Goal: Task Accomplishment & Management: Use online tool/utility

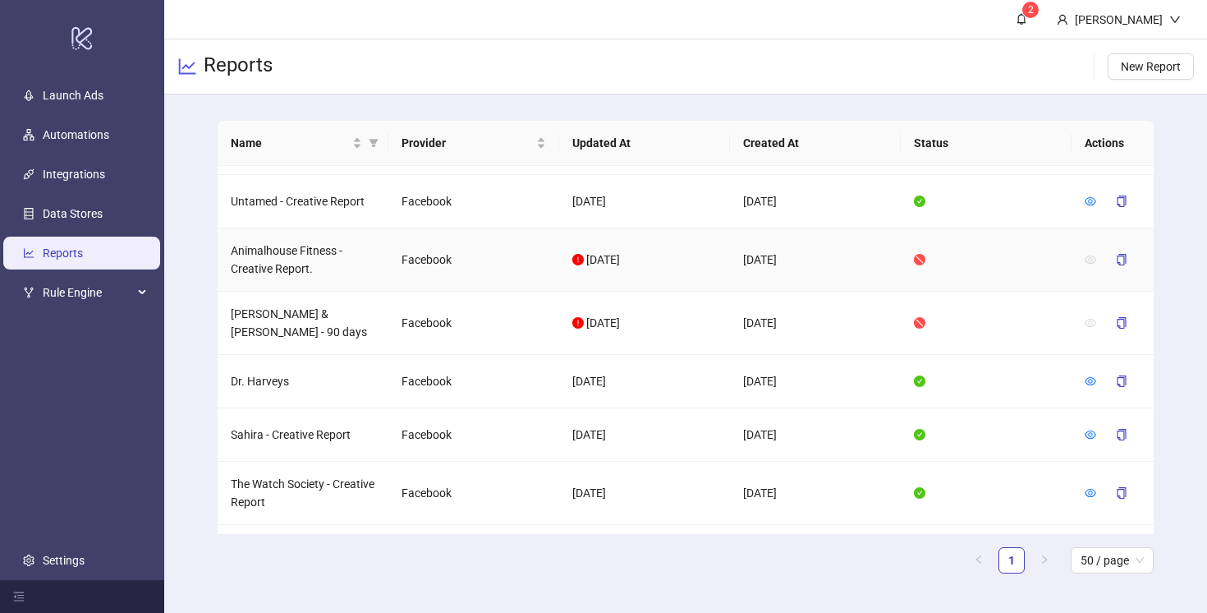
scroll to position [401, 0]
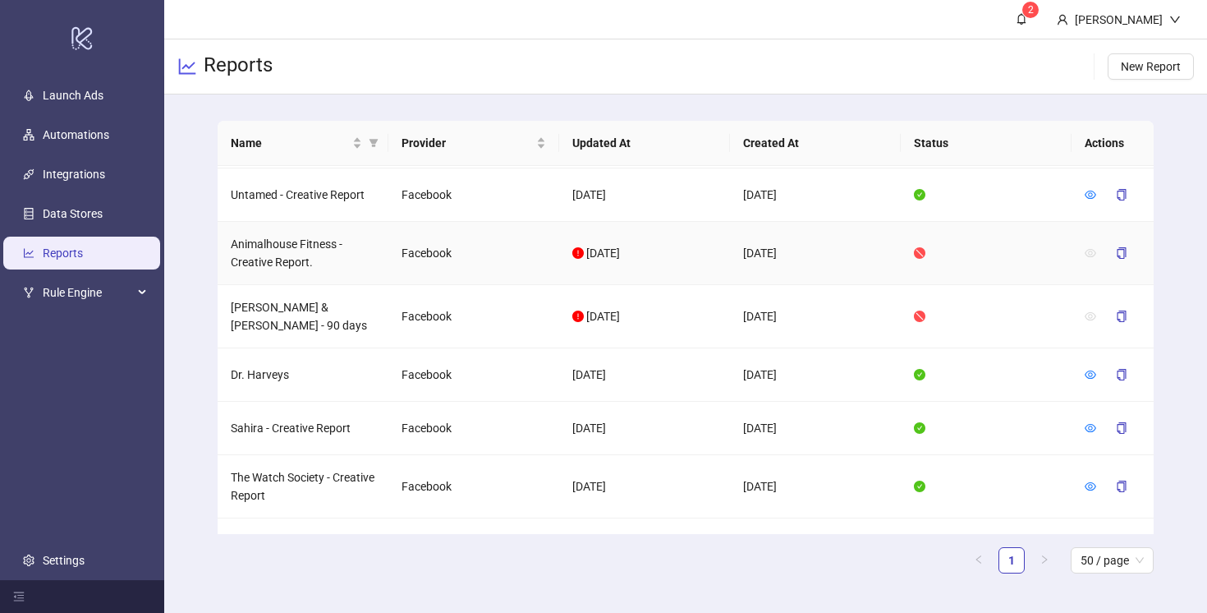
click at [291, 261] on td "Animalhouse Fitness - Creative Report." at bounding box center [303, 253] width 171 height 63
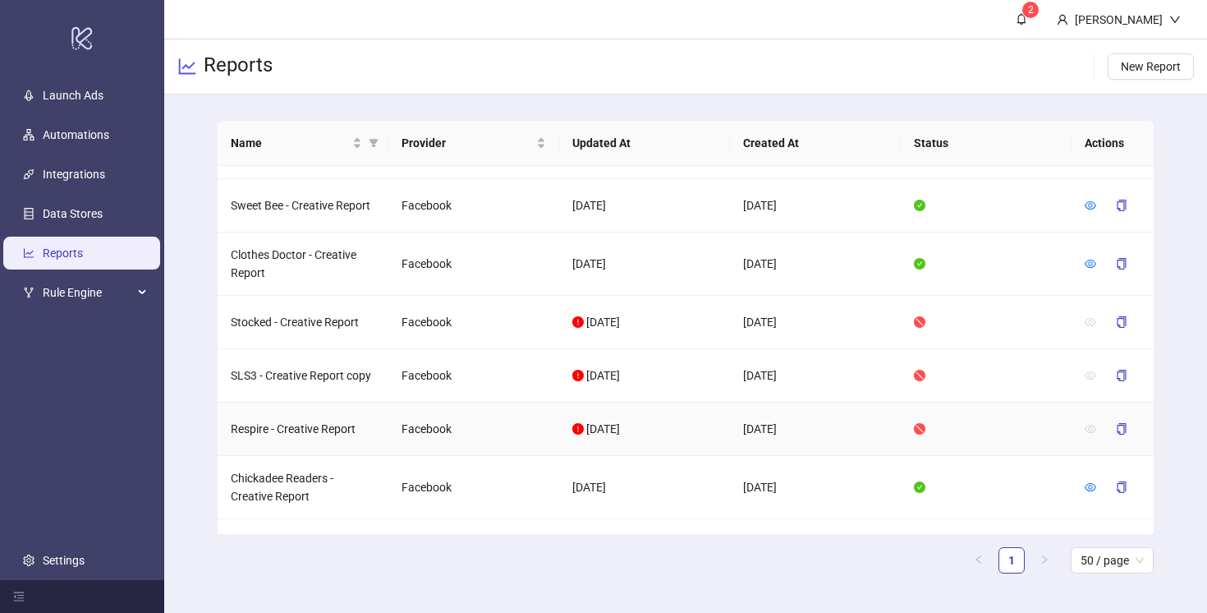
scroll to position [0, 0]
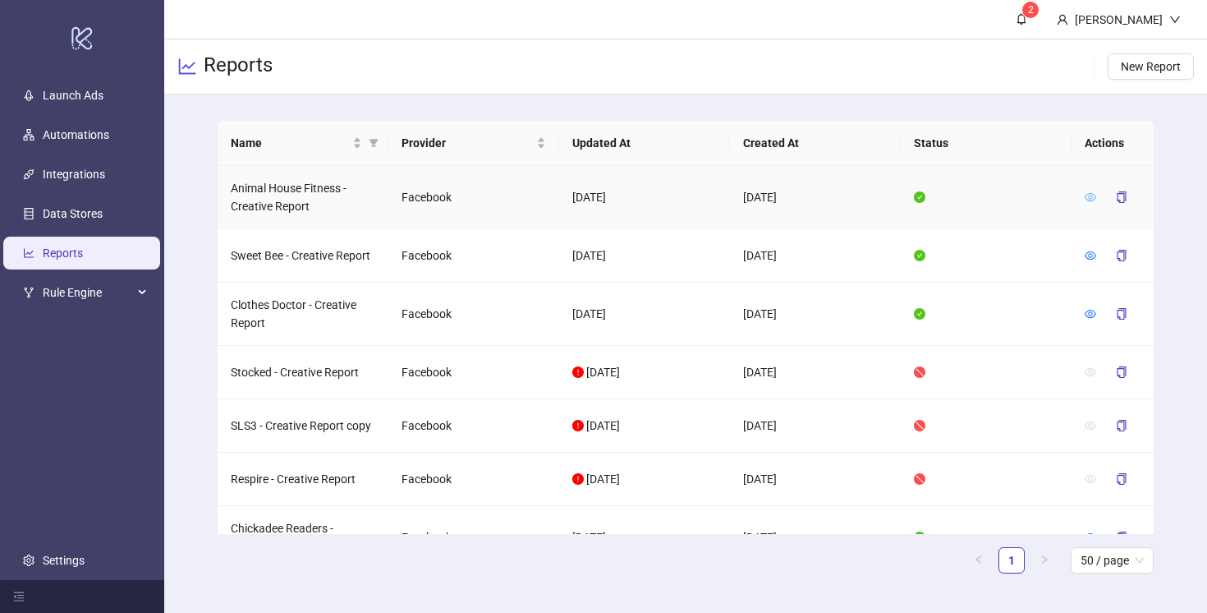
click at [1091, 195] on icon "eye" at bounding box center [1090, 196] width 11 height 11
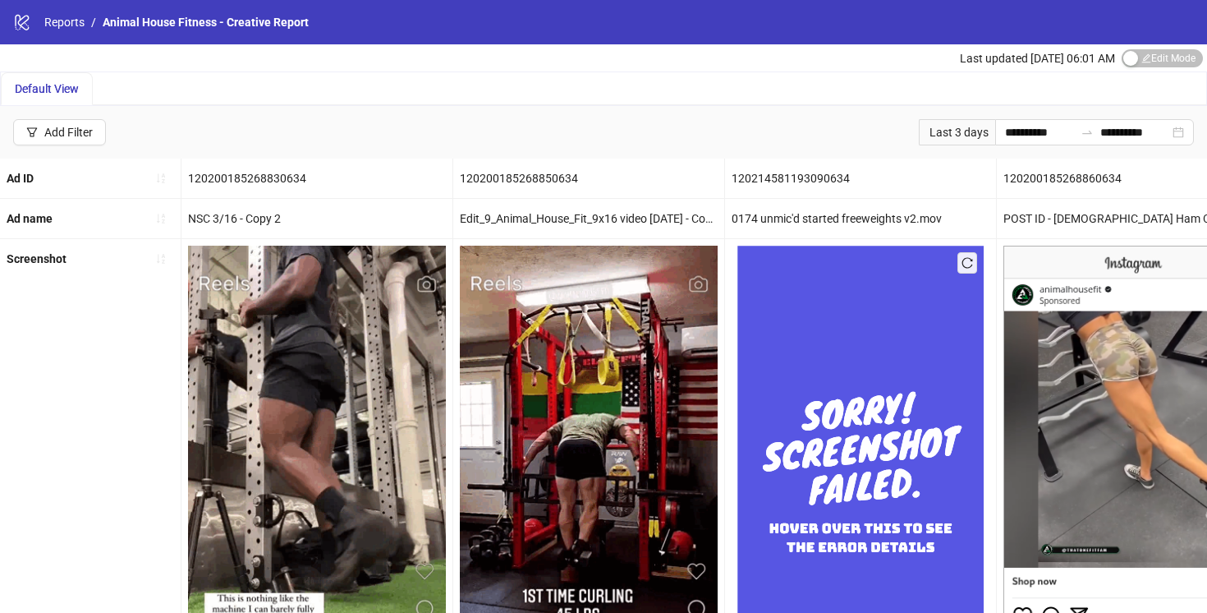
click at [956, 123] on div "Last 3 days" at bounding box center [957, 132] width 76 height 26
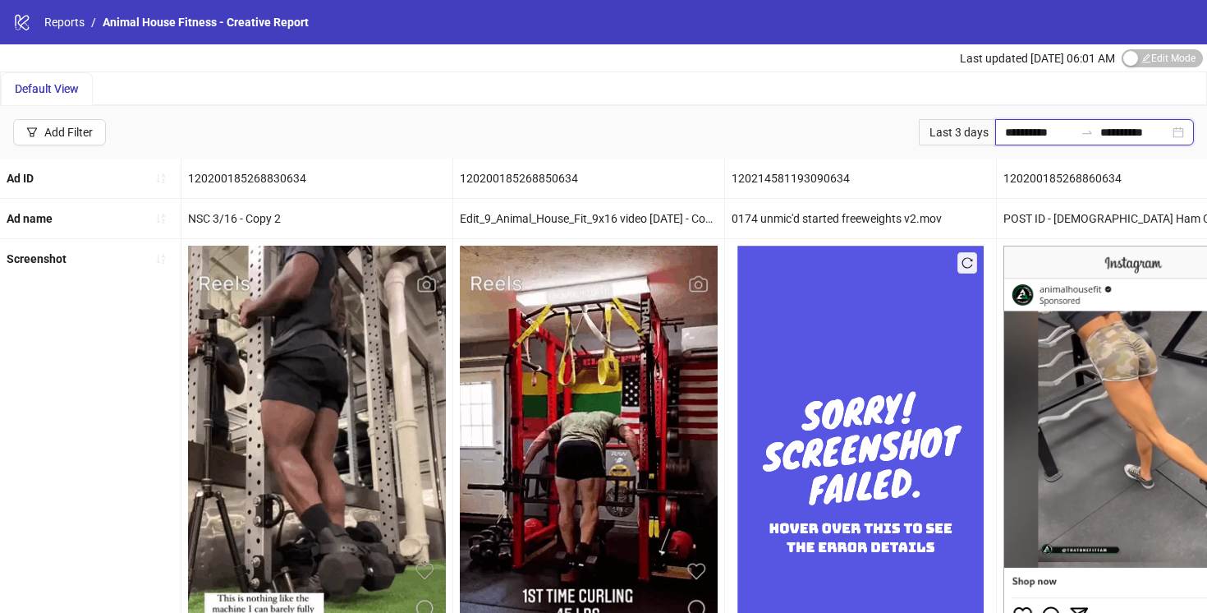
click at [1013, 131] on input "**********" at bounding box center [1039, 132] width 69 height 18
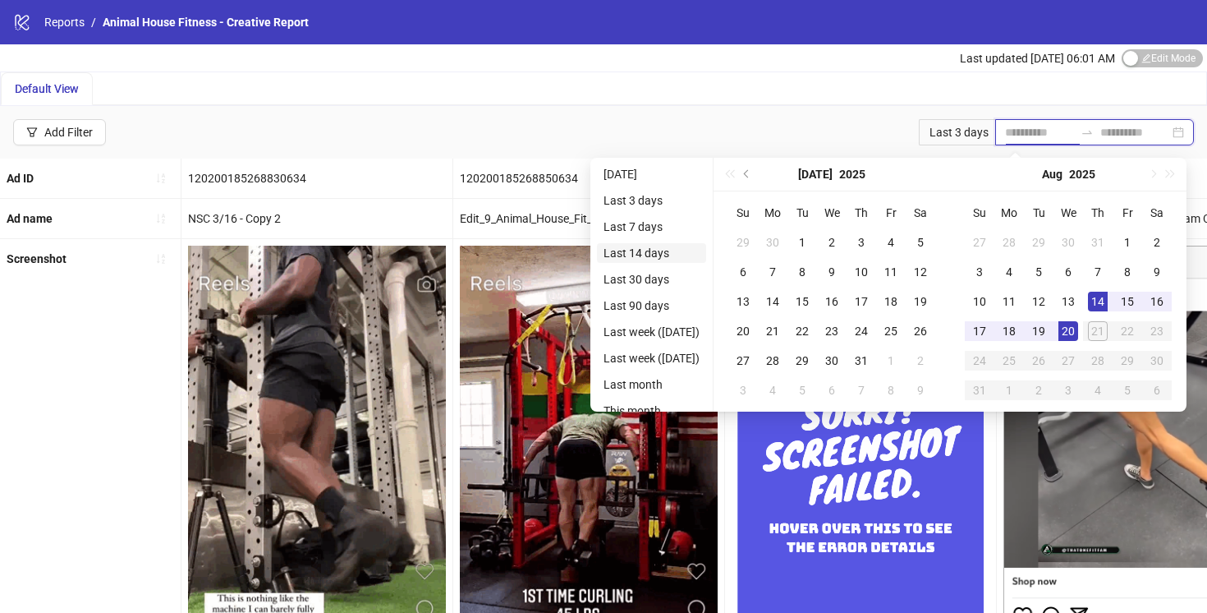
type input "**********"
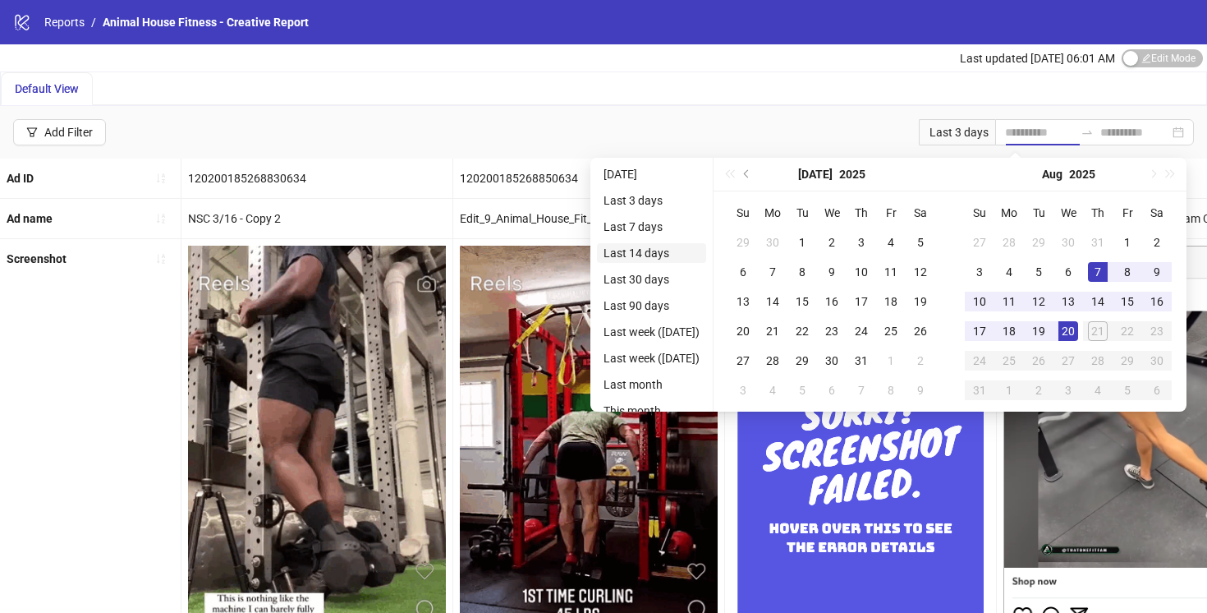
click at [651, 249] on li "Last 14 days" at bounding box center [651, 253] width 109 height 20
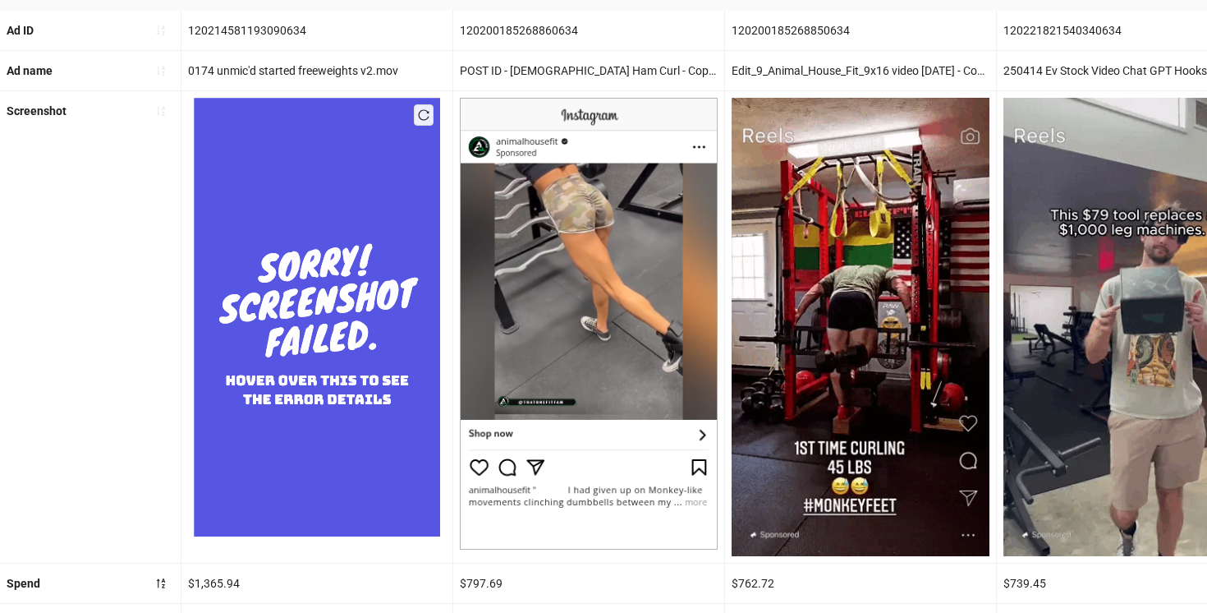
scroll to position [137, 0]
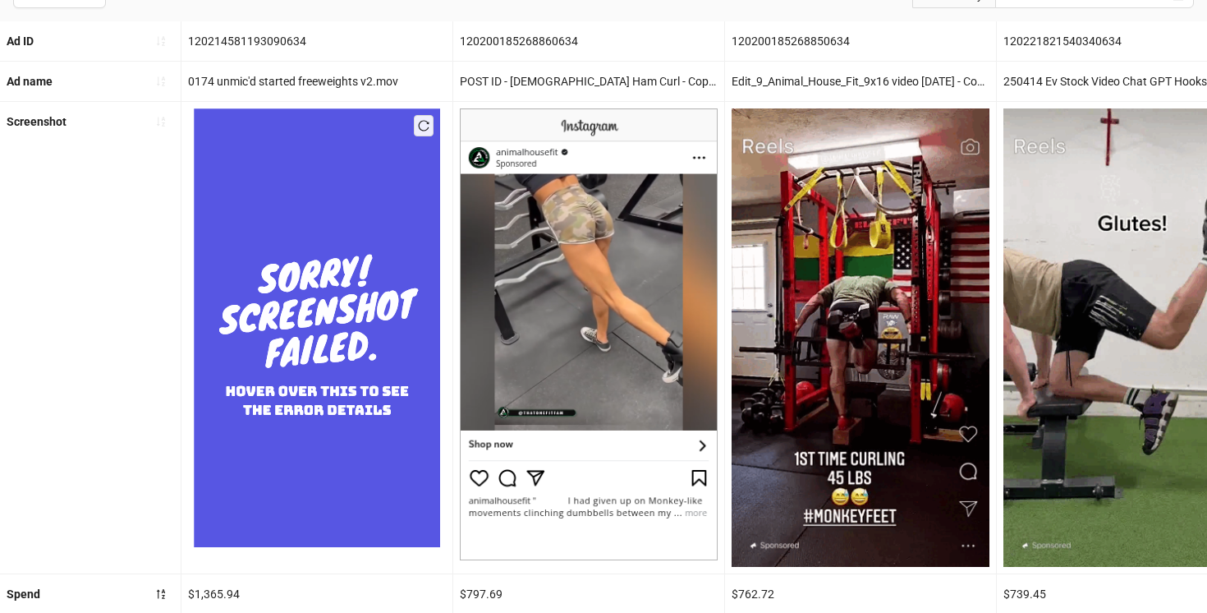
click at [420, 124] on icon "reload" at bounding box center [423, 125] width 11 height 11
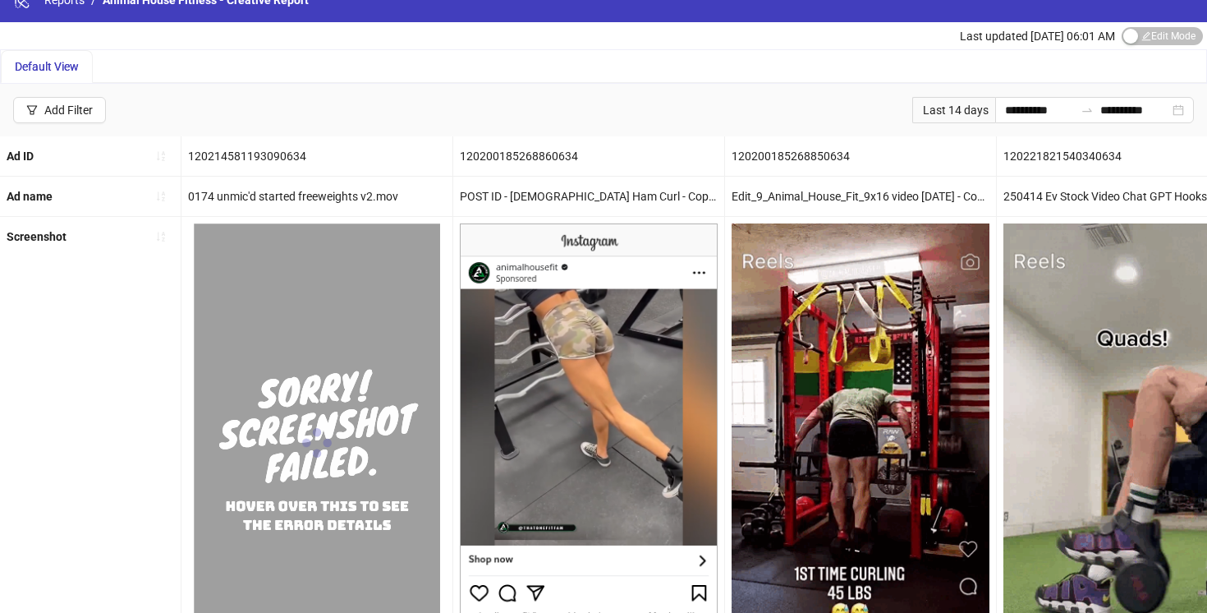
scroll to position [0, 0]
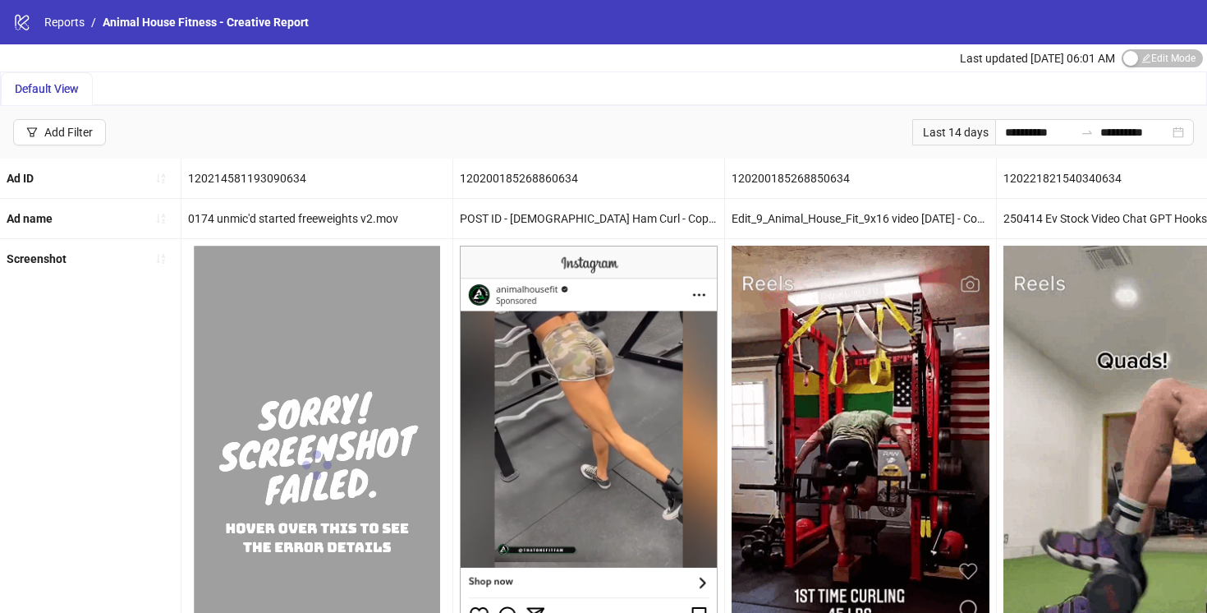
click at [395, 139] on div "**********" at bounding box center [603, 132] width 1207 height 53
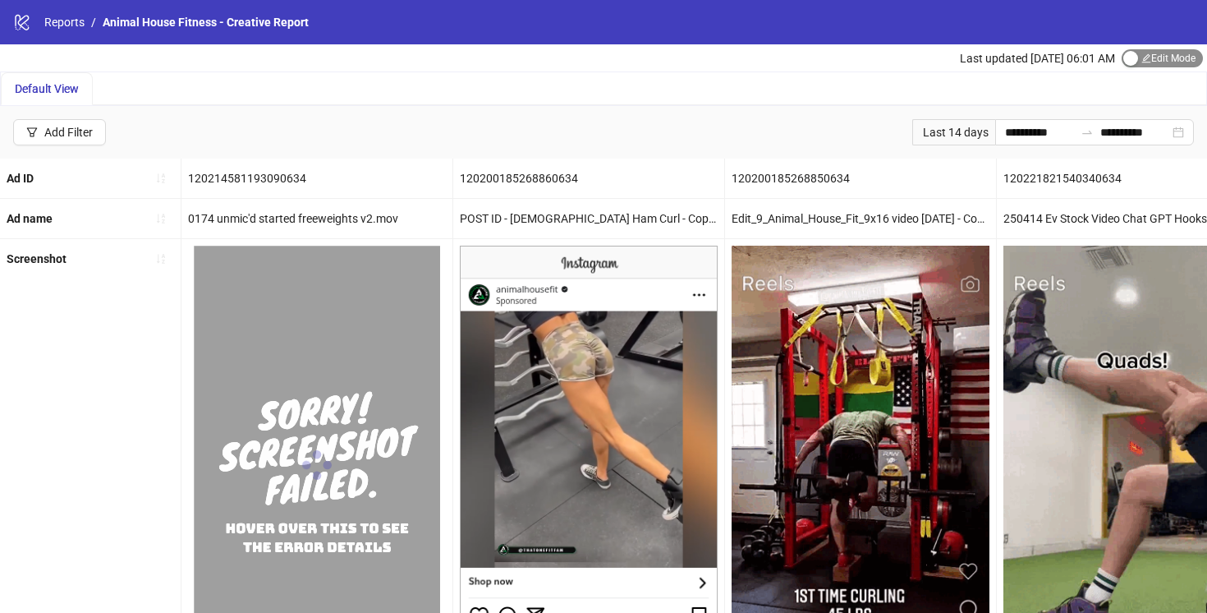
click at [1131, 55] on div "button" at bounding box center [1130, 58] width 15 height 15
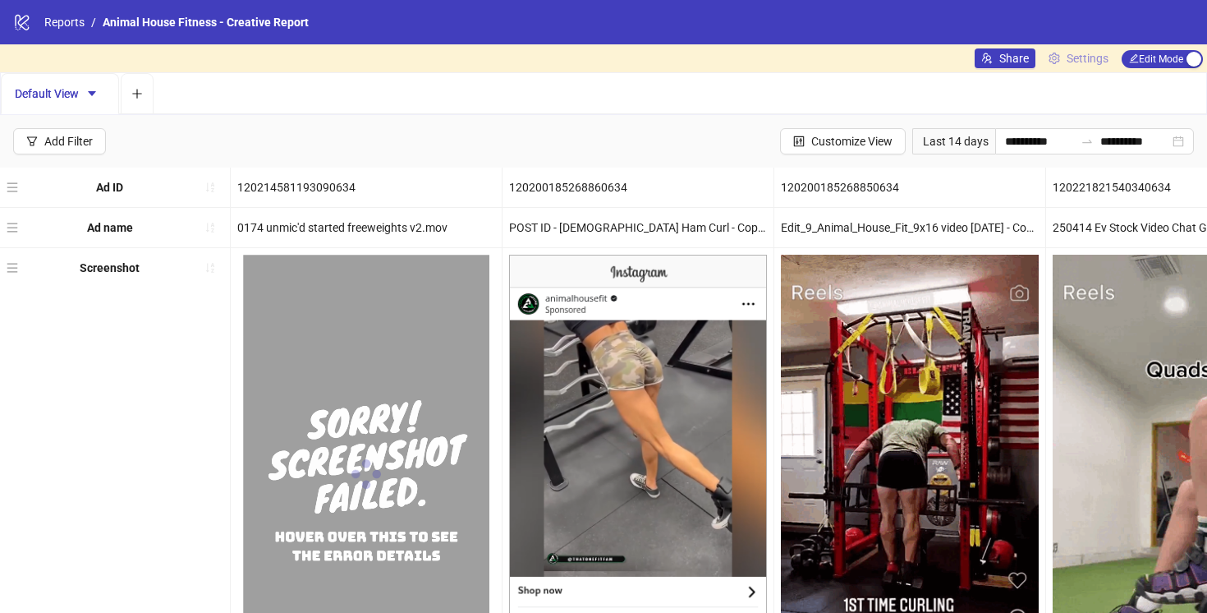
click at [1074, 55] on span "Settings" at bounding box center [1088, 58] width 42 height 18
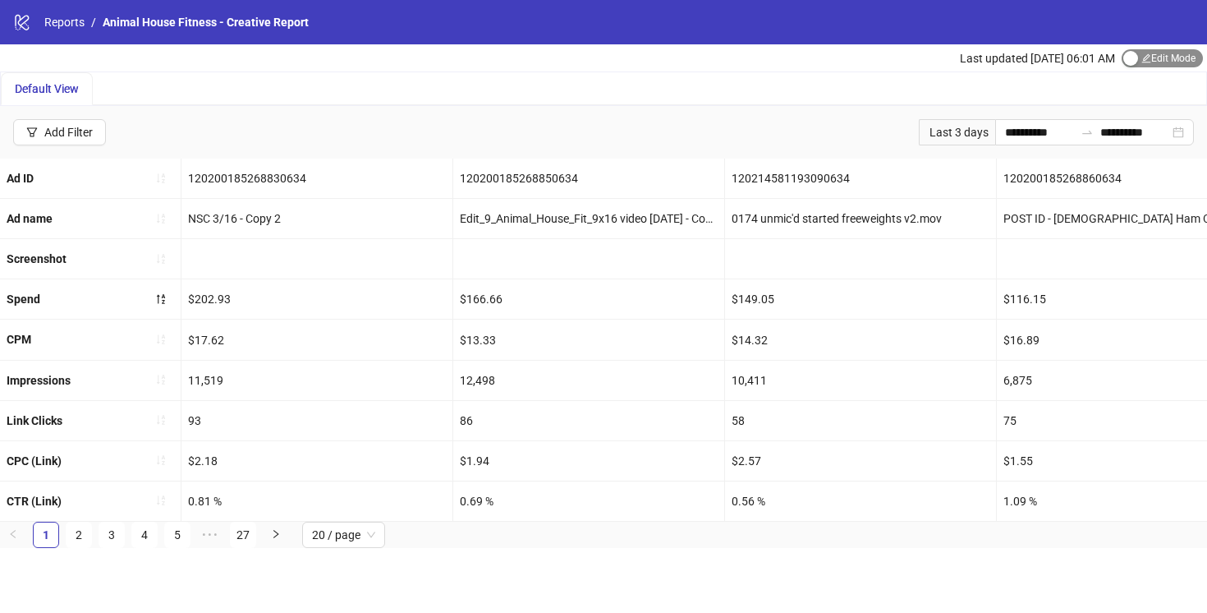
click at [1130, 59] on div "button" at bounding box center [1130, 58] width 15 height 15
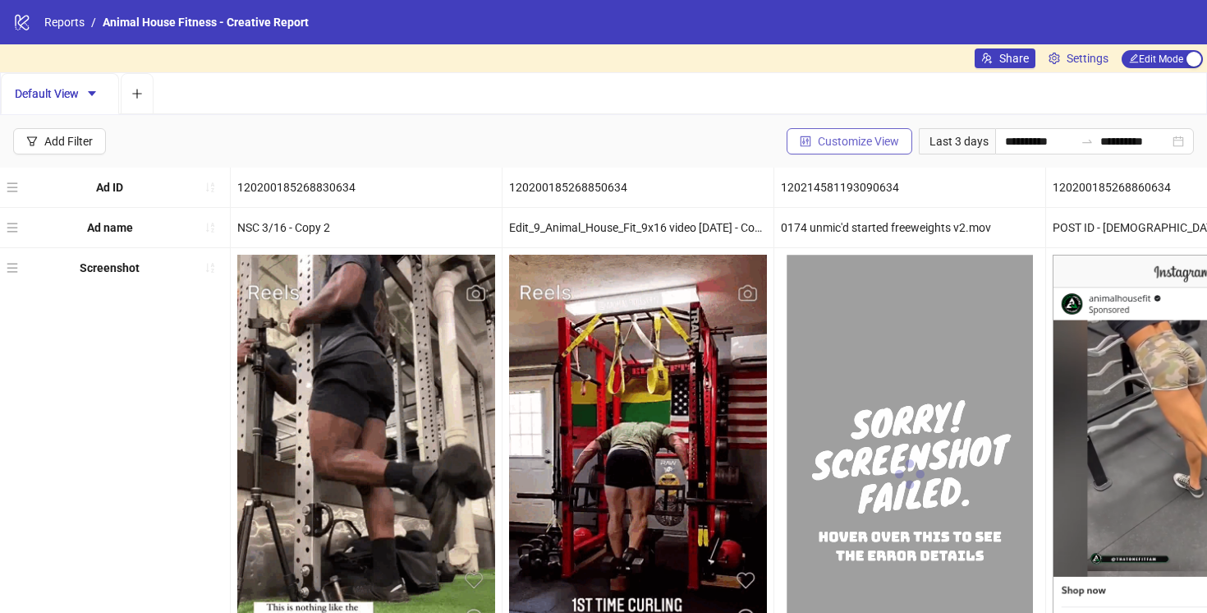
click at [847, 143] on span "Customize View" at bounding box center [858, 141] width 81 height 13
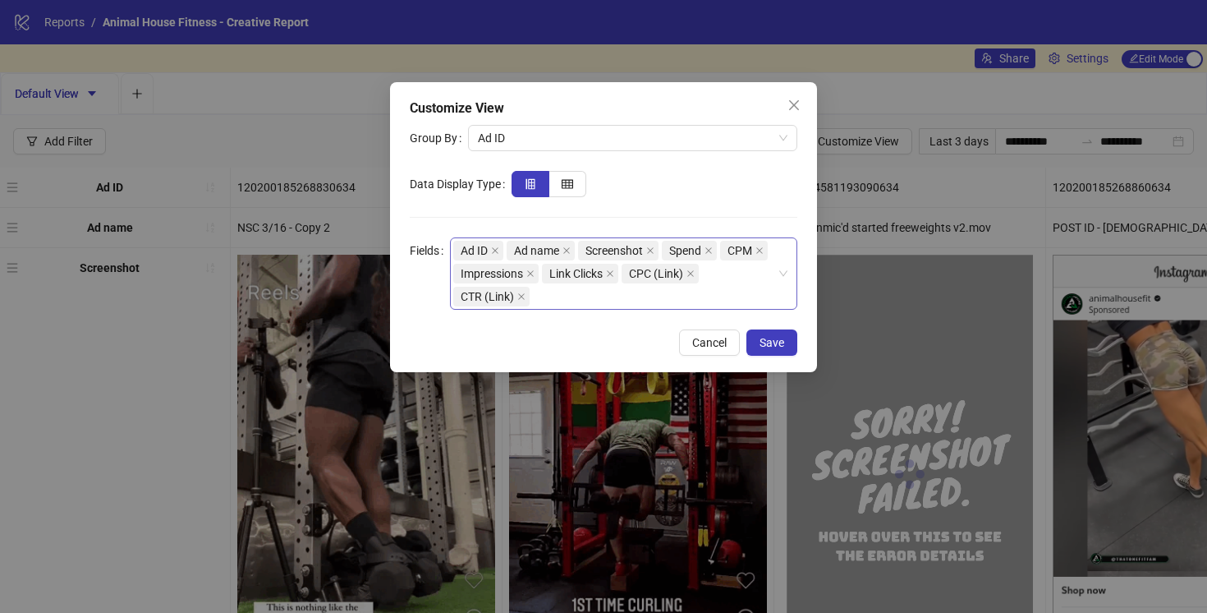
click at [552, 299] on div "Ad ID Ad name Screenshot Spend CPM Impressions Link Clicks CPC (Link) CTR (Link)" at bounding box center [615, 273] width 324 height 69
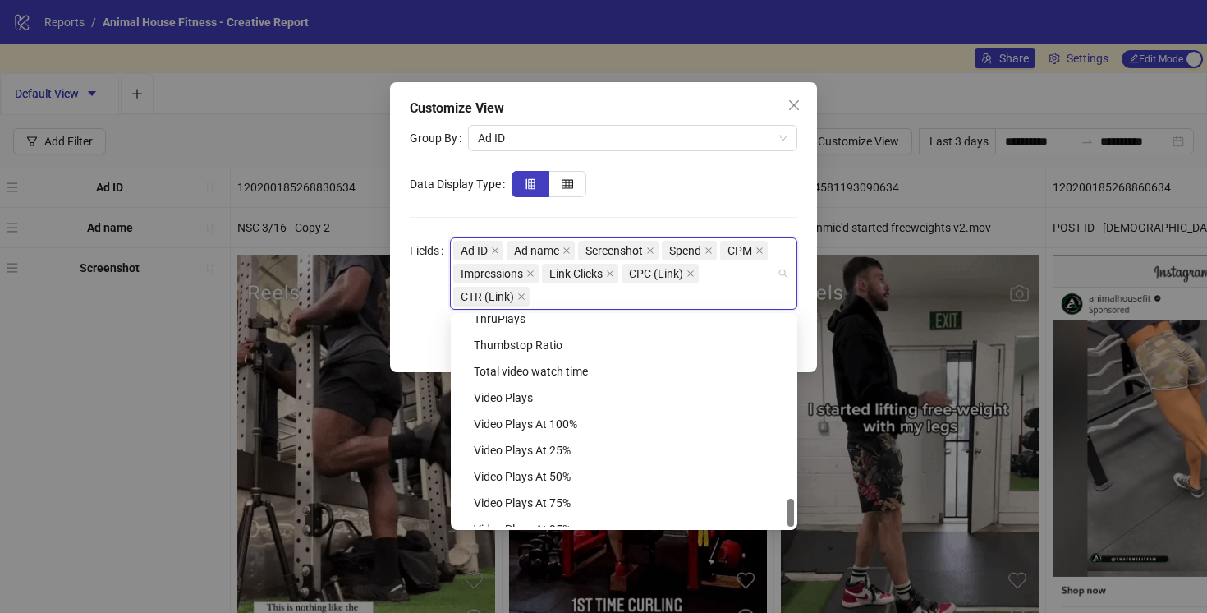
scroll to position [1367, 0]
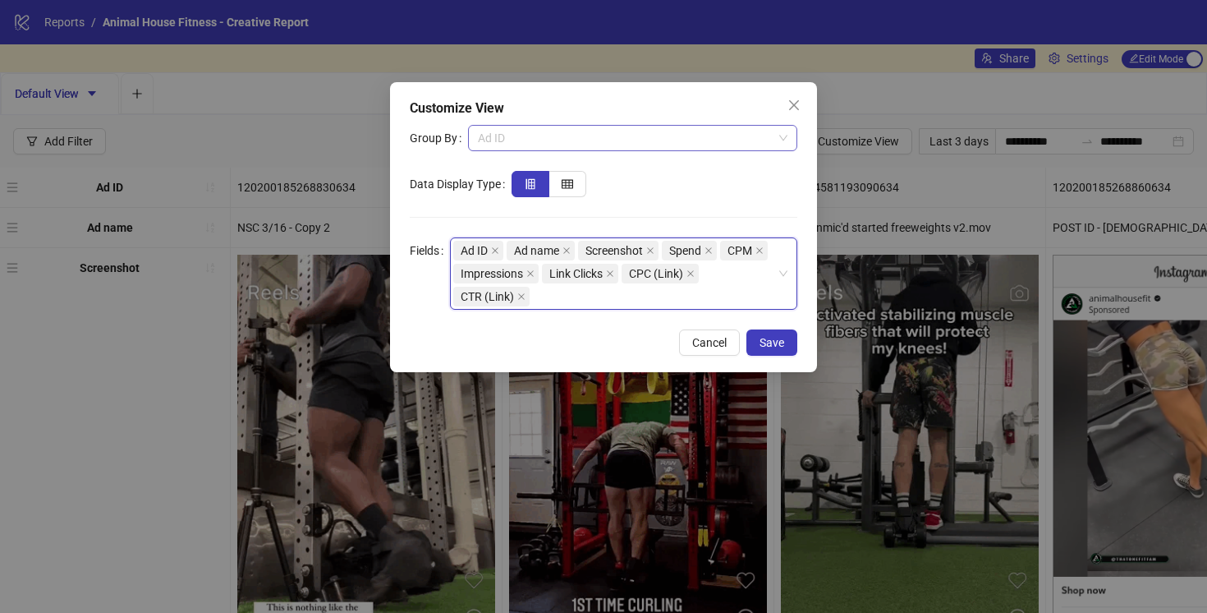
click at [589, 141] on span "Ad ID" at bounding box center [633, 138] width 310 height 25
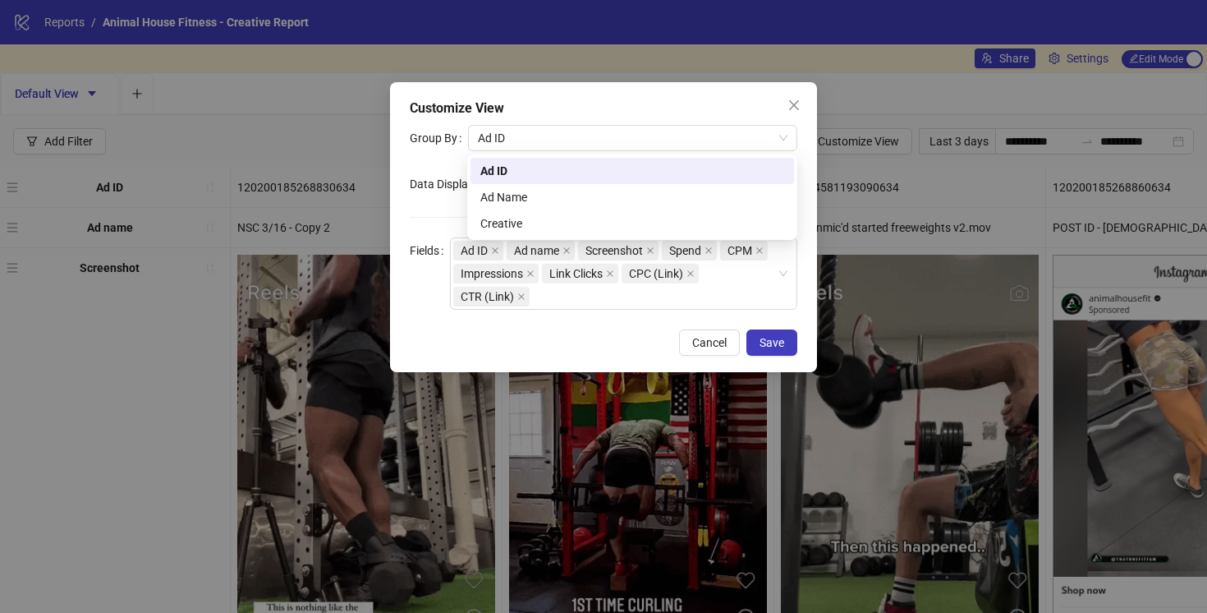
click at [575, 103] on div "Customize View" at bounding box center [604, 109] width 388 height 20
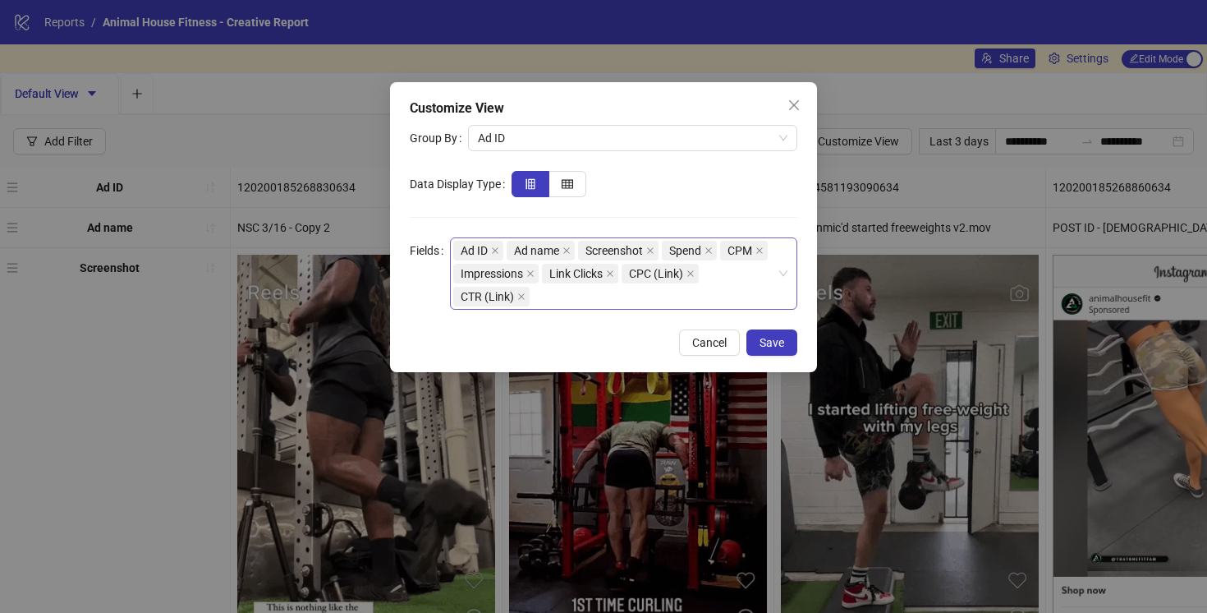
click at [574, 295] on div "Ad ID Ad name Screenshot Spend CPM Impressions Link Clicks CPC (Link) CTR (Link)" at bounding box center [615, 273] width 324 height 69
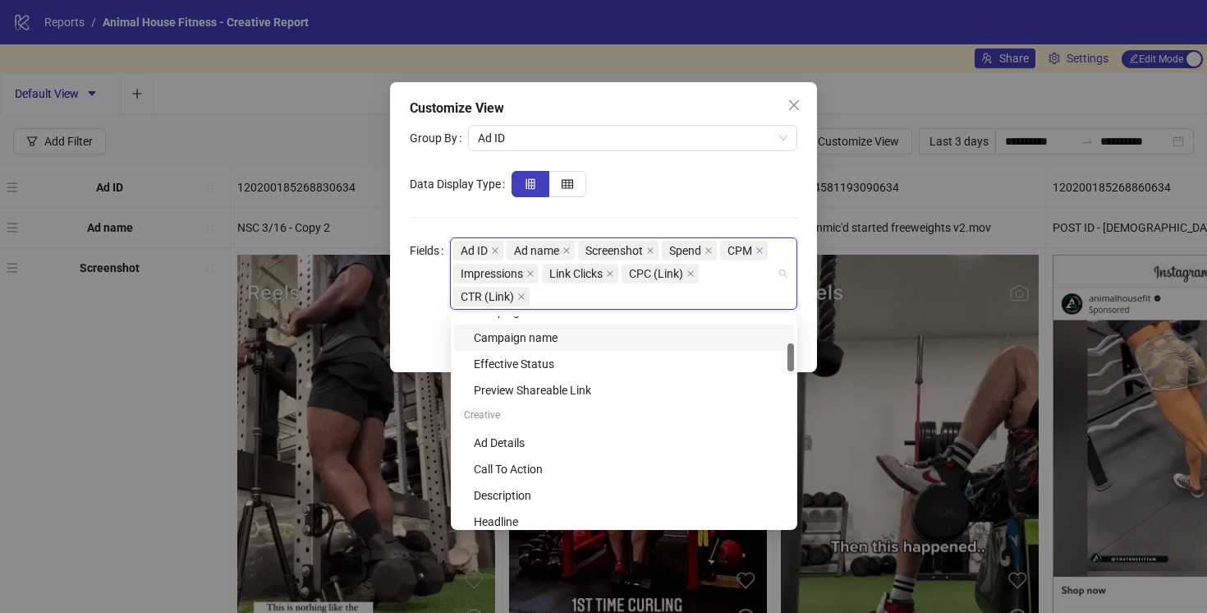
scroll to position [206, 0]
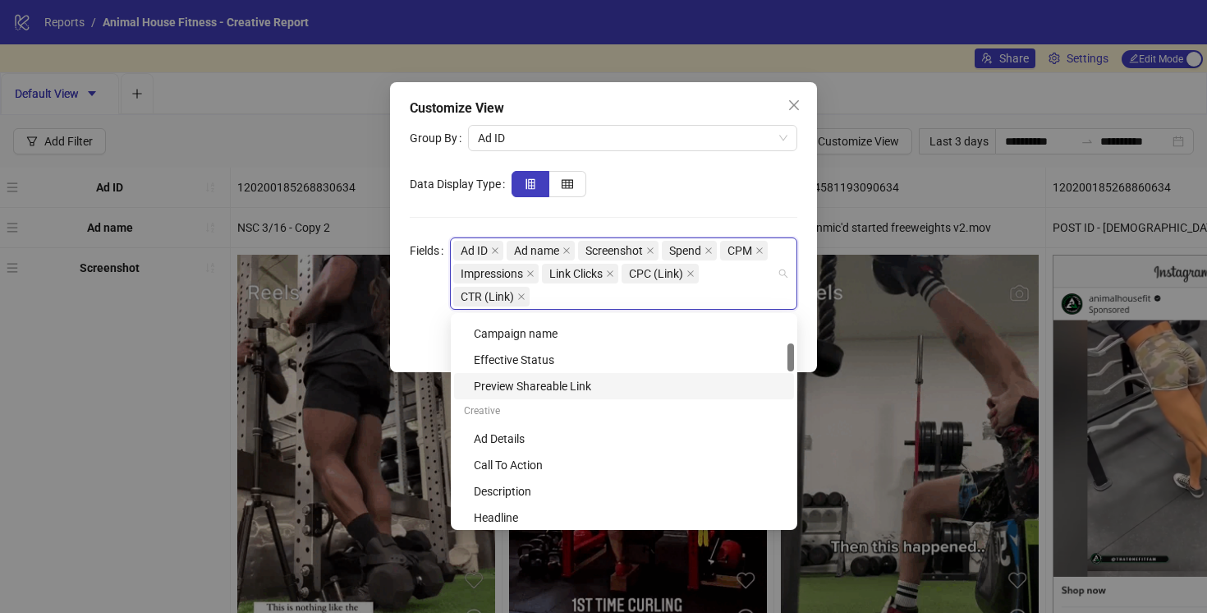
click at [586, 384] on div "Preview Shareable Link" at bounding box center [629, 386] width 310 height 18
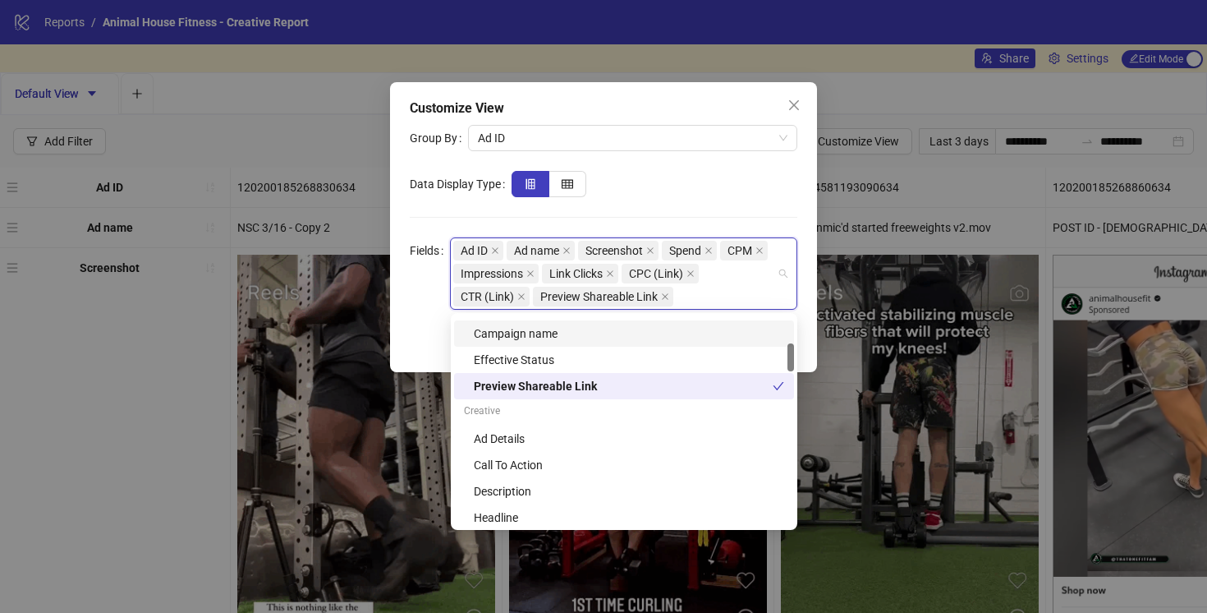
click at [713, 197] on form "Group By Ad ID Data Display Type Fields Ad ID Ad name Screenshot Spend CPM Impr…" at bounding box center [604, 217] width 388 height 185
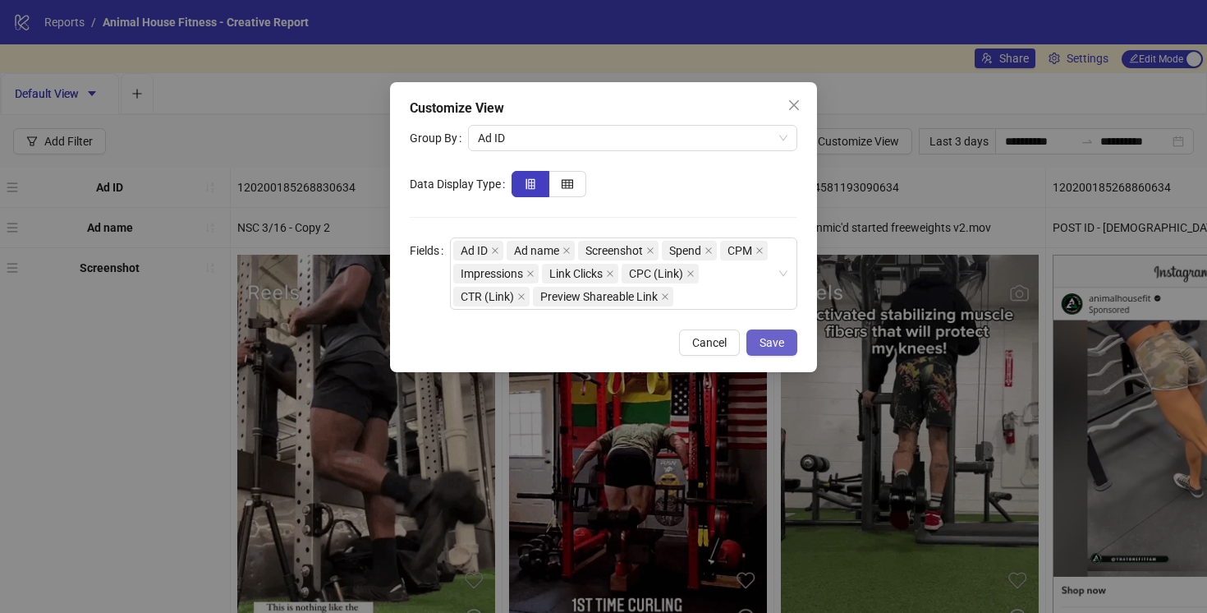
click at [775, 350] on button "Save" at bounding box center [772, 342] width 51 height 26
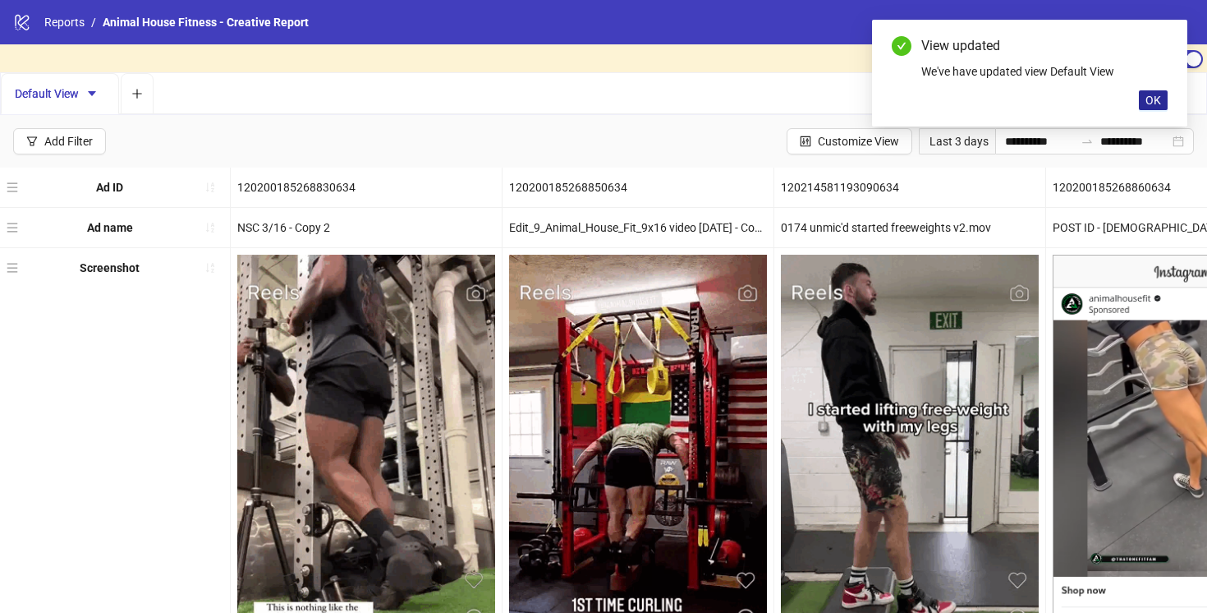
click at [1156, 95] on span "OK" at bounding box center [1154, 100] width 16 height 13
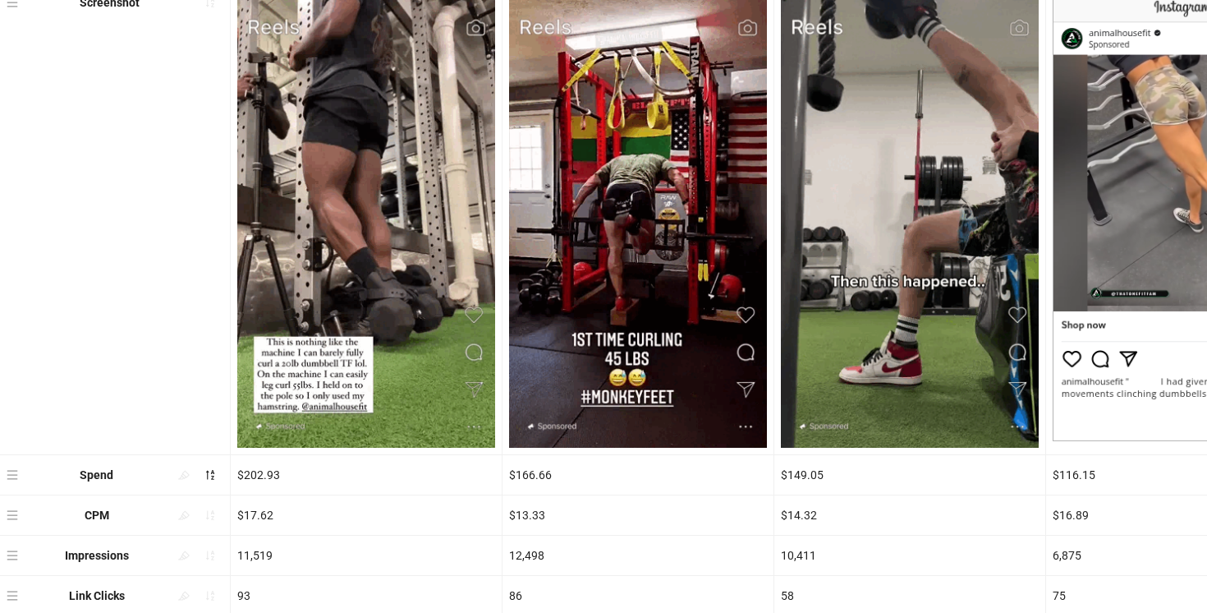
scroll to position [416, 0]
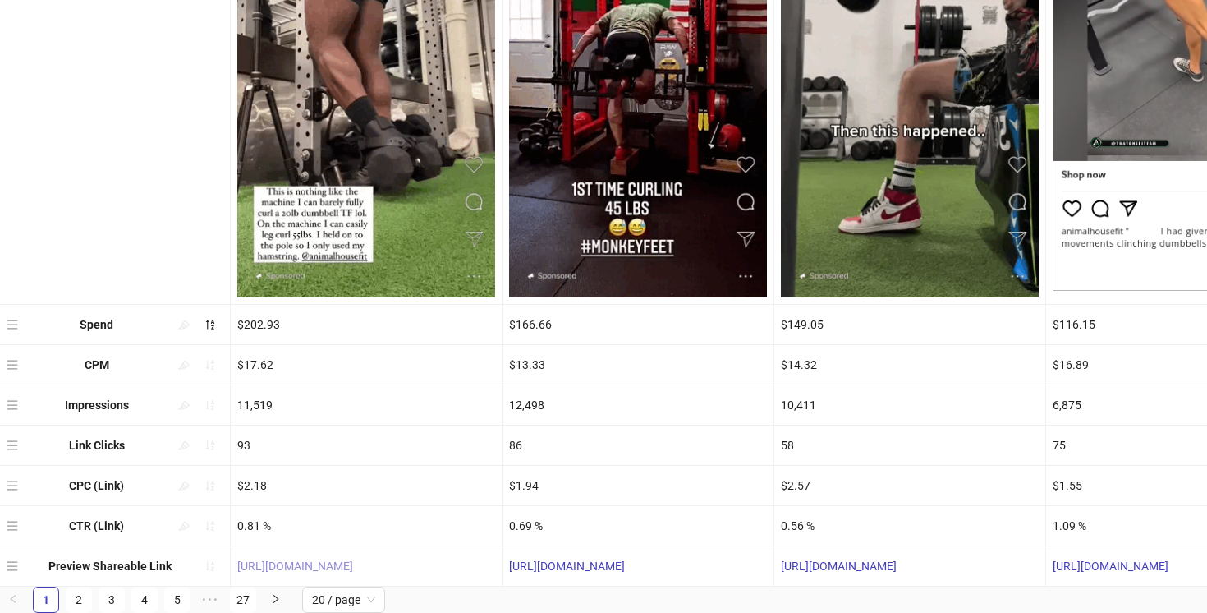
click at [312, 569] on link "https://fb.me/1MGlIflDwa1zcb9" at bounding box center [295, 565] width 116 height 13
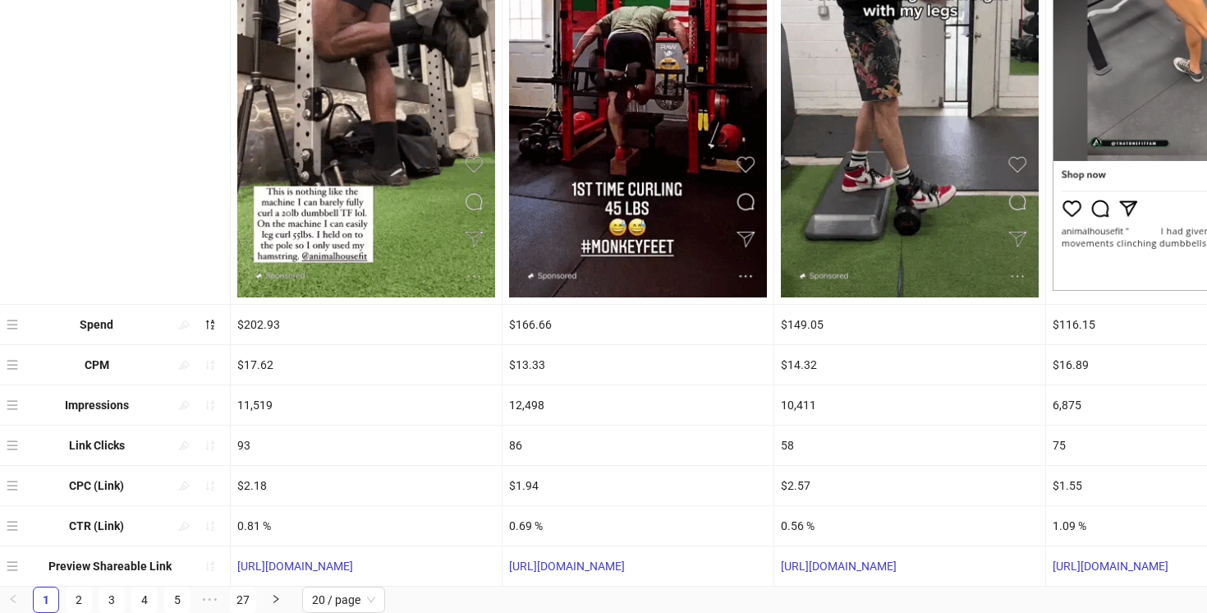
drag, startPoint x: 416, startPoint y: 563, endPoint x: 233, endPoint y: 554, distance: 183.4
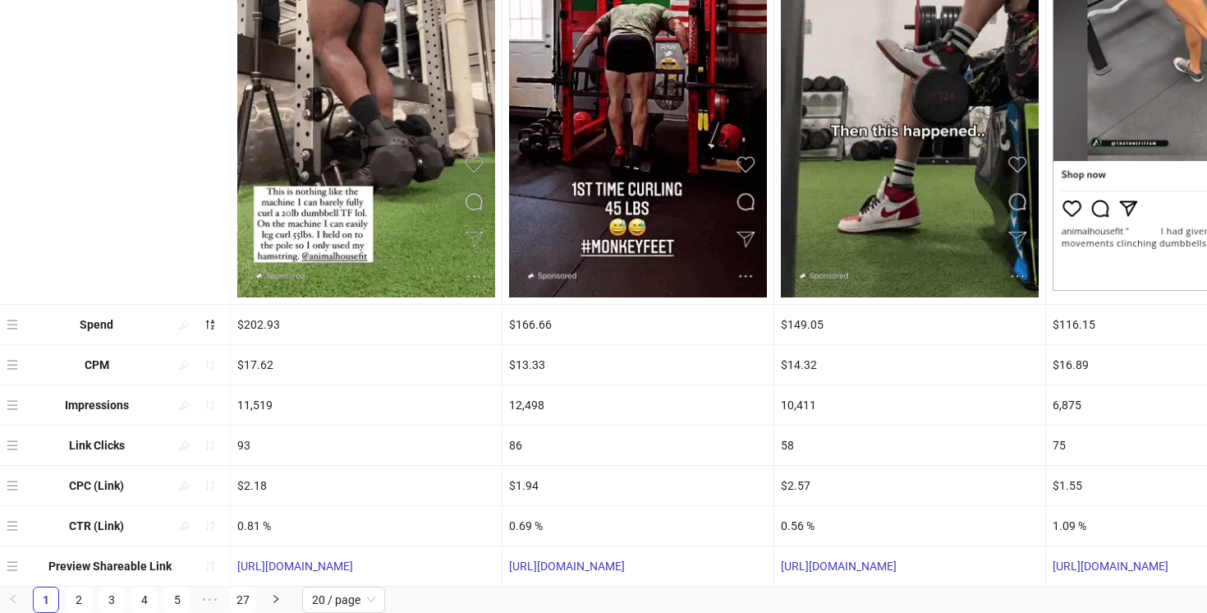
click at [233, 554] on div "https://fb.me/1MGlIflDwa1zcb9" at bounding box center [366, 565] width 271 height 39
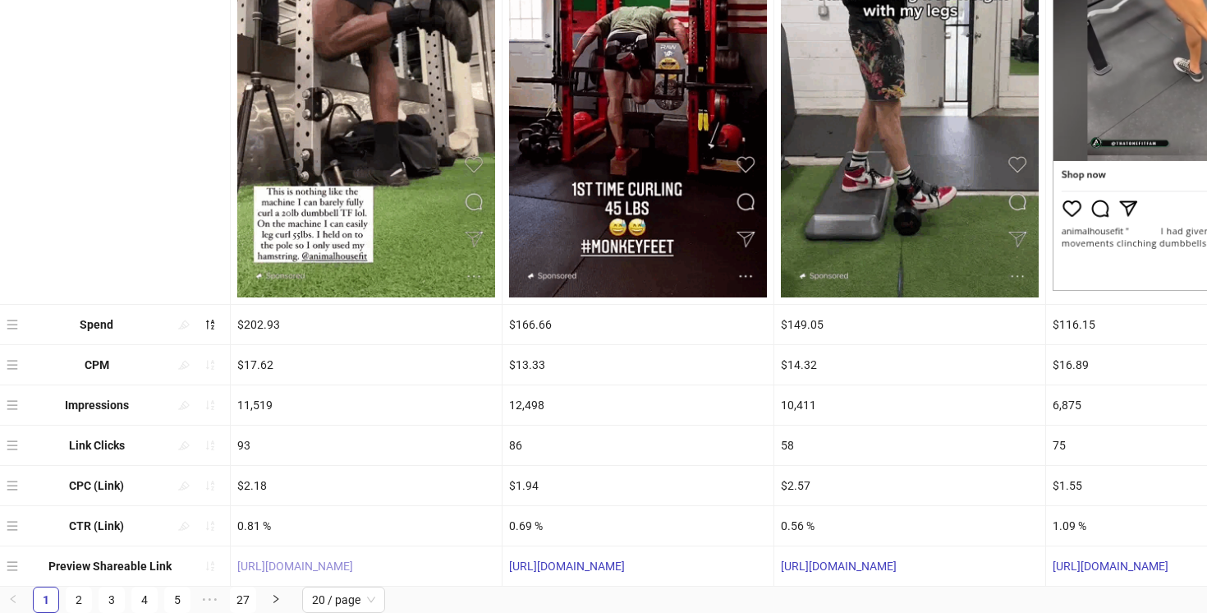
copy link "https://fb.me/1MGlIflDwa1zcb9"
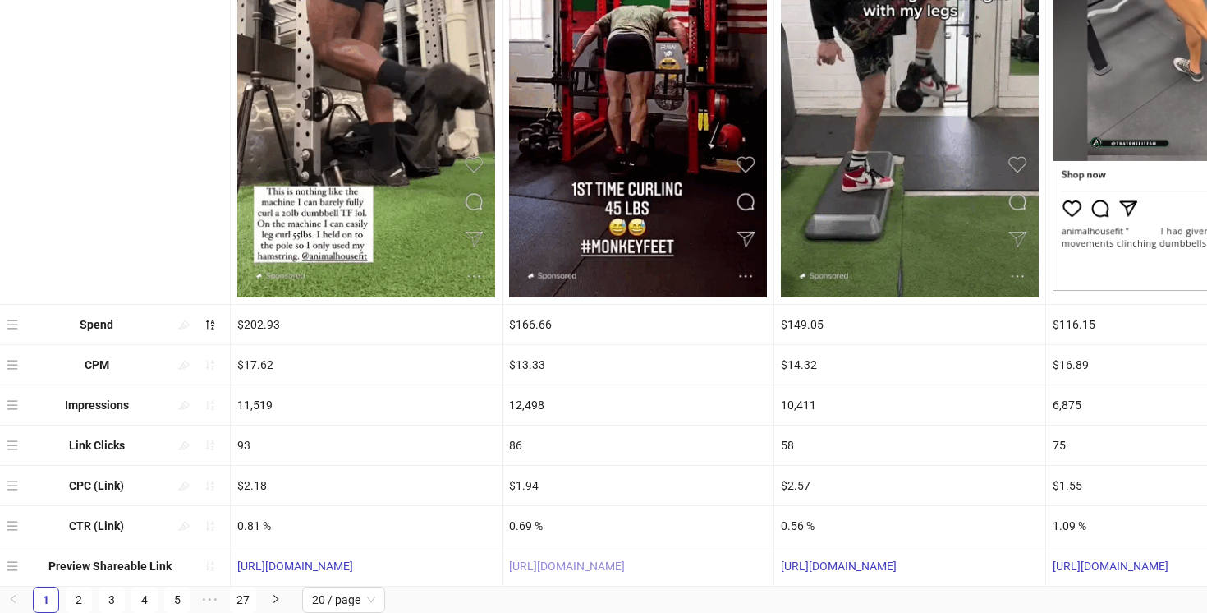
copy link "https://fb.me/1MGlIflDwa1zcb9"
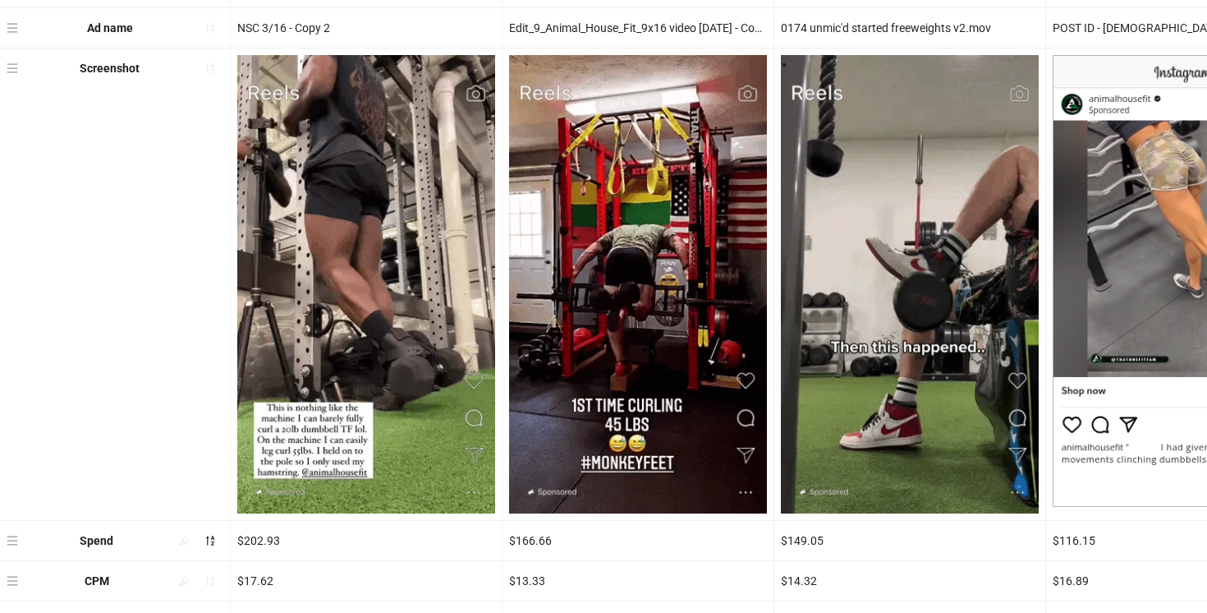
scroll to position [0, 0]
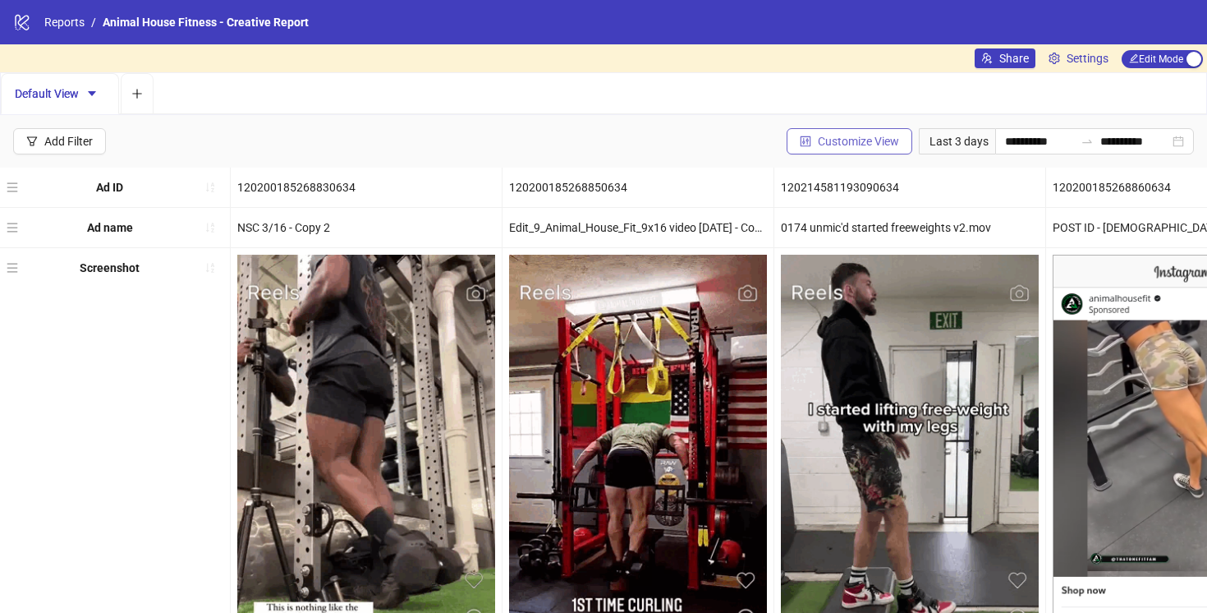
click at [848, 139] on span "Customize View" at bounding box center [858, 141] width 81 height 13
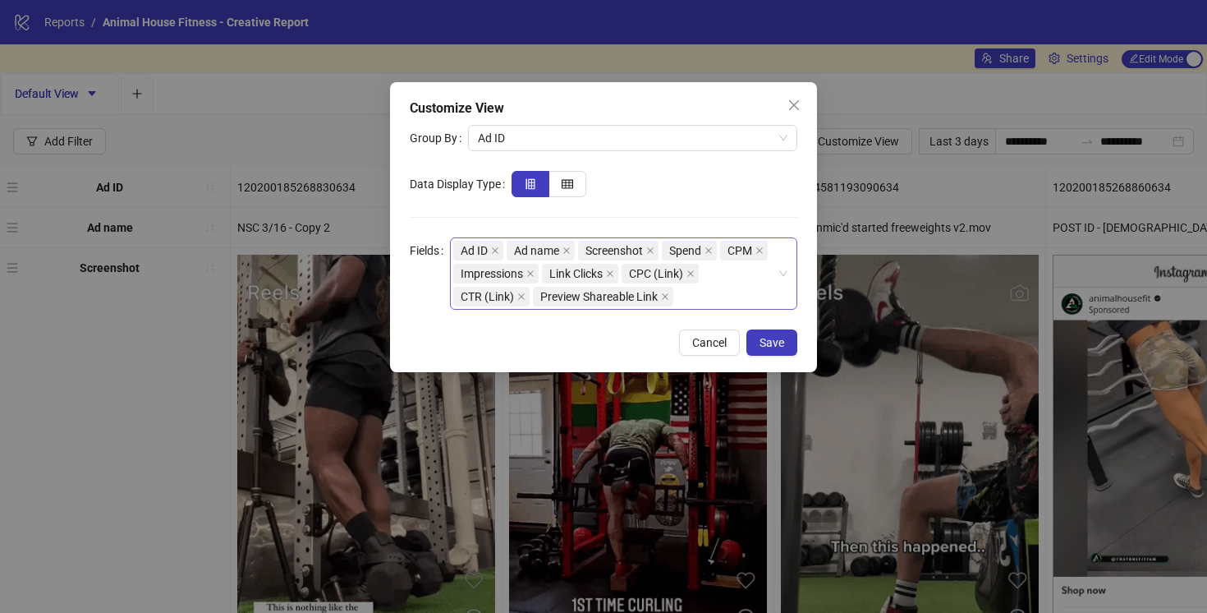
click at [701, 298] on div "Ad ID Ad name Screenshot Spend CPM Impressions Link Clicks CPC (Link) CTR (Link…" at bounding box center [615, 273] width 324 height 69
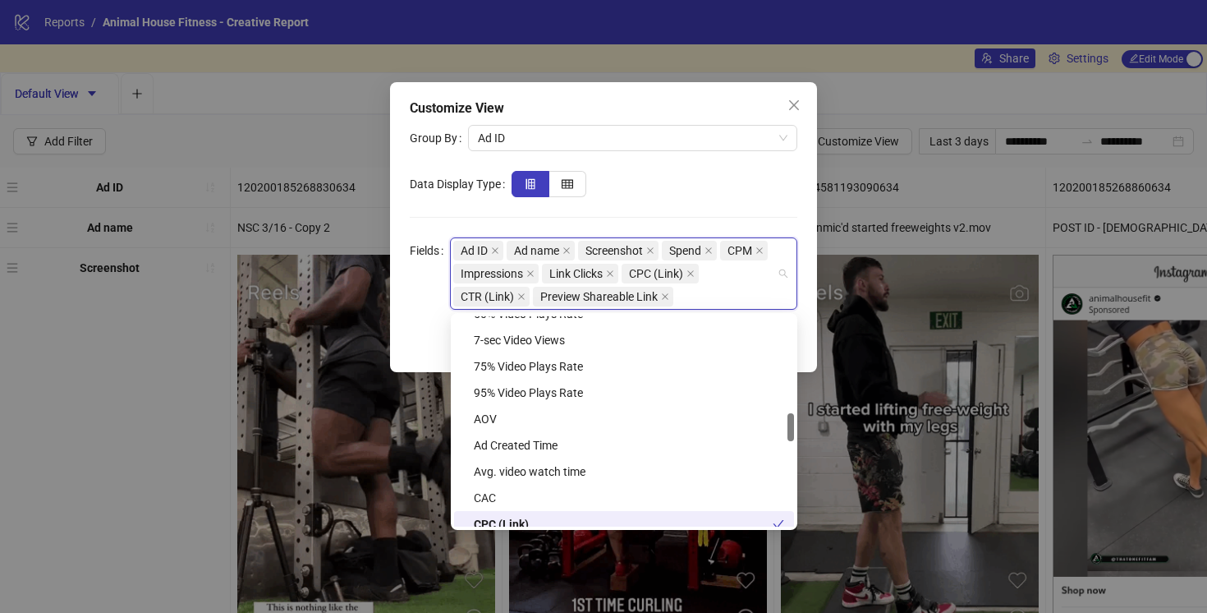
scroll to position [722, 0]
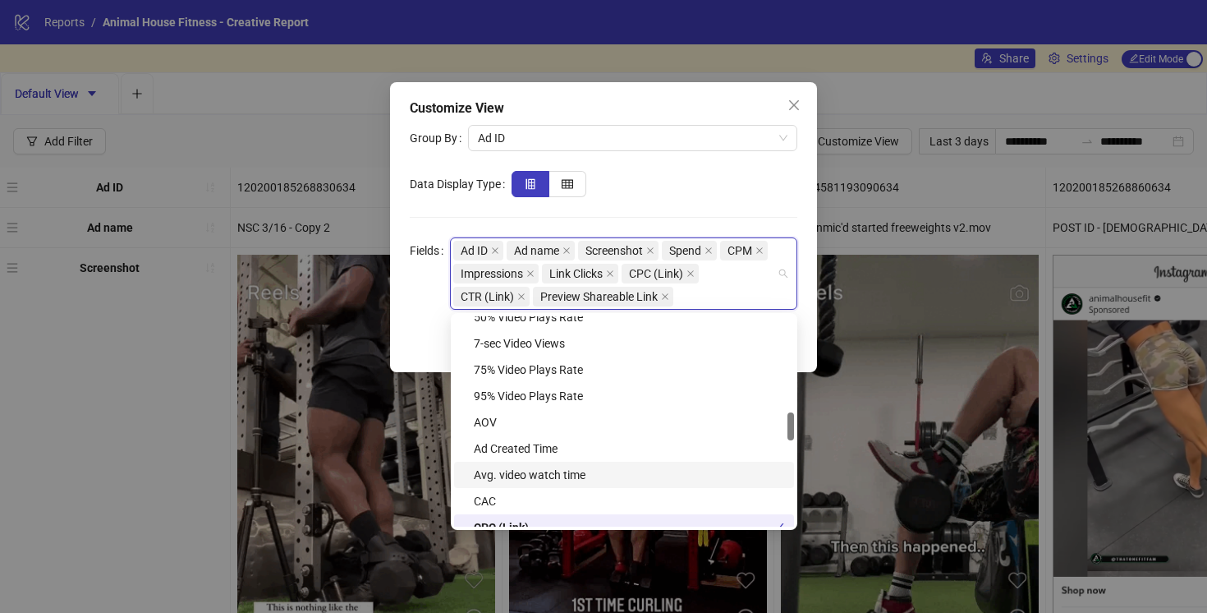
click at [560, 476] on div "Avg. video watch time" at bounding box center [629, 475] width 310 height 18
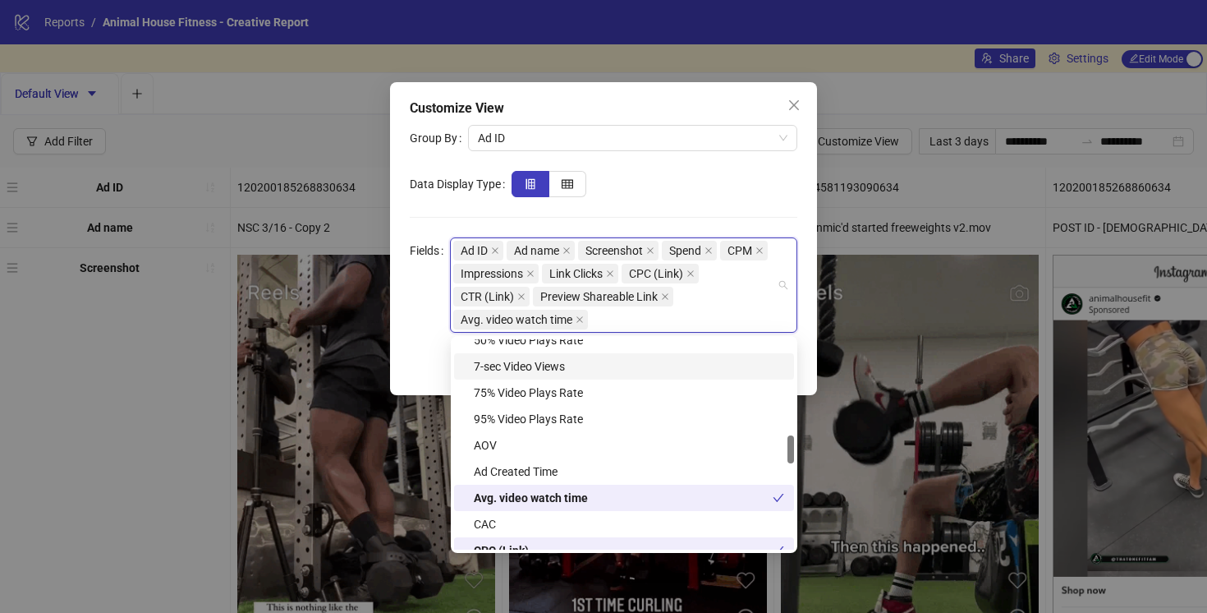
click at [410, 322] on div "Fields" at bounding box center [430, 284] width 40 height 95
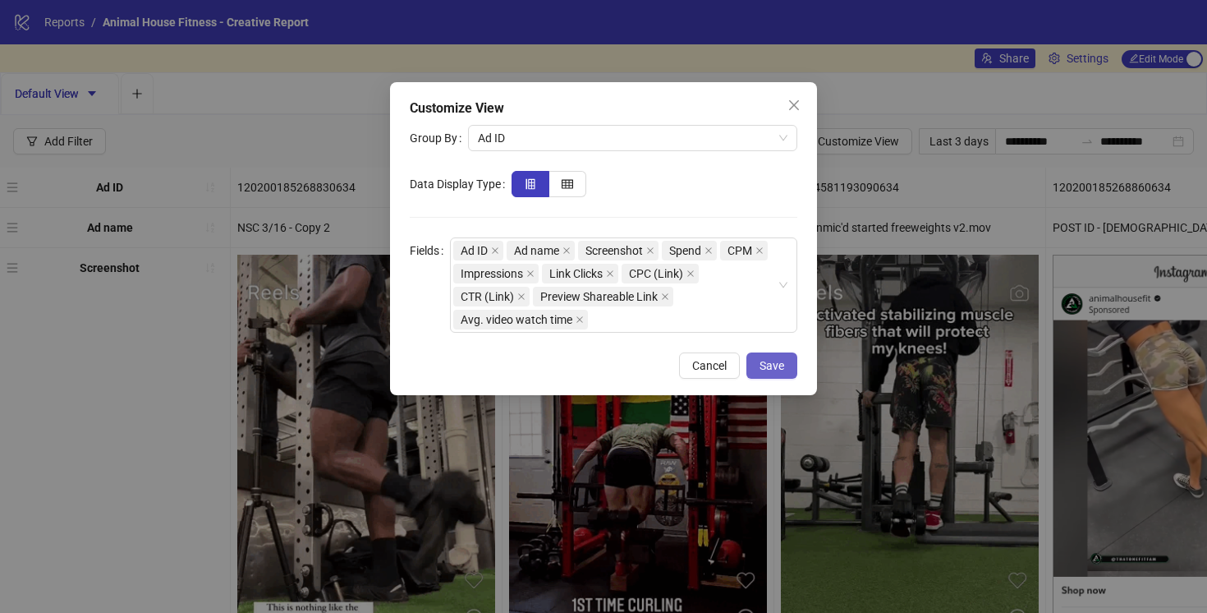
click at [773, 365] on span "Save" at bounding box center [772, 365] width 25 height 13
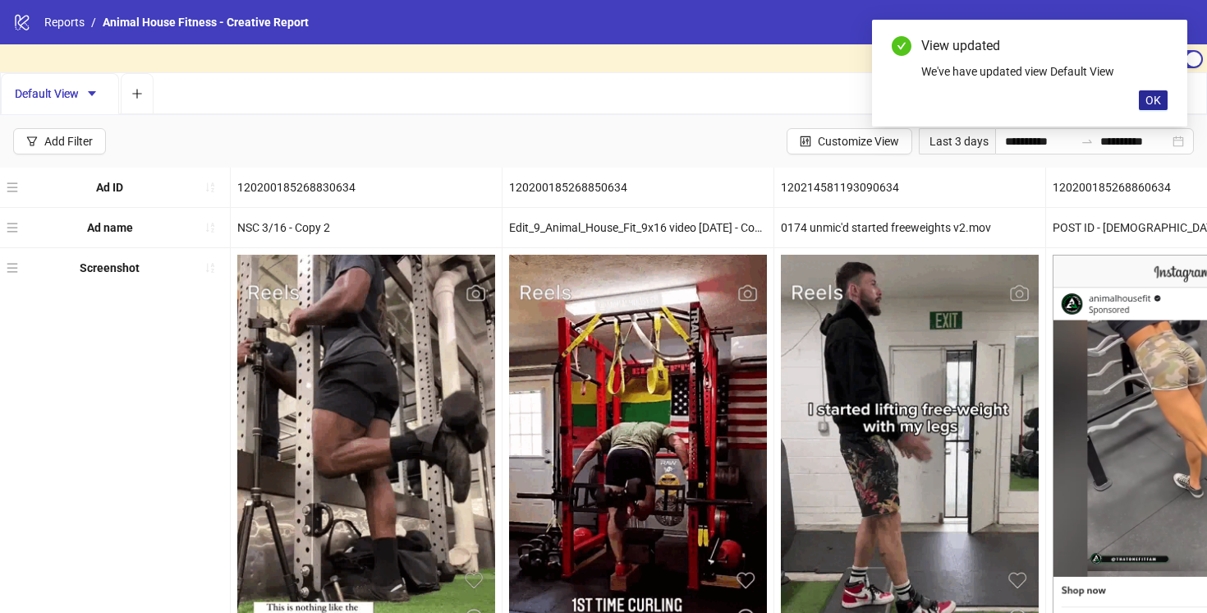
click at [1156, 101] on span "OK" at bounding box center [1154, 100] width 16 height 13
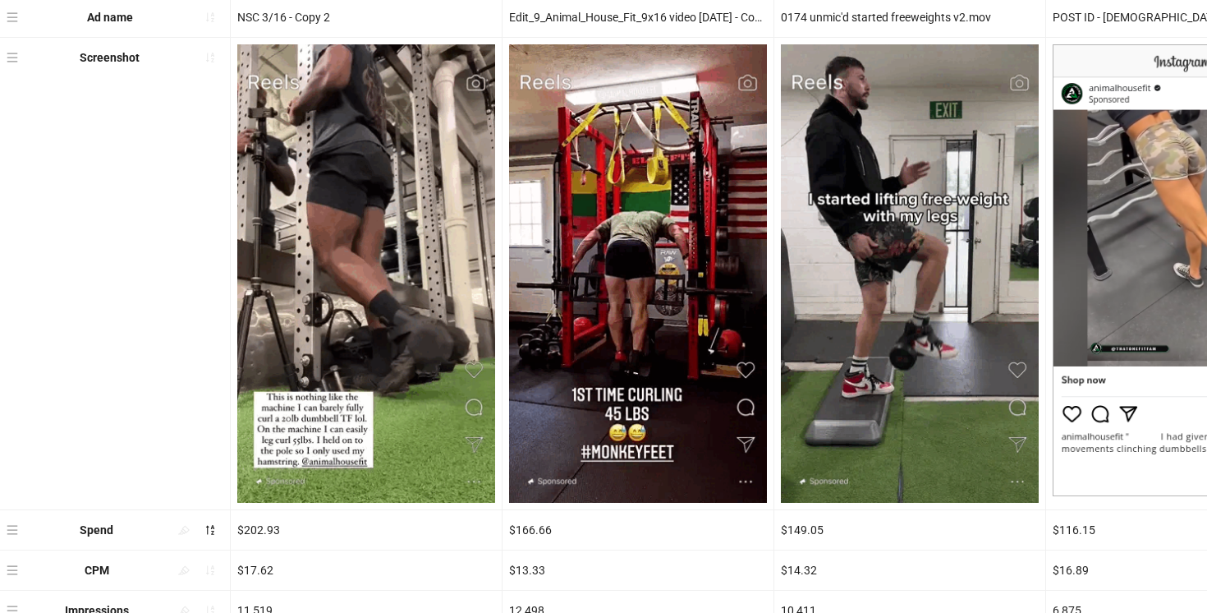
scroll to position [456, 0]
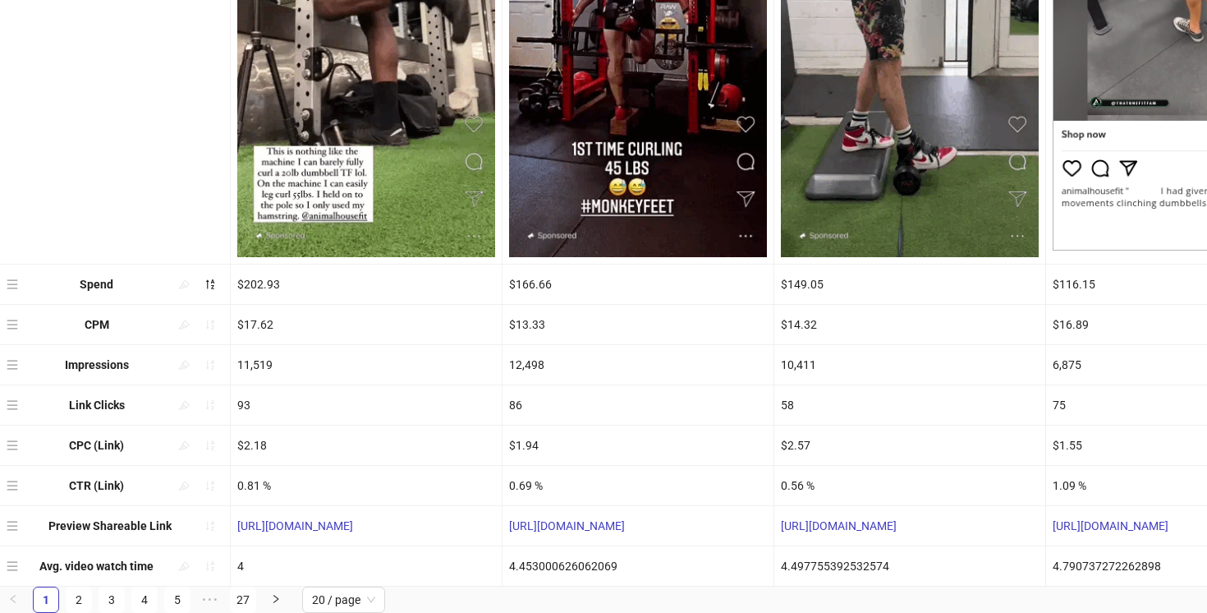
drag, startPoint x: 415, startPoint y: 522, endPoint x: 224, endPoint y: 528, distance: 190.6
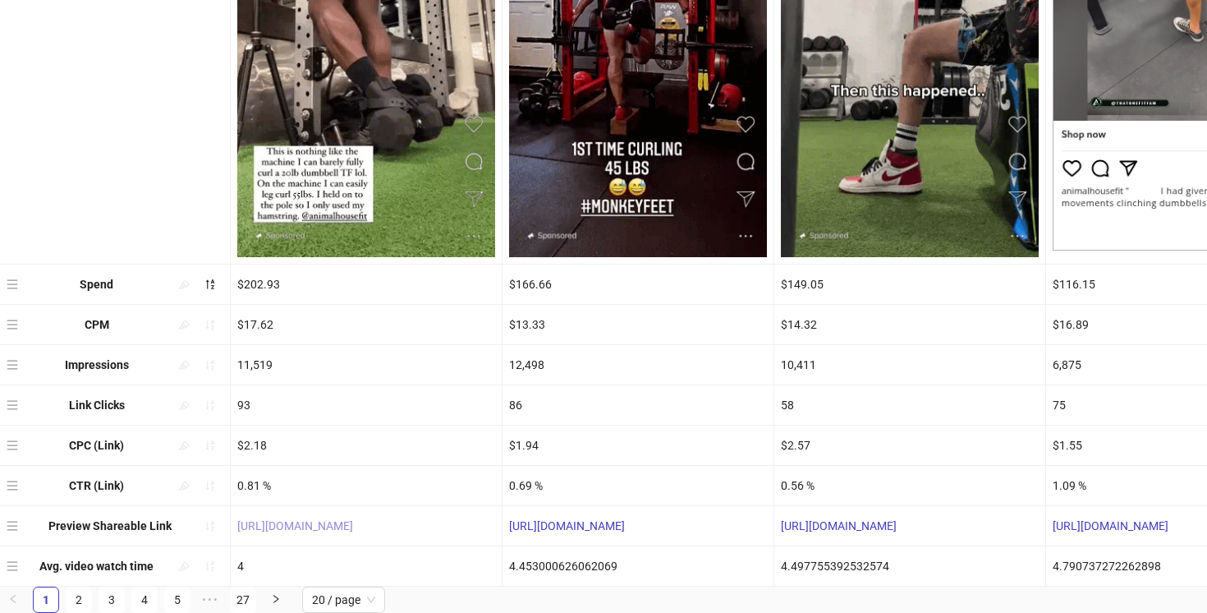
copy link "https://fb.me/1MGlIflDwa1zcb9"
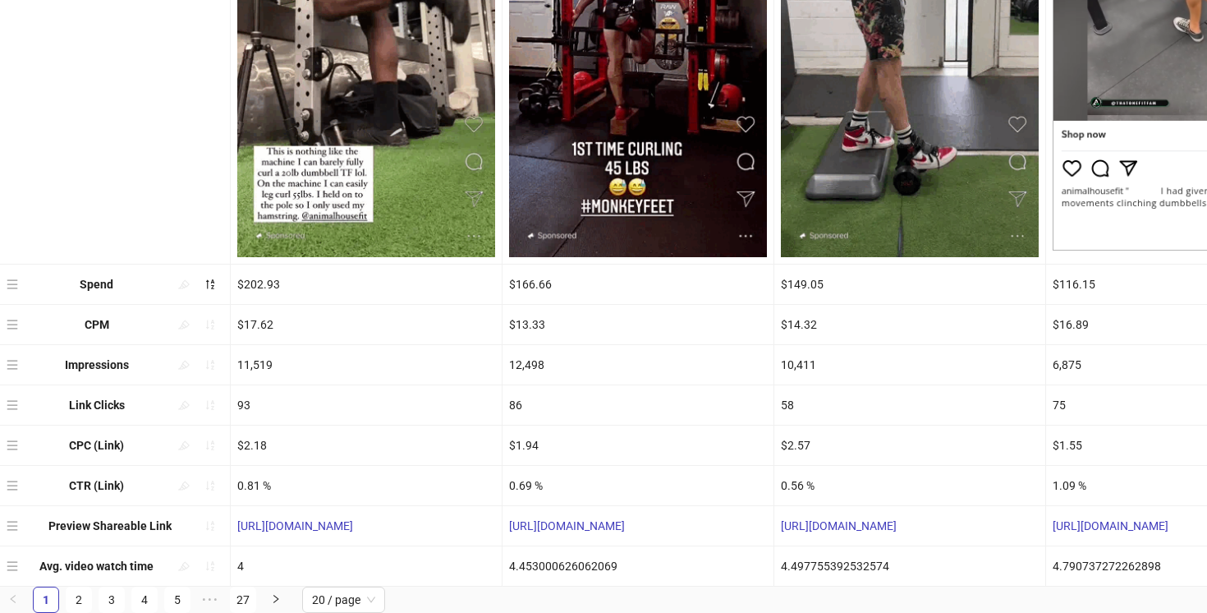
drag, startPoint x: 696, startPoint y: 522, endPoint x: 492, endPoint y: 526, distance: 204.6
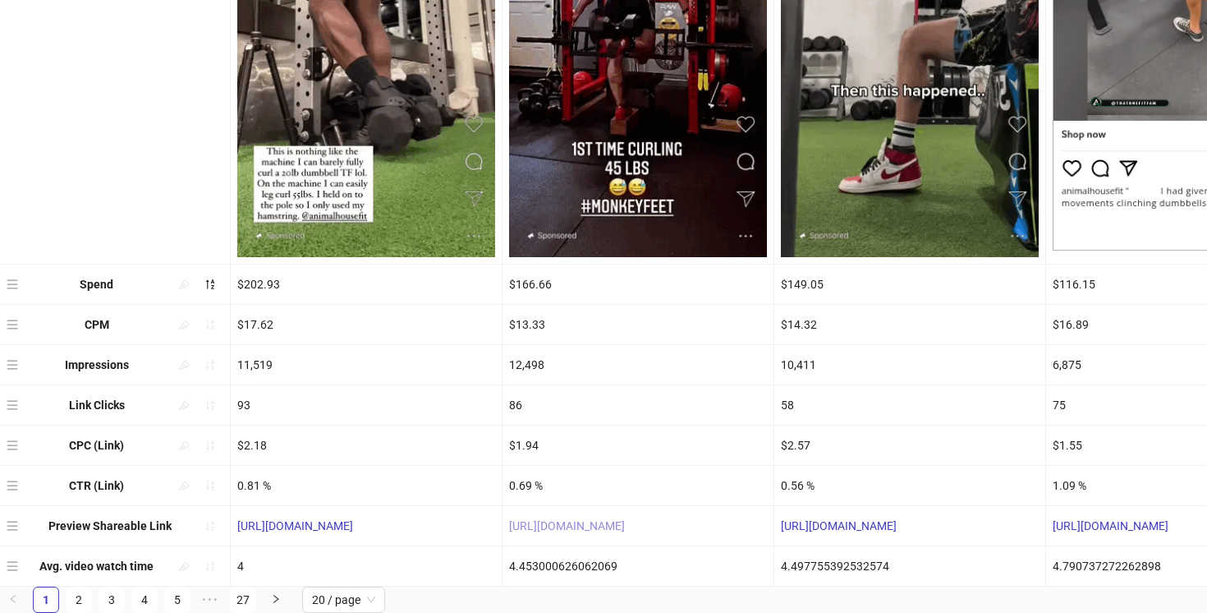
copy div "https://fb.me/20hD2bCB688Qbre"
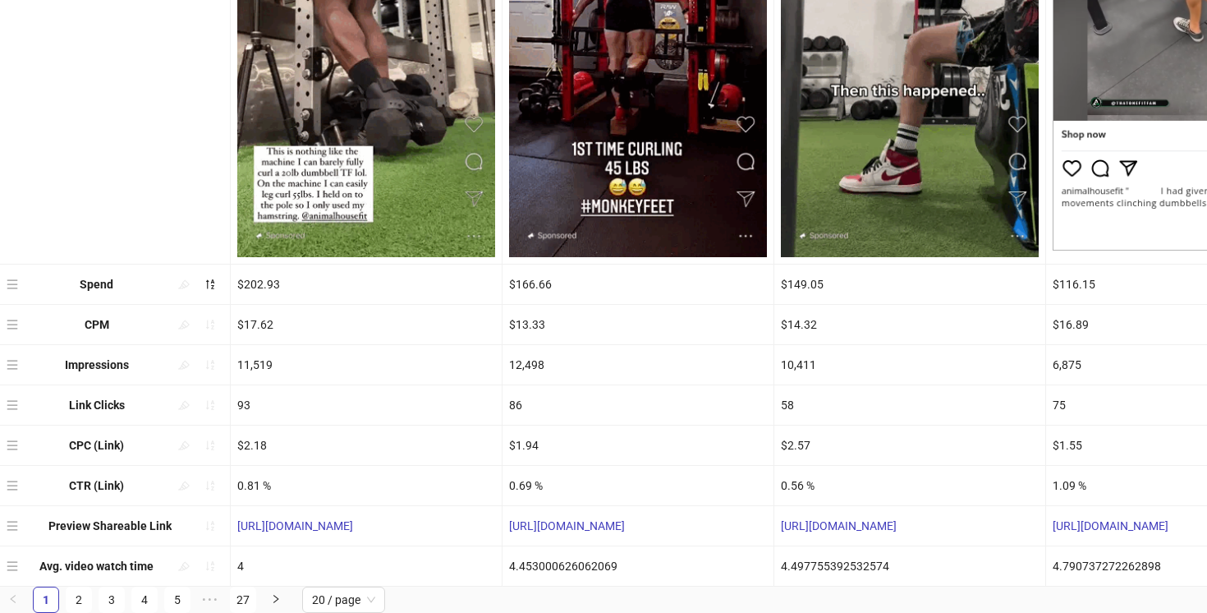
scroll to position [0, 0]
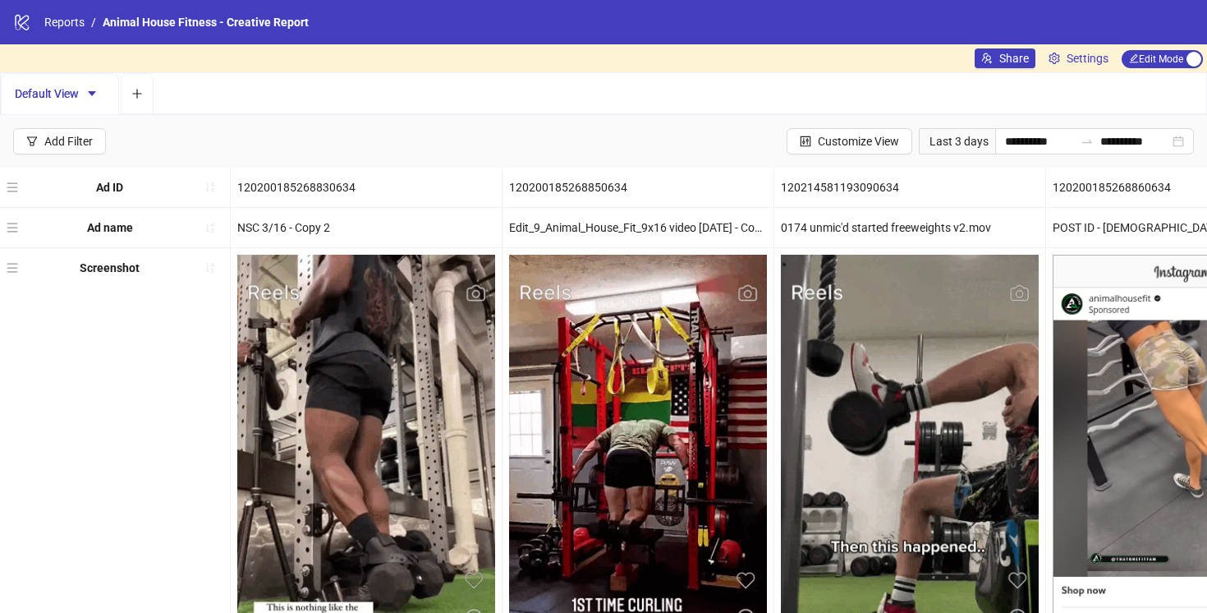
click at [950, 136] on div "Last 3 days" at bounding box center [957, 141] width 76 height 26
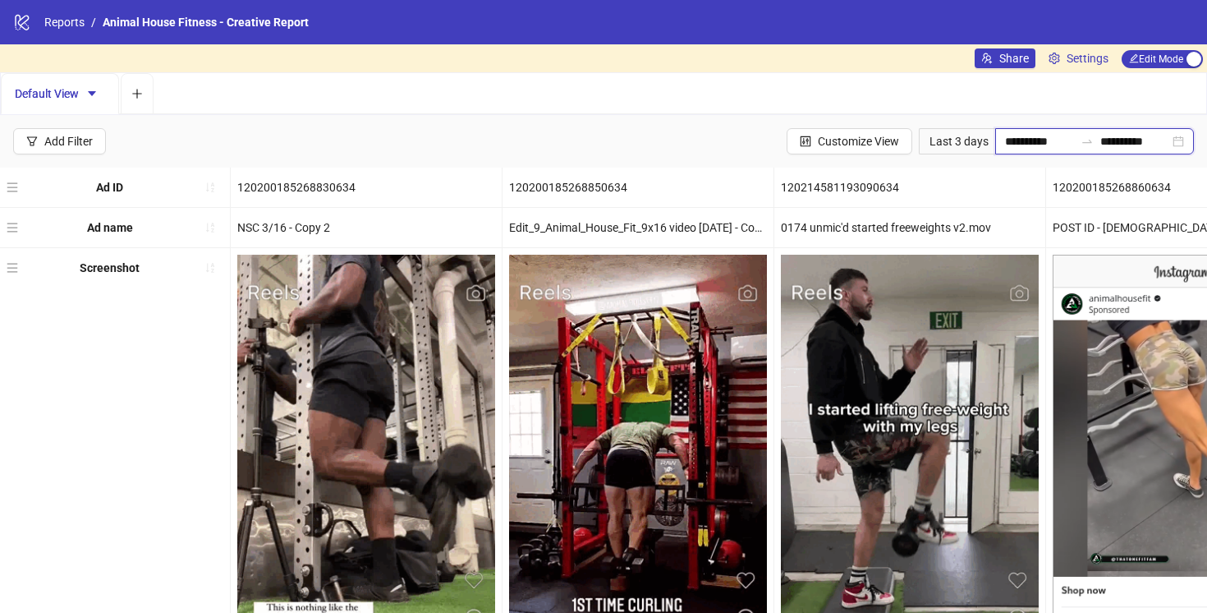
click at [1017, 138] on input "**********" at bounding box center [1039, 141] width 69 height 18
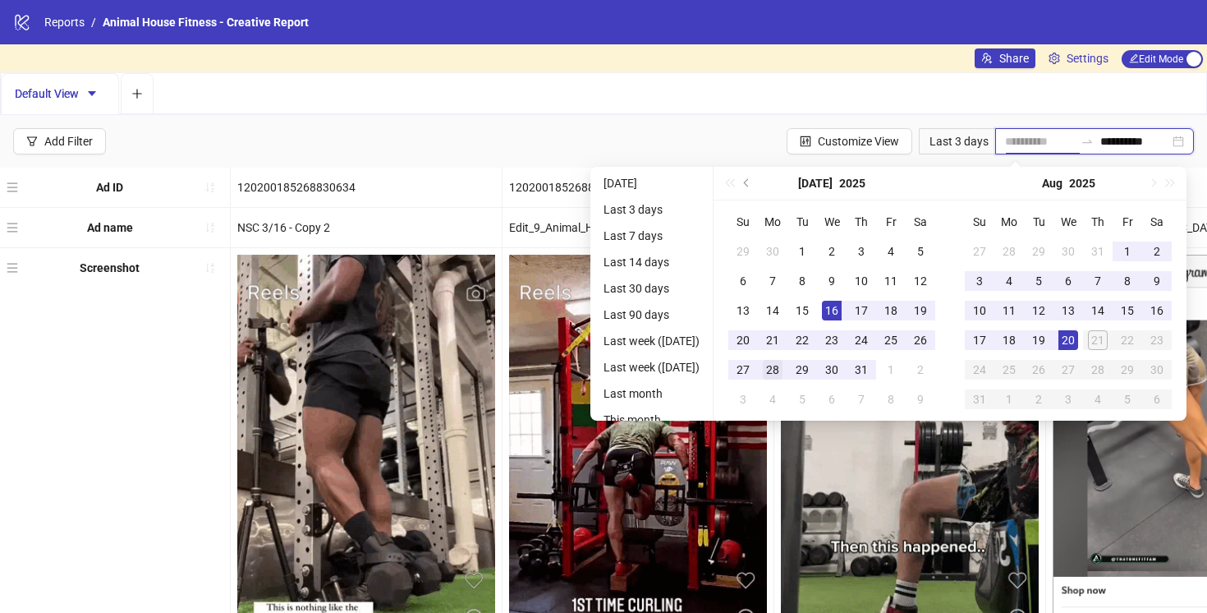
type input "**********"
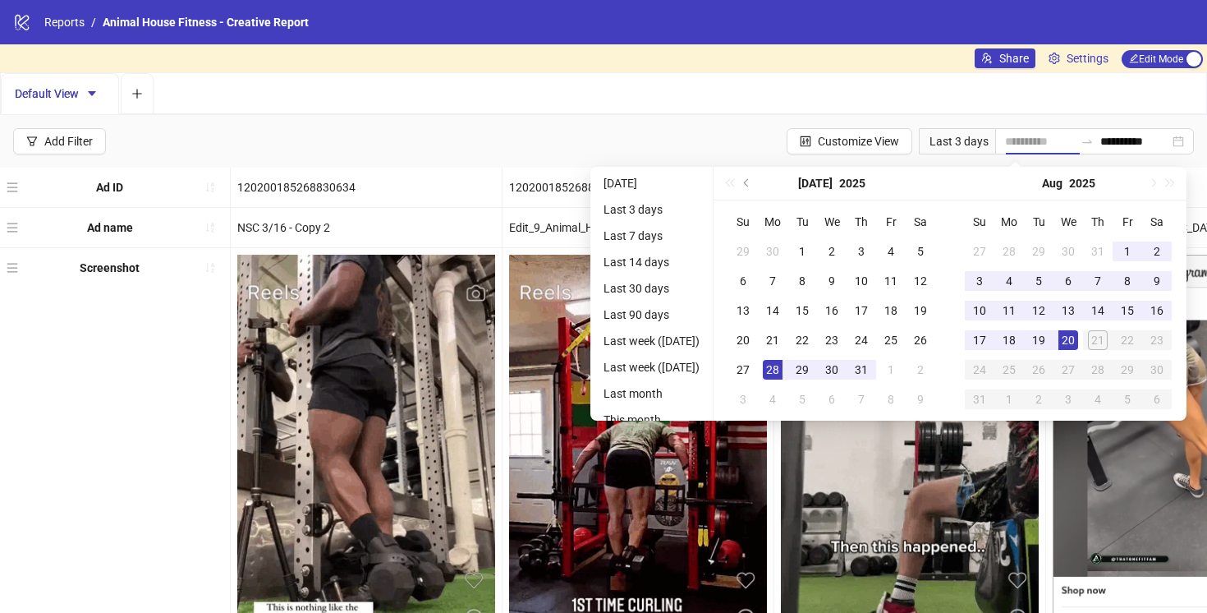
click at [777, 370] on div "28" at bounding box center [773, 370] width 20 height 20
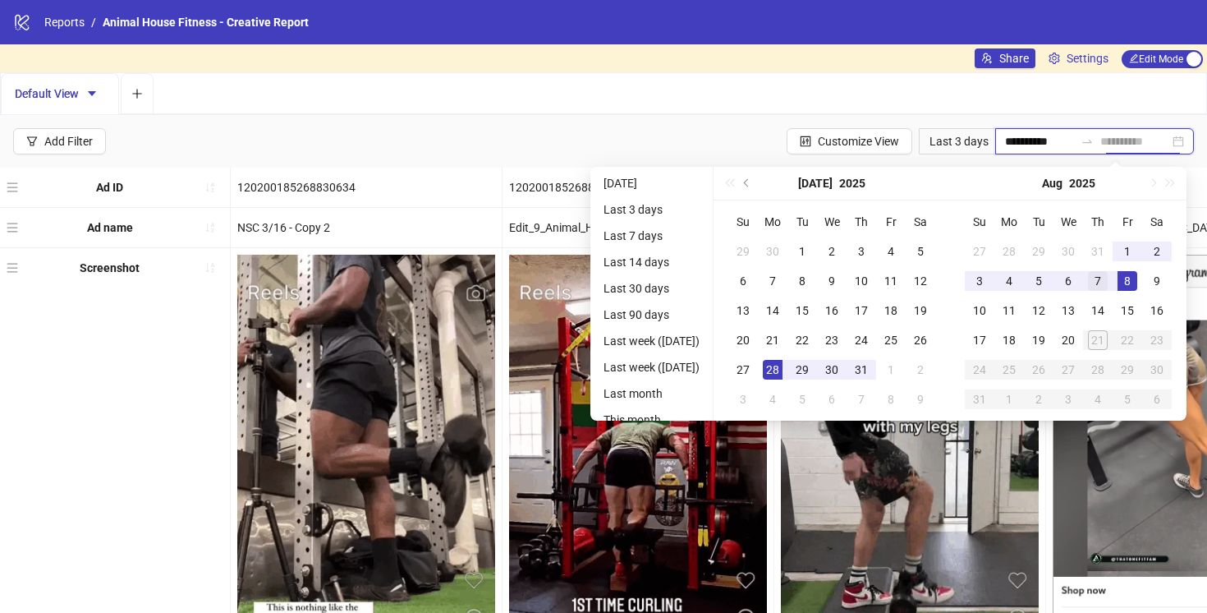
type input "**********"
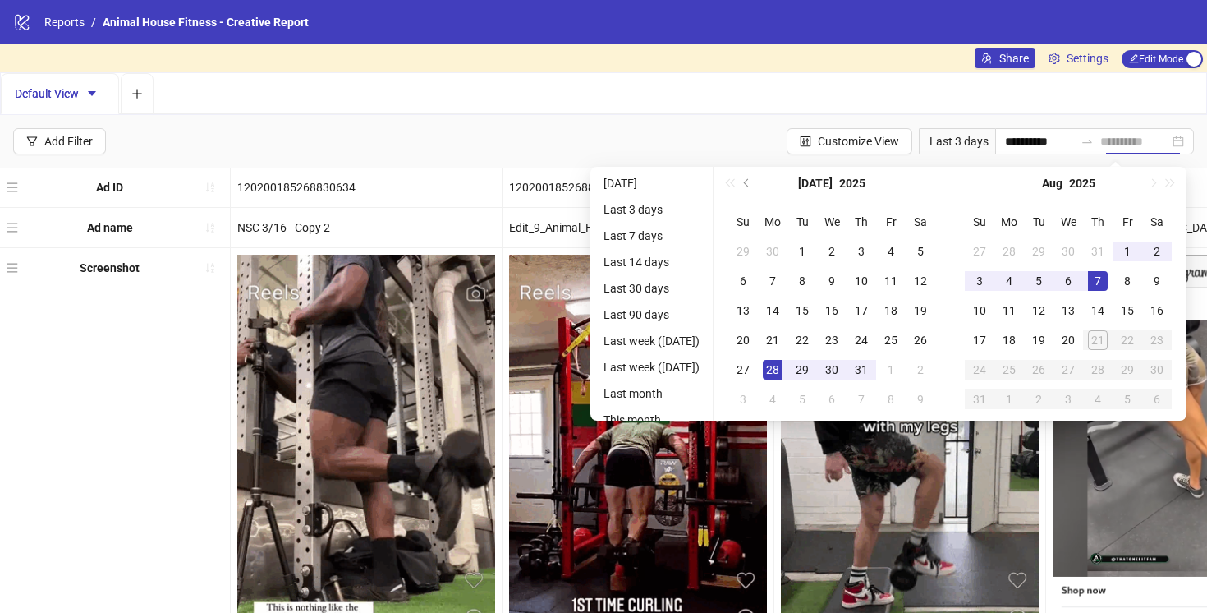
click at [1106, 280] on div "7" at bounding box center [1098, 281] width 20 height 20
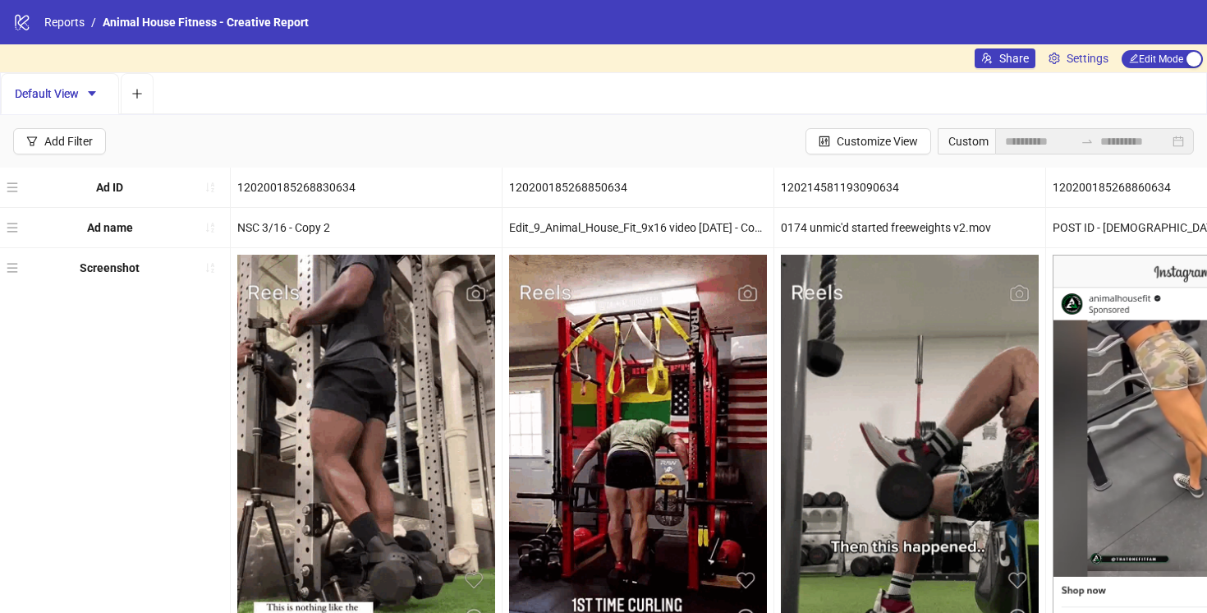
click at [717, 133] on div "**********" at bounding box center [603, 141] width 1207 height 53
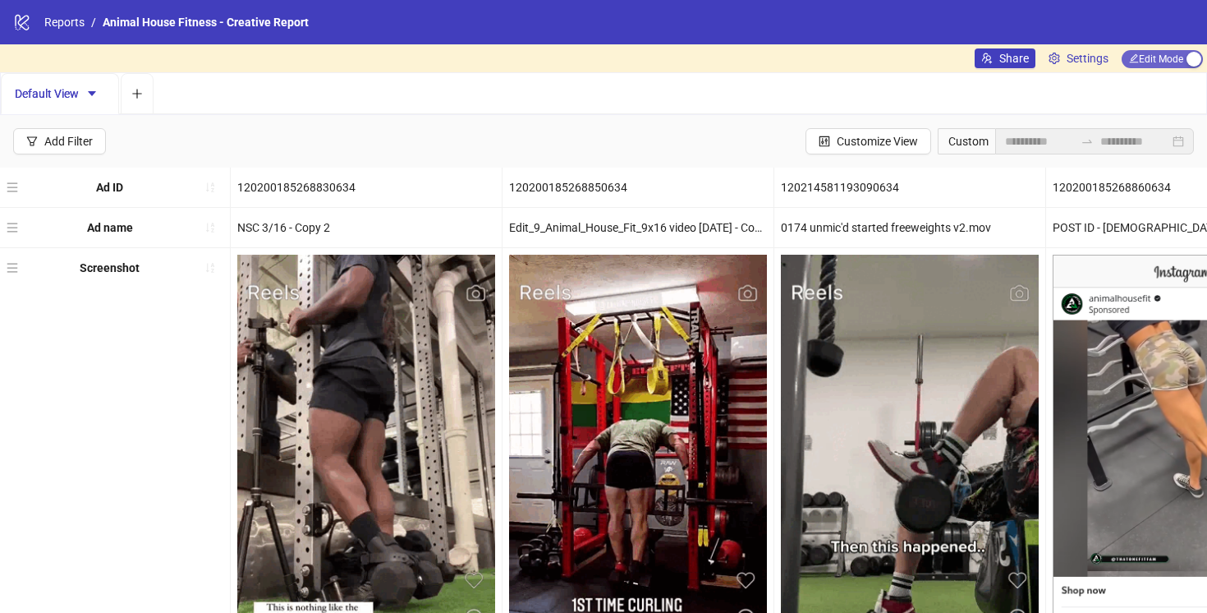
click at [1146, 53] on span "Edit Mode Edit Mode" at bounding box center [1162, 59] width 81 height 18
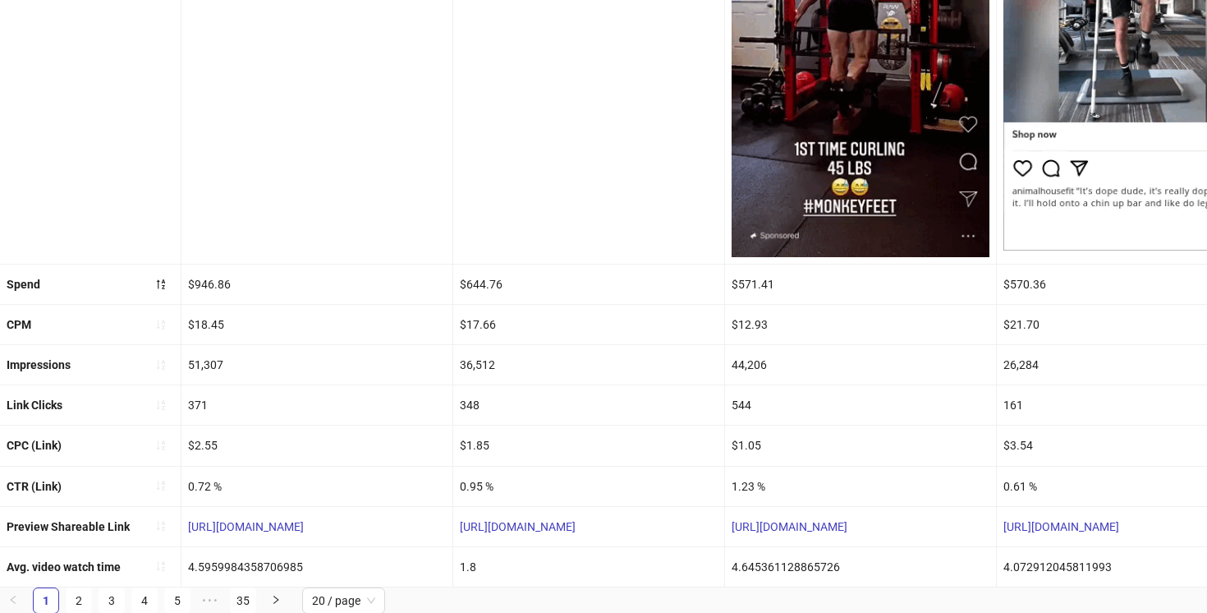
drag, startPoint x: 917, startPoint y: 531, endPoint x: 711, endPoint y: 528, distance: 205.3
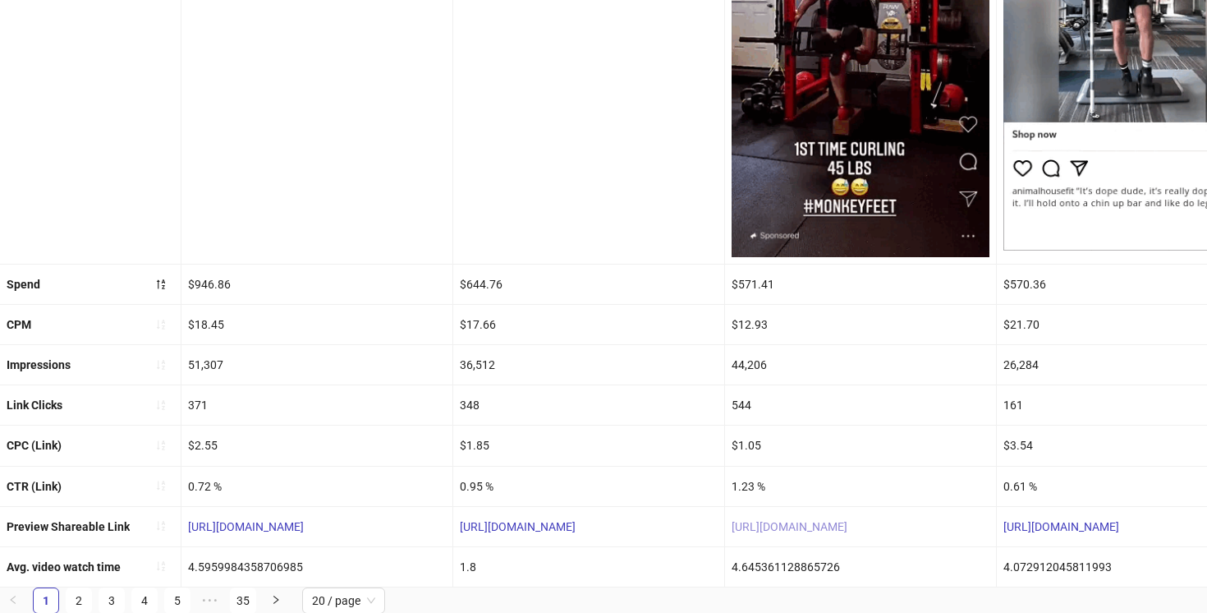
copy div "https://fb.me/20hD2bCB688Qbre"
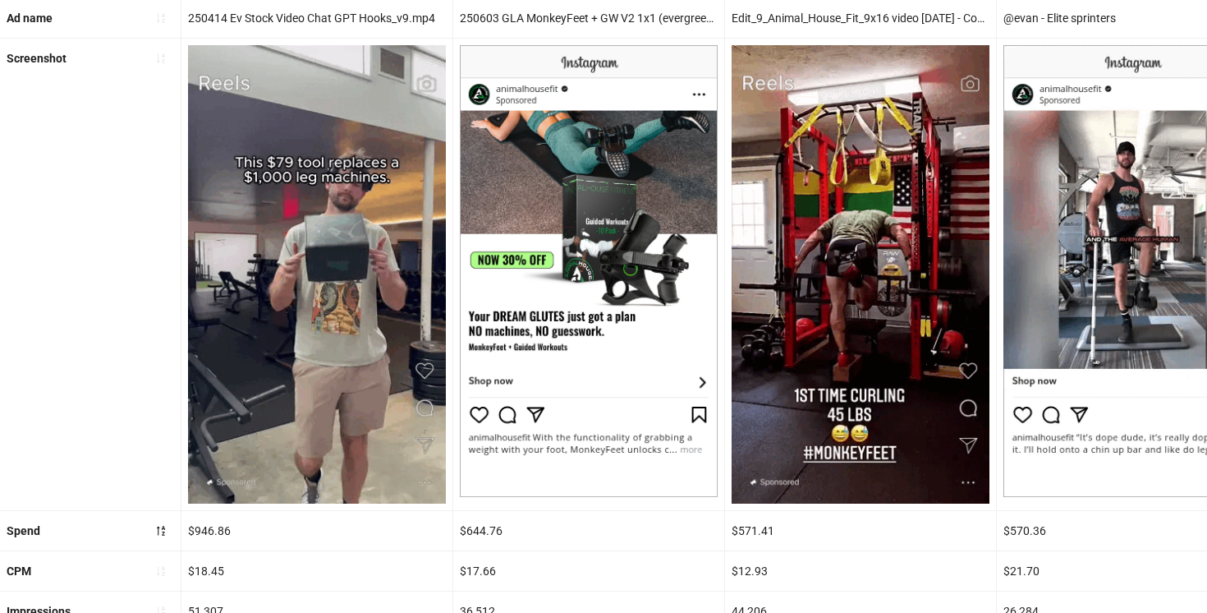
scroll to position [447, 0]
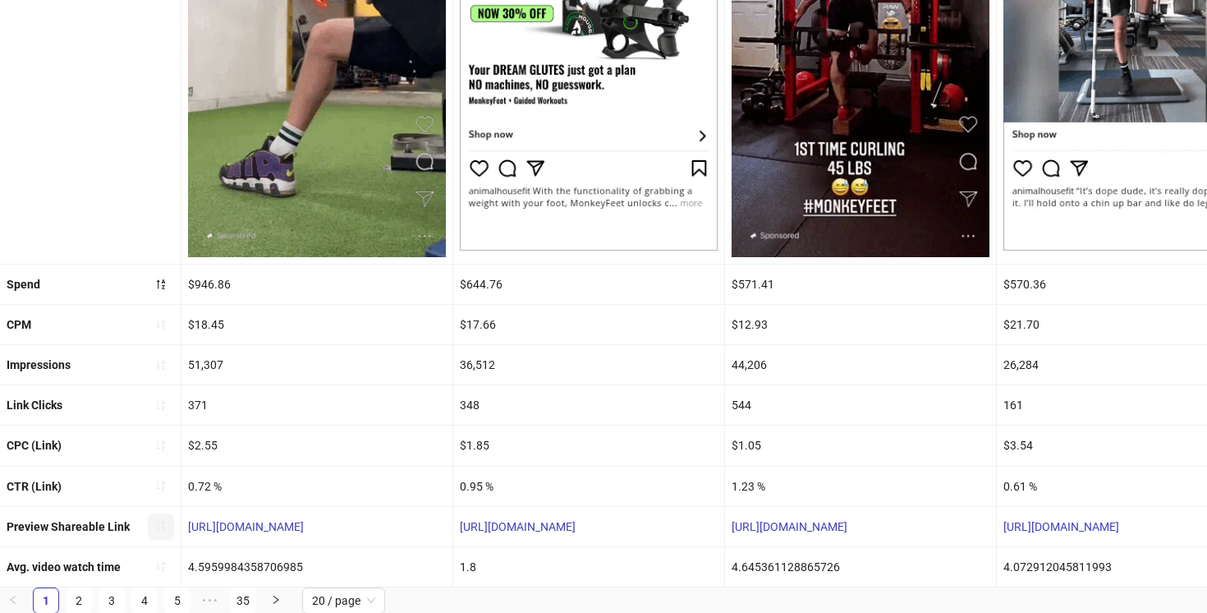
drag, startPoint x: 370, startPoint y: 526, endPoint x: 159, endPoint y: 524, distance: 210.2
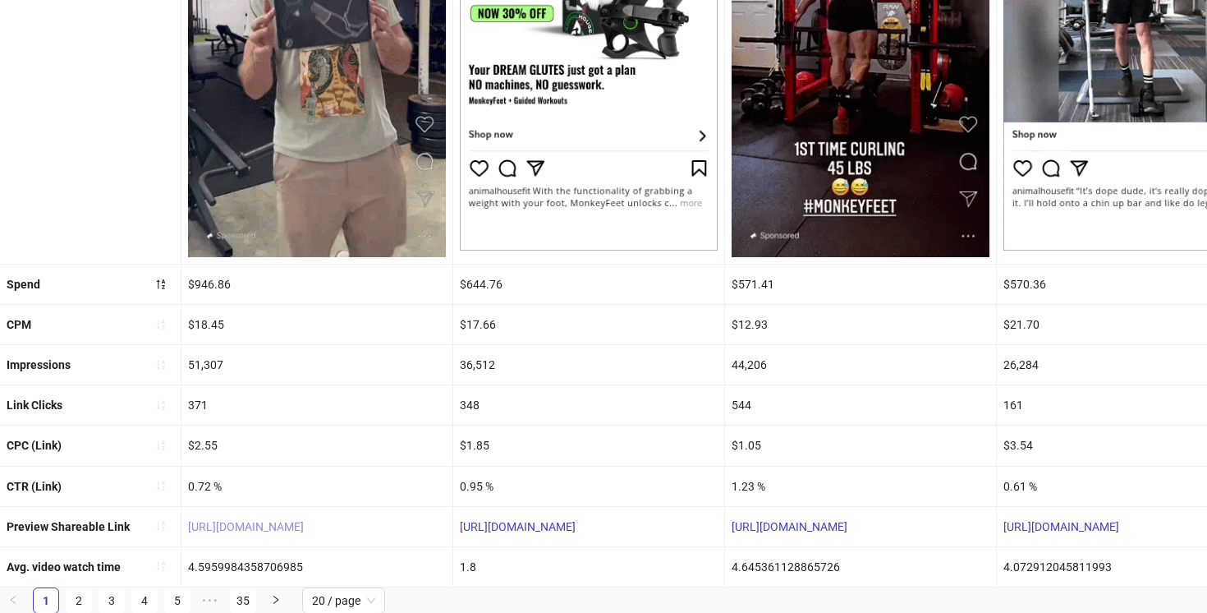
copy link "https://fb.me/2b03EgetkU3uk9c"
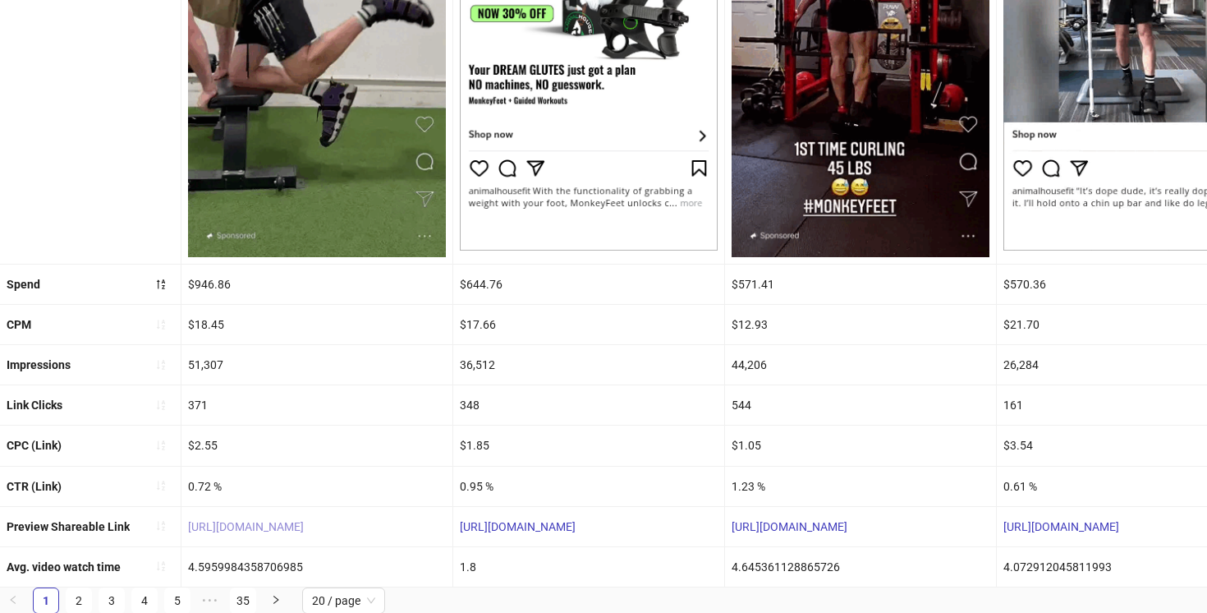
click at [304, 522] on link "https://fb.me/2b03EgetkU3uk9c" at bounding box center [246, 526] width 116 height 13
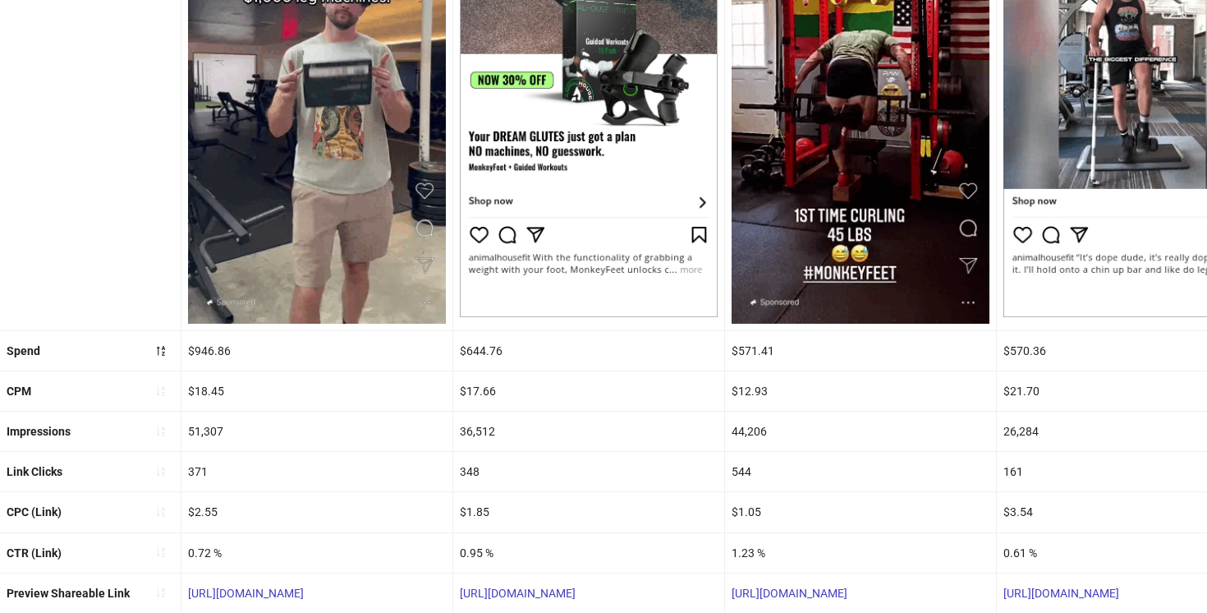
scroll to position [447, 0]
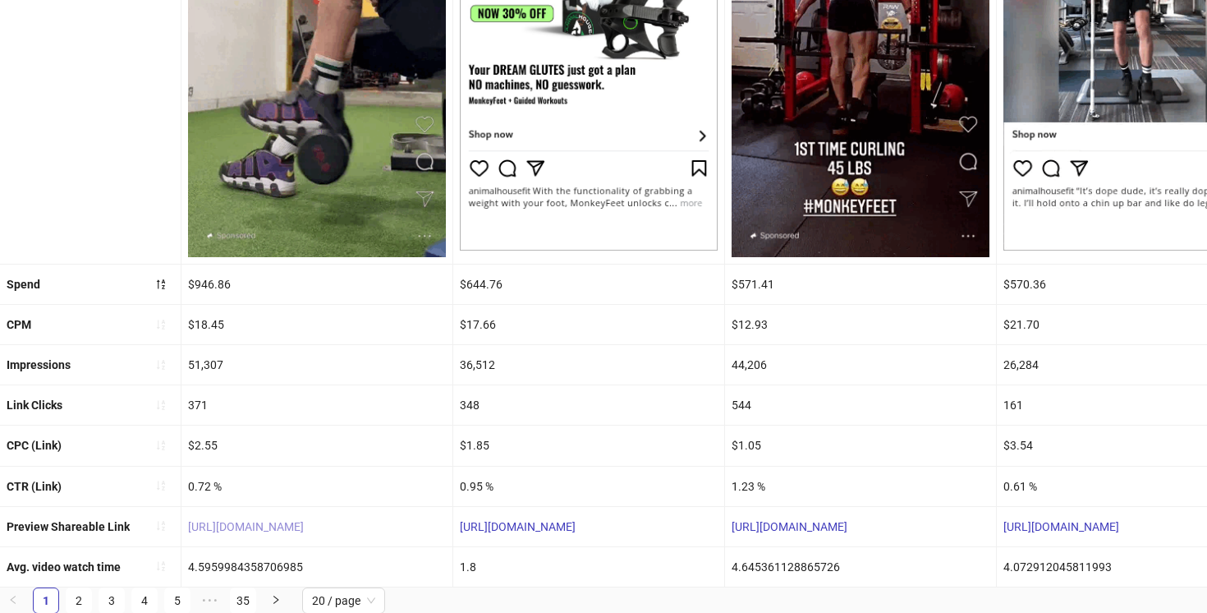
click at [297, 526] on link "[URL][DOMAIN_NAME]" at bounding box center [246, 526] width 116 height 13
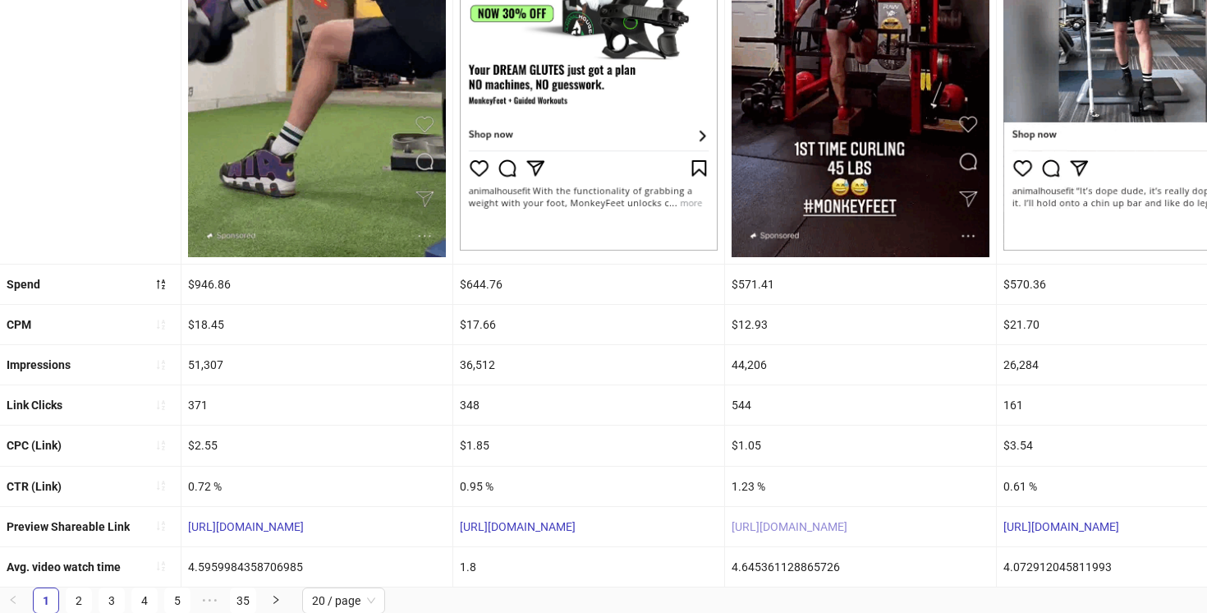
click at [777, 524] on link "https://fb.me/20hD2bCB688Qbre" at bounding box center [790, 526] width 116 height 13
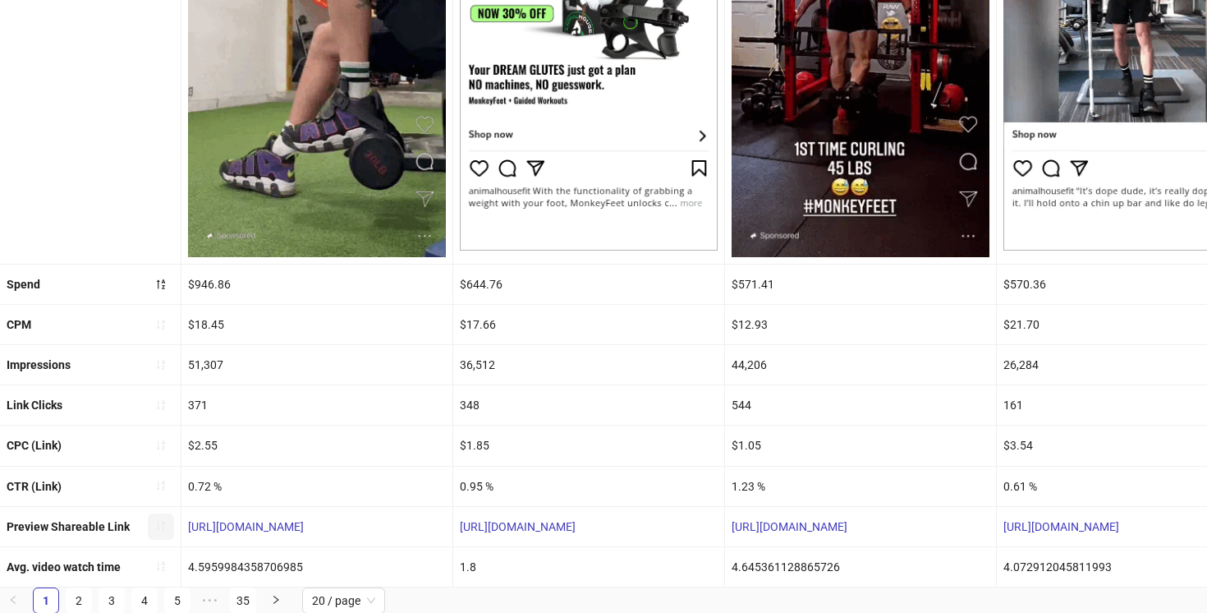
drag, startPoint x: 369, startPoint y: 525, endPoint x: 159, endPoint y: 526, distance: 209.4
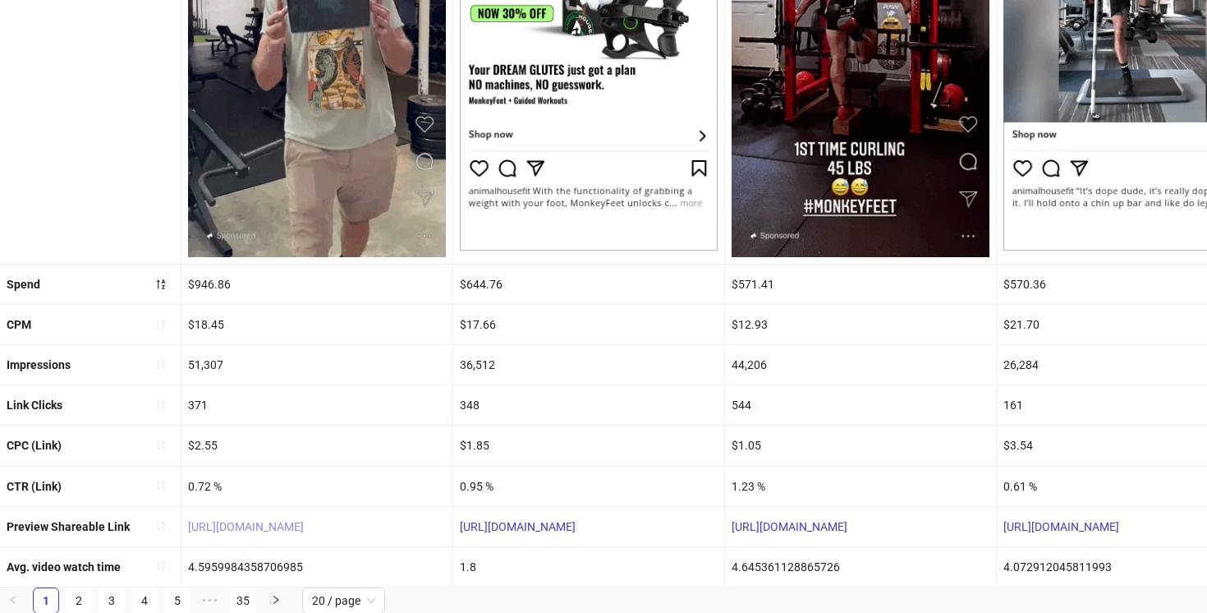
copy link "https://fb.me/2b03EgetkU3uk9c"
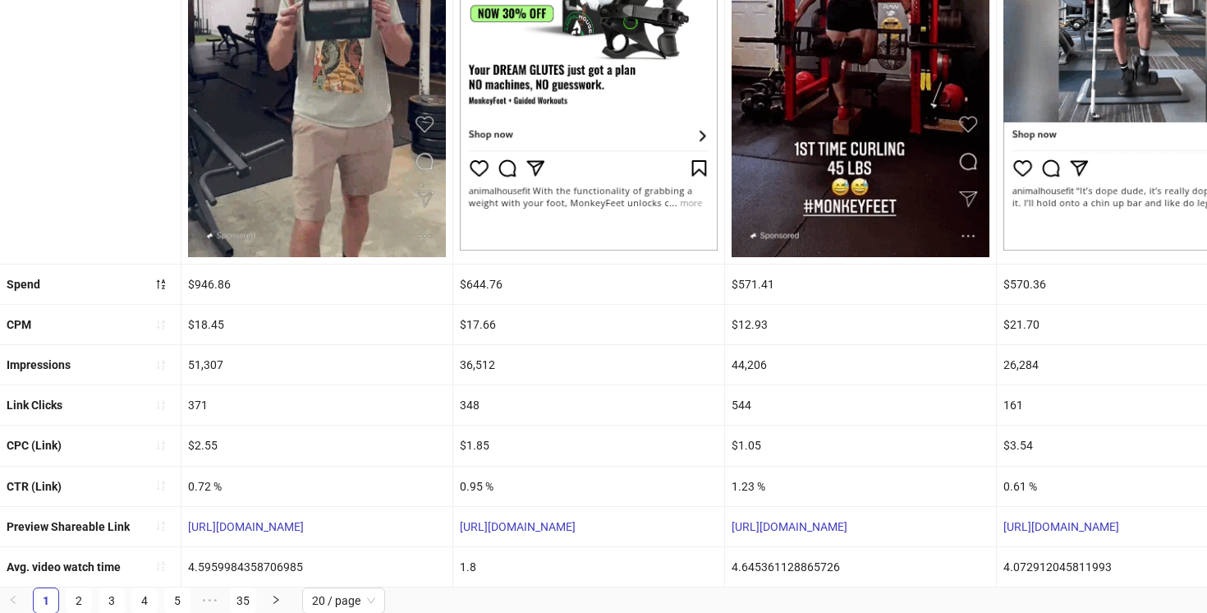
drag, startPoint x: 928, startPoint y: 519, endPoint x: 911, endPoint y: 519, distance: 17.2
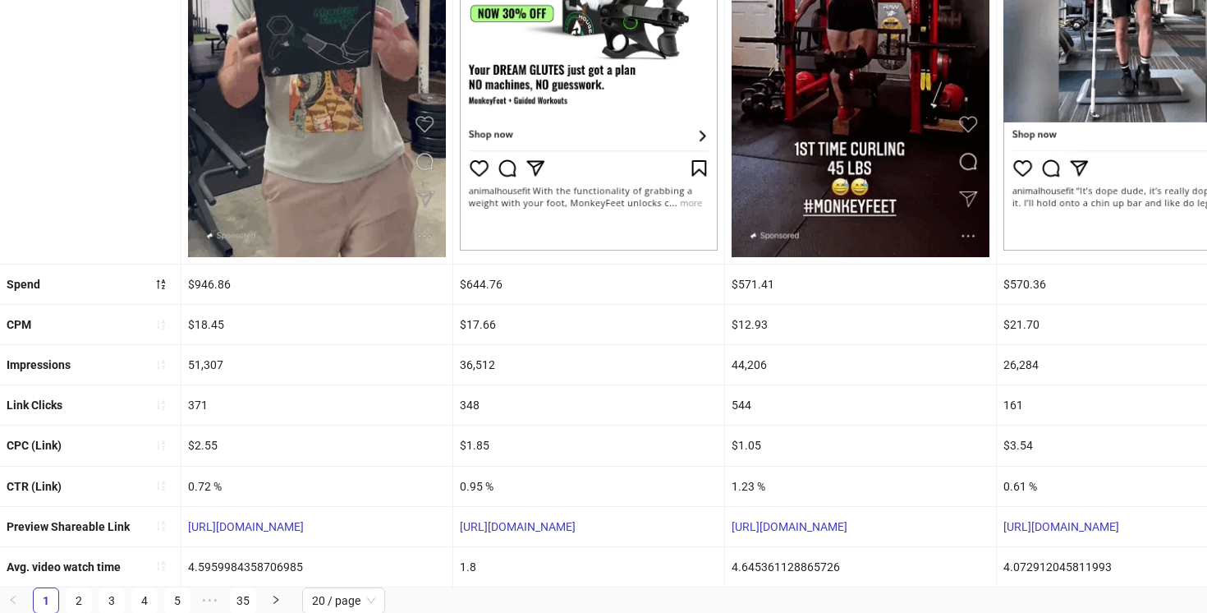
click at [911, 519] on div "https://fb.me/20hD2bCB688Qbre" at bounding box center [860, 526] width 271 height 39
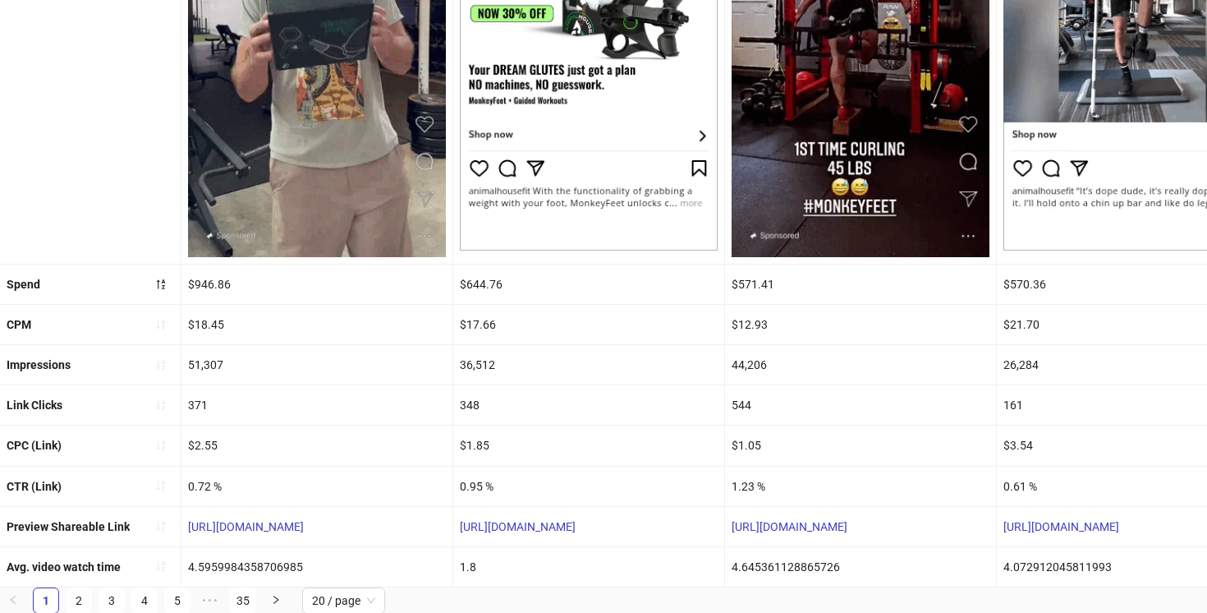
drag, startPoint x: 929, startPoint y: 532, endPoint x: 728, endPoint y: 522, distance: 201.5
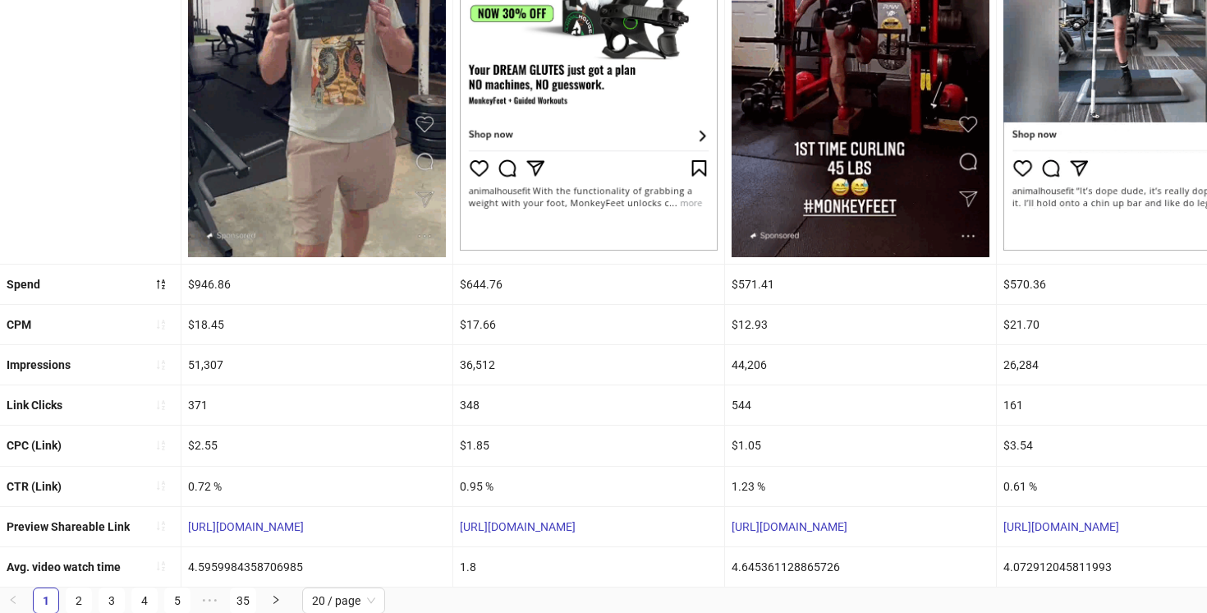
click at [728, 522] on div "https://fb.me/20hD2bCB688Qbre" at bounding box center [860, 526] width 271 height 39
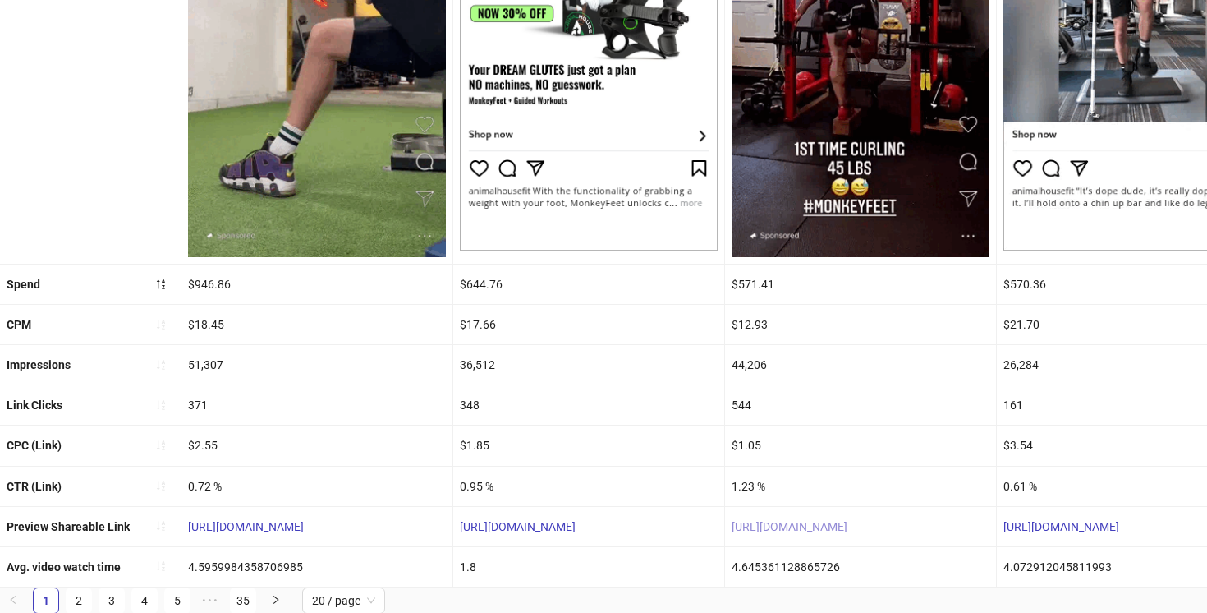
copy link "https://fb.me/20hD2bCB688Qbre"
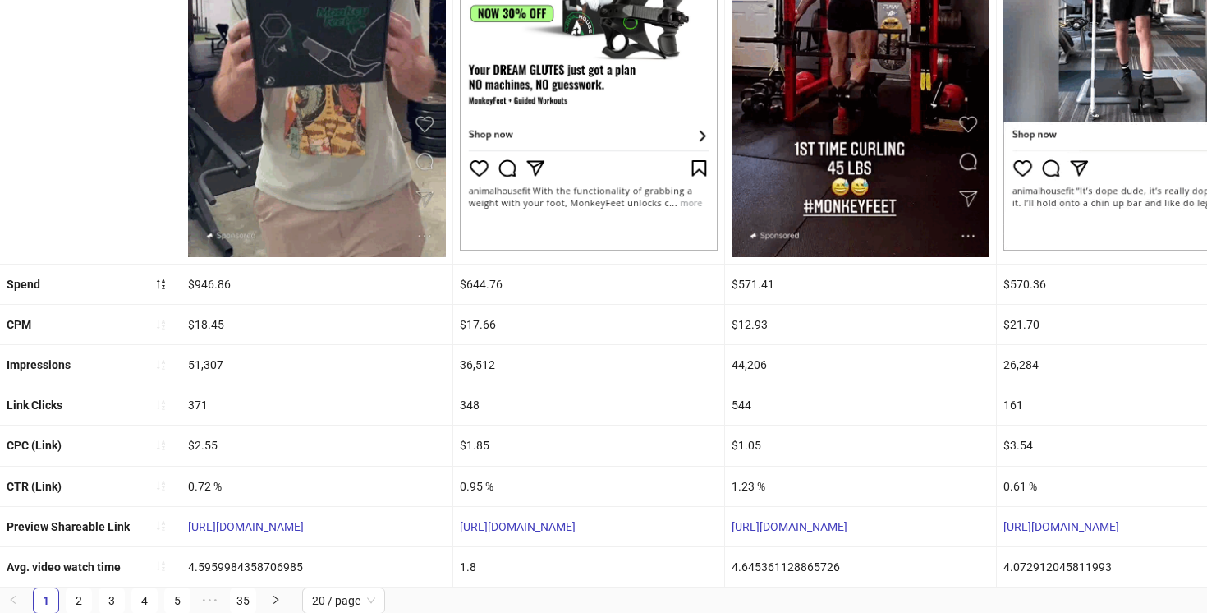
click at [332, 151] on img at bounding box center [317, 28] width 258 height 458
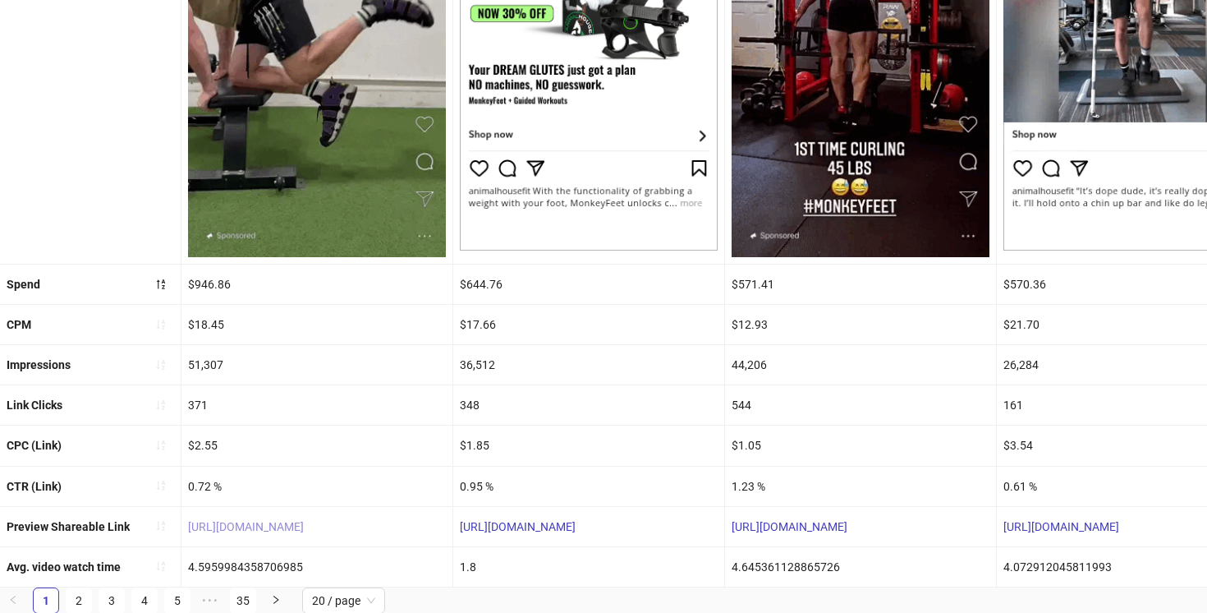
click at [291, 528] on link "https://fb.me/2b03EgetkU3uk9c" at bounding box center [246, 526] width 116 height 13
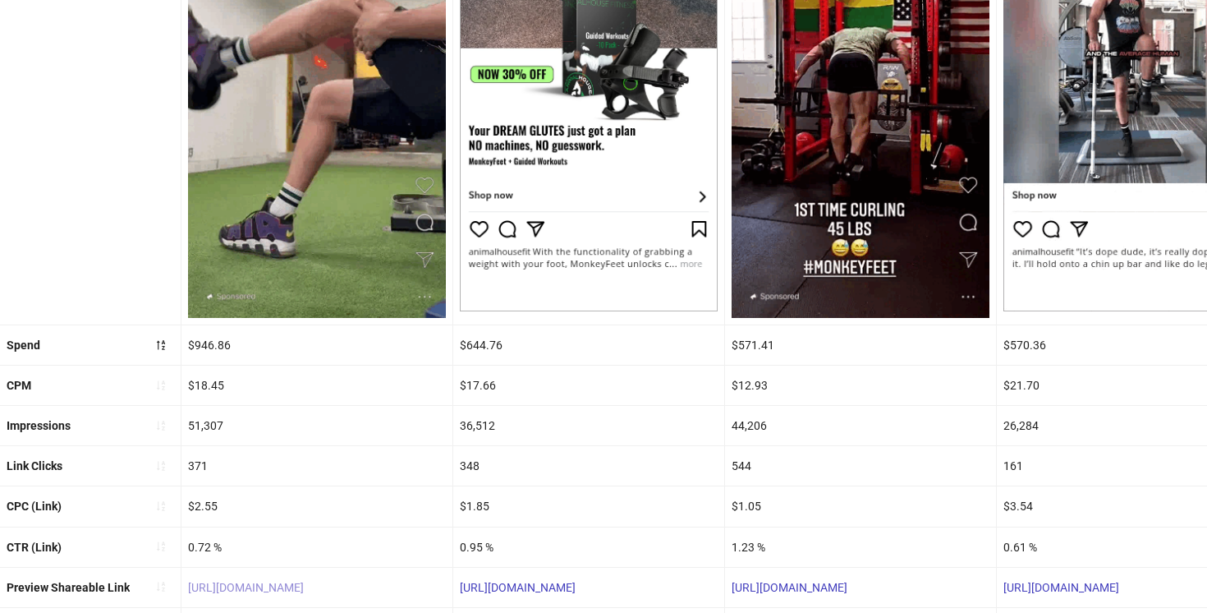
scroll to position [0, 0]
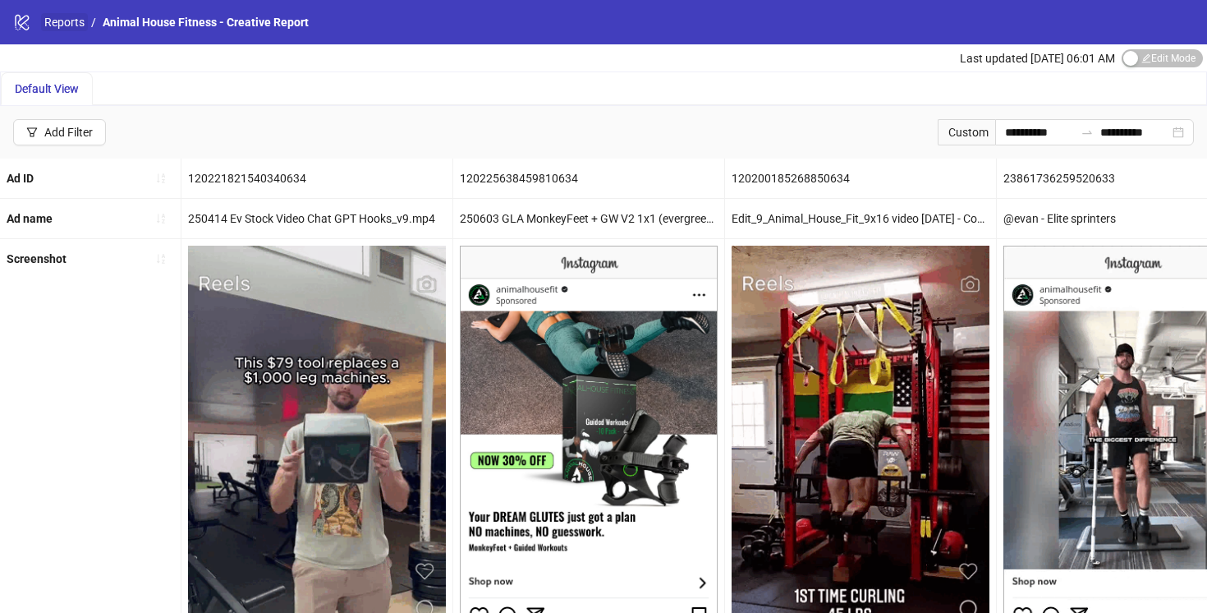
click at [54, 16] on link "Reports" at bounding box center [64, 22] width 47 height 18
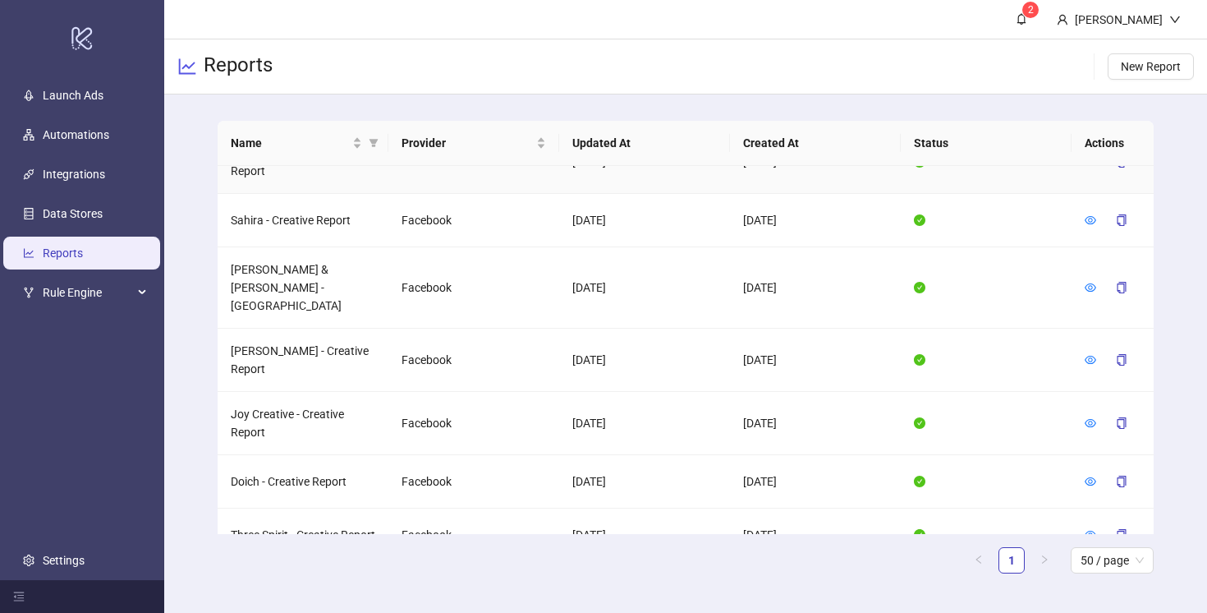
scroll to position [1275, 0]
click at [1089, 283] on icon "eye" at bounding box center [1090, 287] width 11 height 8
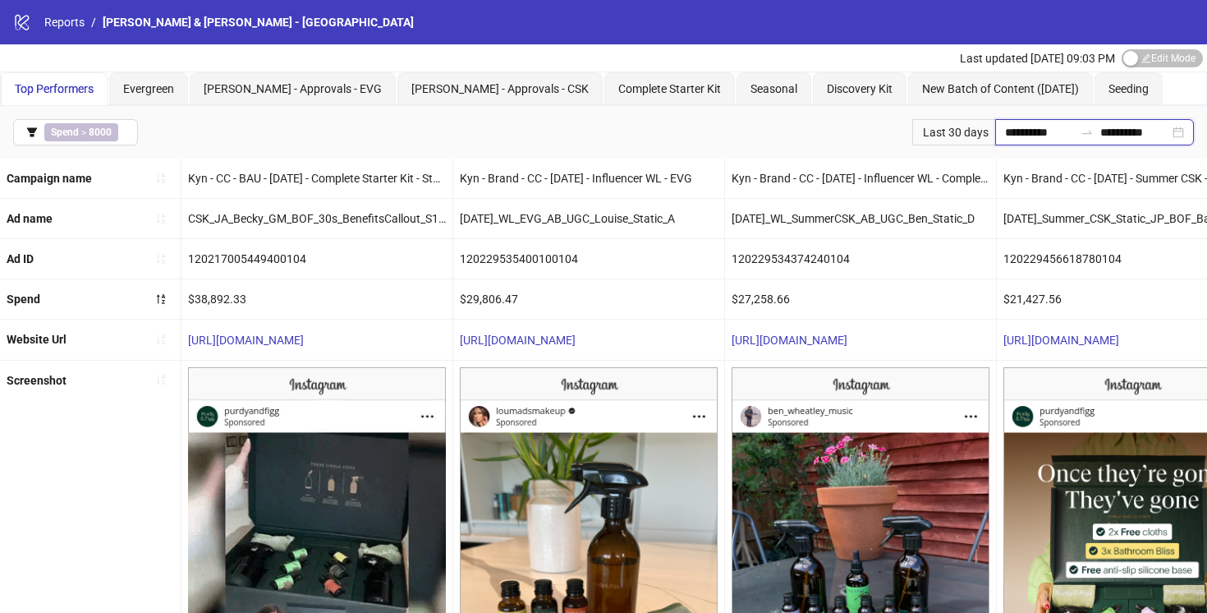
click at [1028, 134] on input "**********" at bounding box center [1039, 132] width 69 height 18
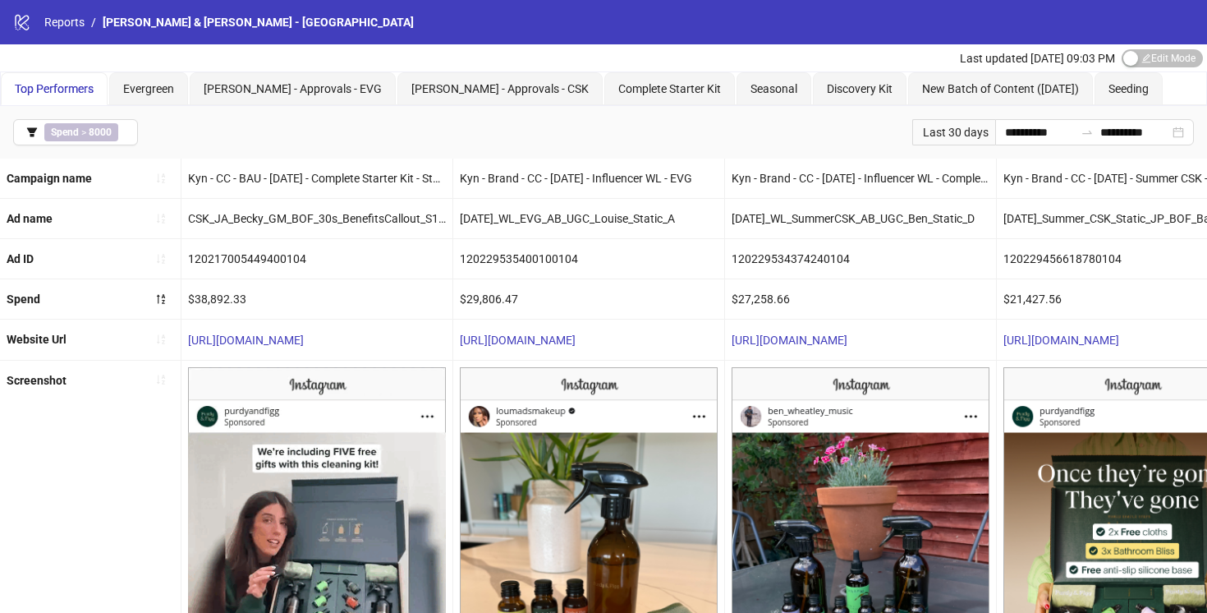
click at [852, 125] on div "**********" at bounding box center [603, 132] width 1207 height 53
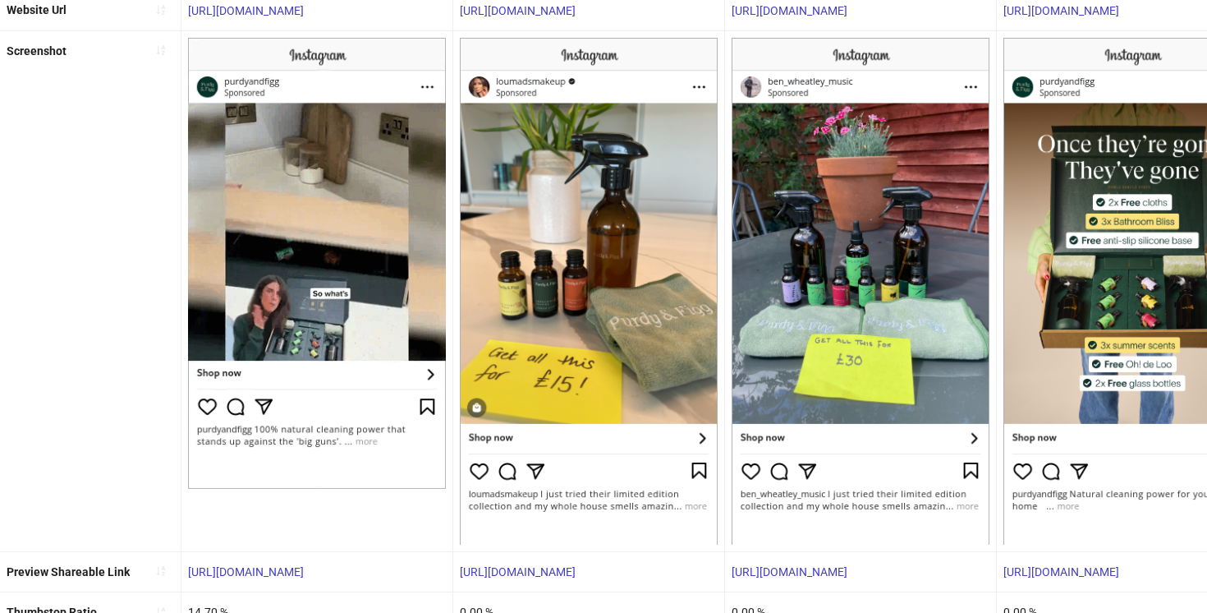
scroll to position [535, 0]
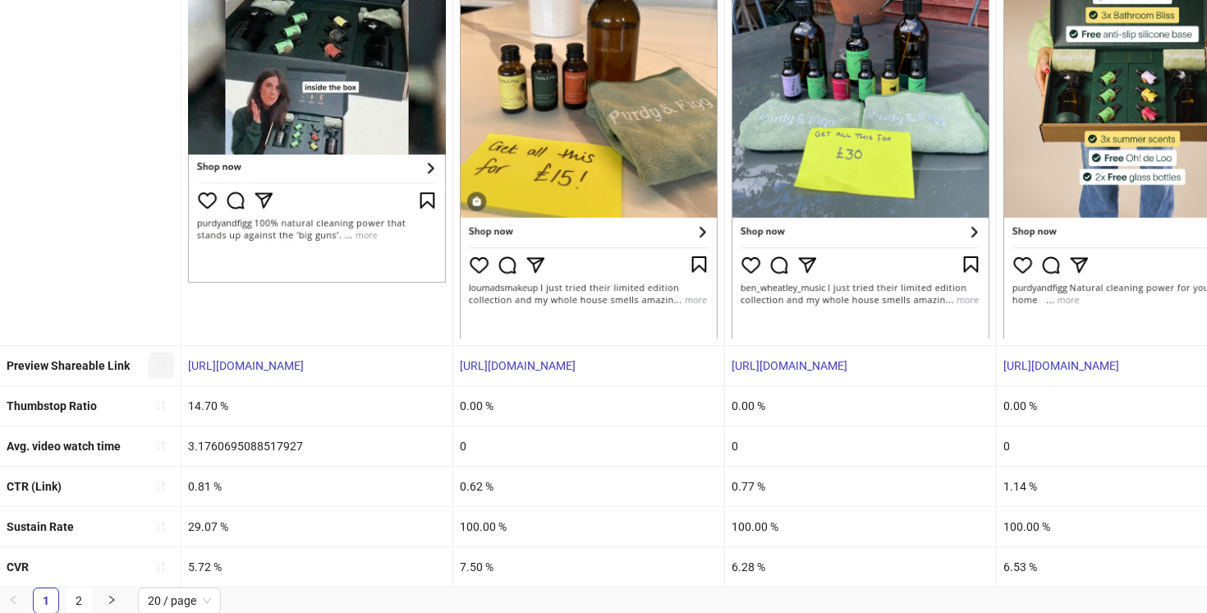
drag, startPoint x: 371, startPoint y: 364, endPoint x: 152, endPoint y: 360, distance: 219.3
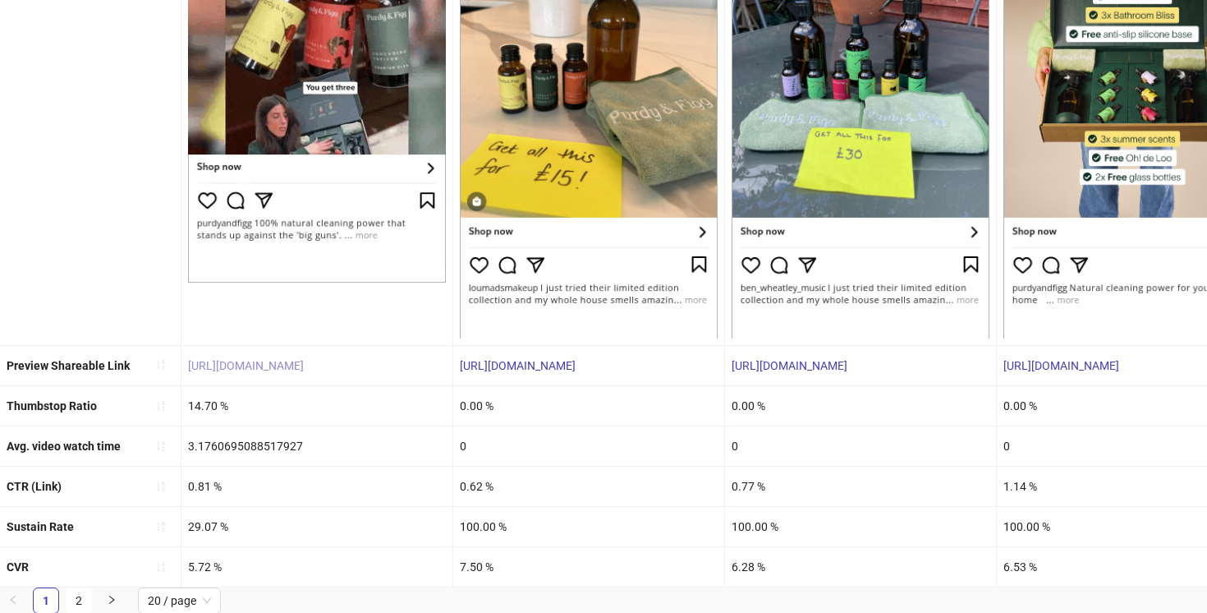
copy link "https://fb.me/1WhqQyYbeN6f8ts"
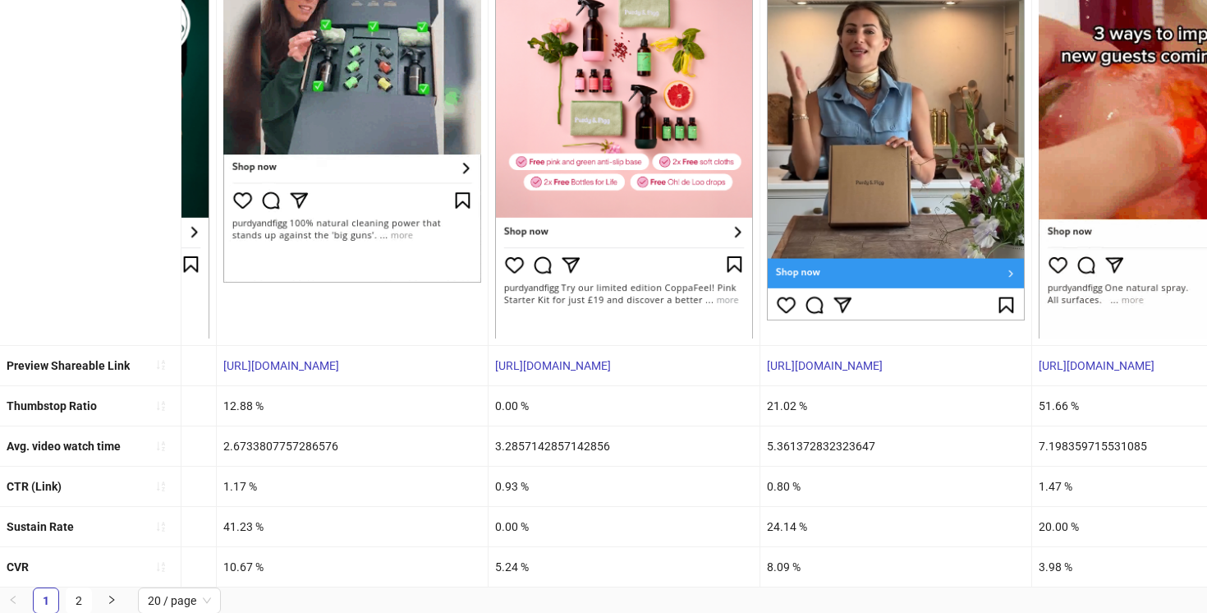
drag, startPoint x: 958, startPoint y: 361, endPoint x: 747, endPoint y: 356, distance: 211.1
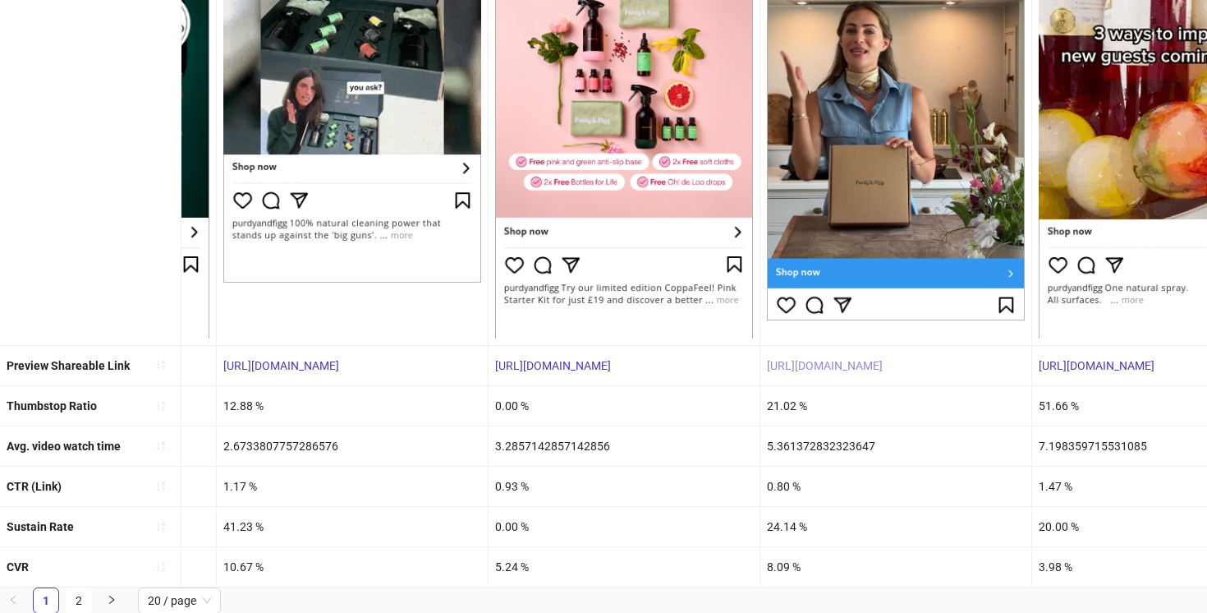
copy div "https://fb.me/2e7nGUhBUPGo4P6"
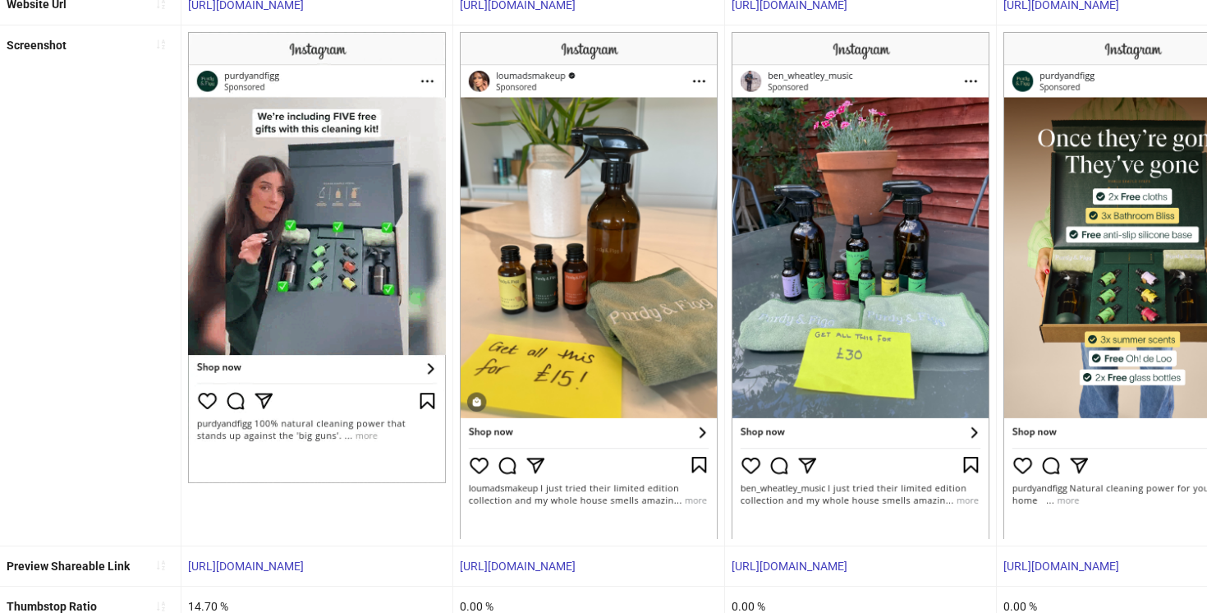
scroll to position [0, 0]
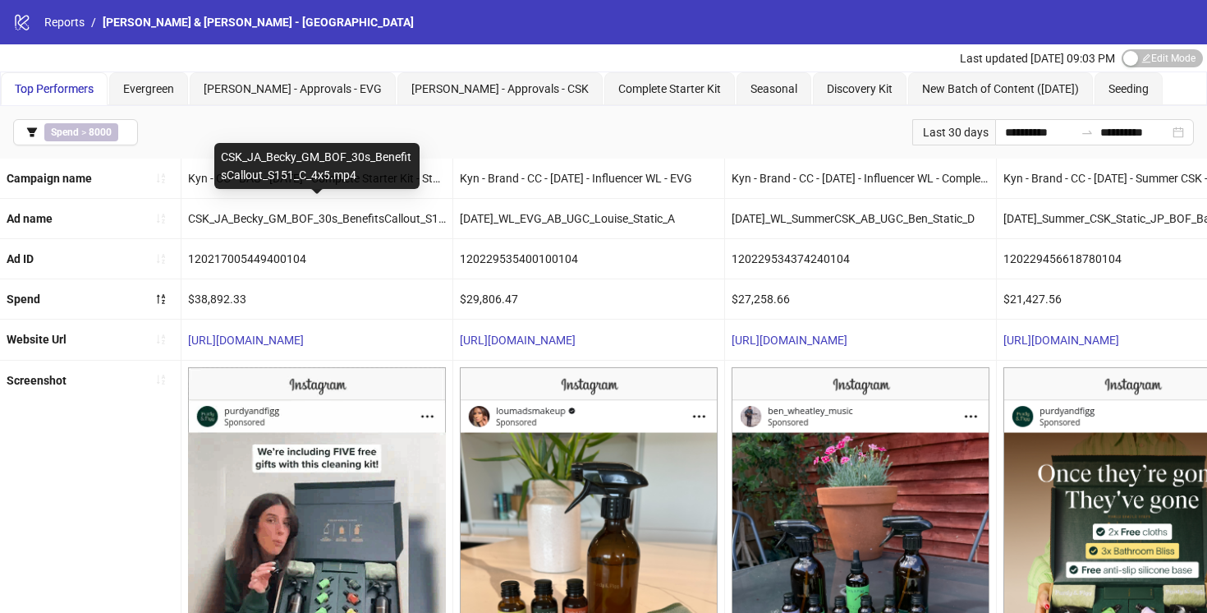
click at [338, 218] on div "CSK_JA_Becky_GM_BOF_30s_BenefitsCallout_S151_C_4x5.mp4" at bounding box center [316, 218] width 271 height 39
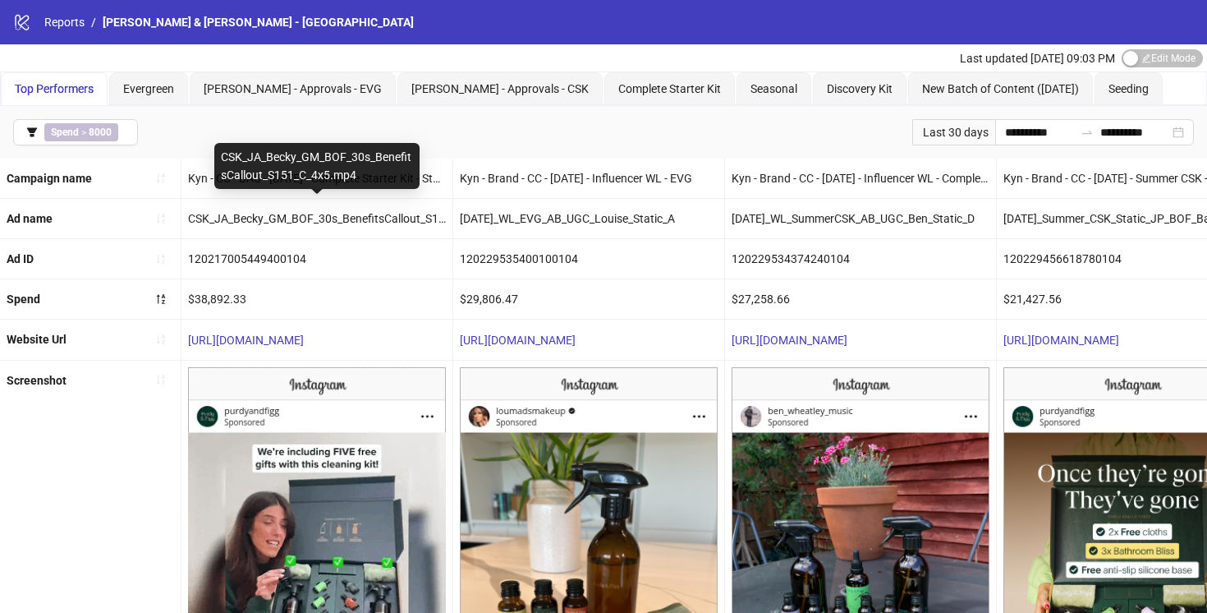
click at [338, 218] on div "CSK_JA_Becky_GM_BOF_30s_BenefitsCallout_S151_C_4x5.mp4" at bounding box center [316, 218] width 271 height 39
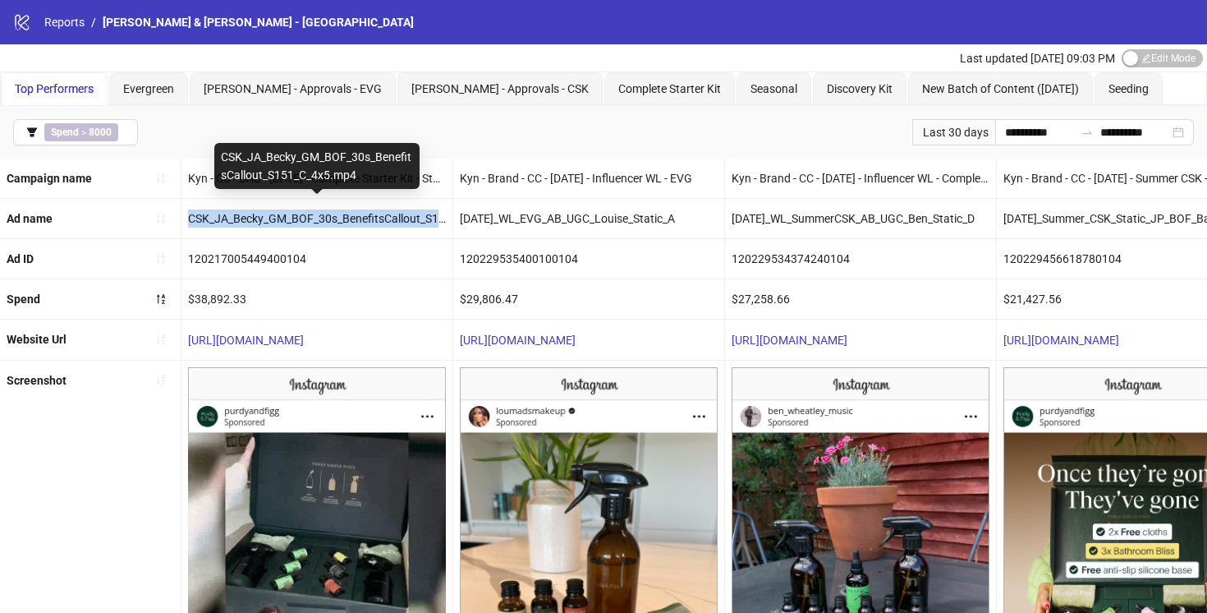
click at [338, 218] on div "CSK_JA_Becky_GM_BOF_30s_BenefitsCallout_S151_C_4x5.mp4" at bounding box center [316, 218] width 271 height 39
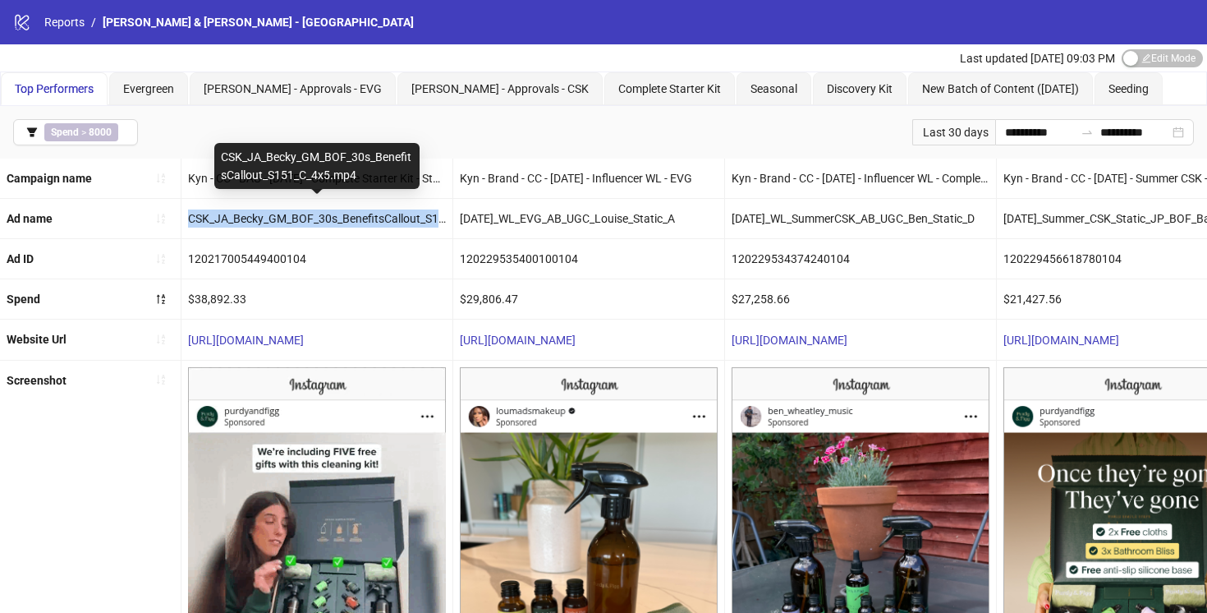
copy div "CSK_JA_Becky_GM_BOF_30s_BenefitsCallout_S151_C_4x5.mp4"
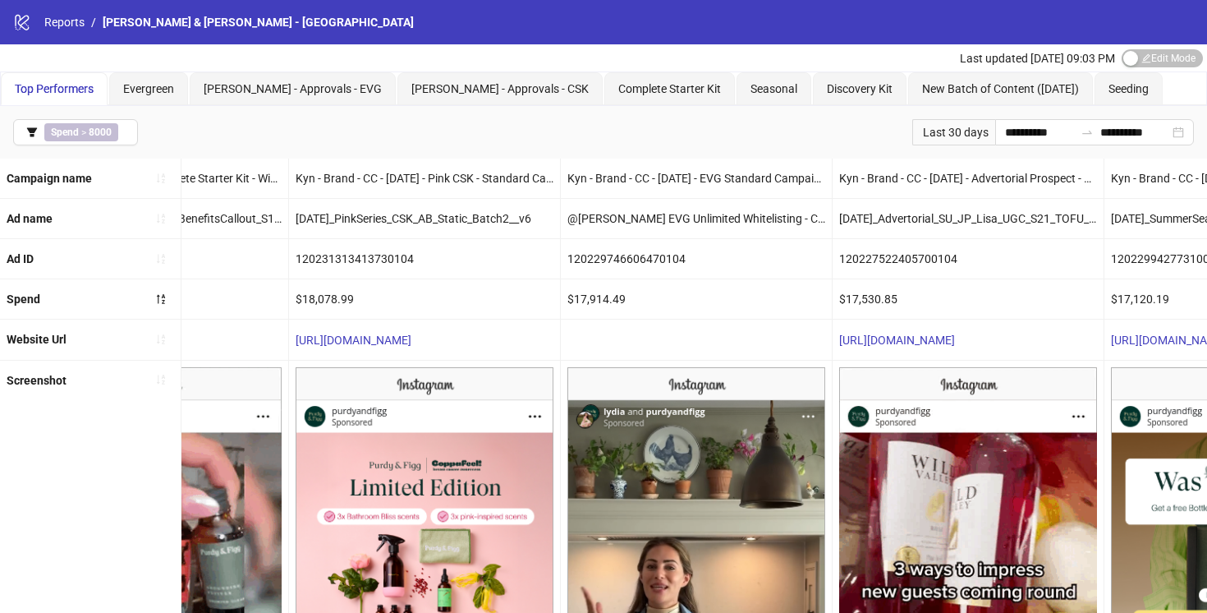
click at [654, 217] on div "@Lydia Millen EVG Unlimited Whitelisting - Copy" at bounding box center [696, 218] width 271 height 39
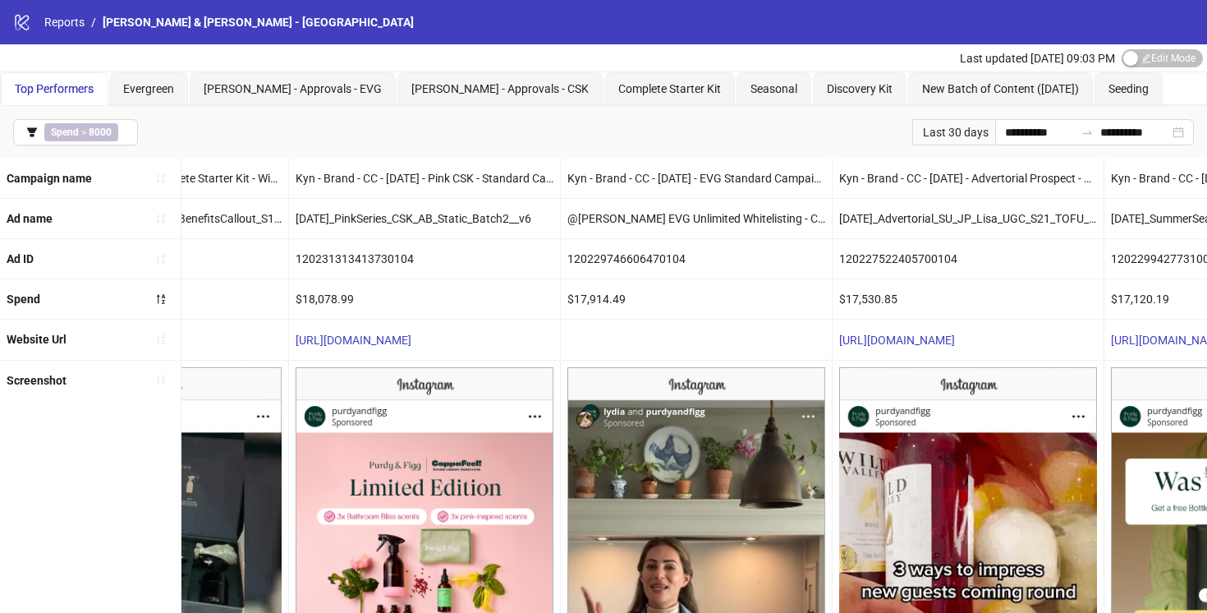
click at [654, 217] on div "@Lydia Millen EVG Unlimited Whitelisting - Copy" at bounding box center [696, 218] width 271 height 39
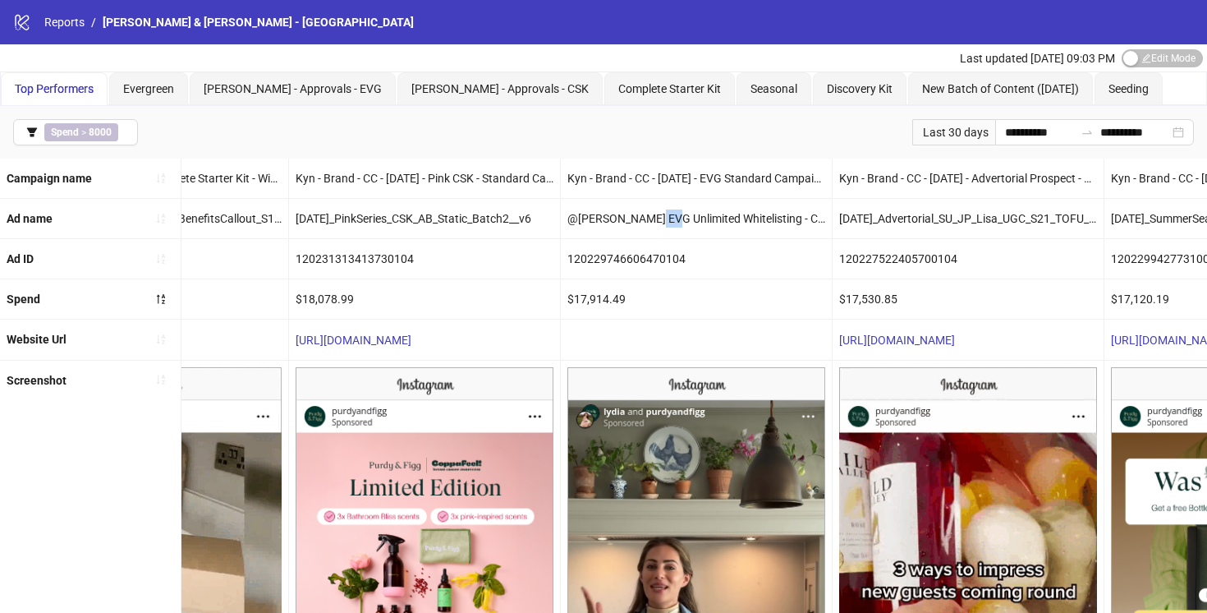
click at [654, 217] on div "@Lydia Millen EVG Unlimited Whitelisting - Copy" at bounding box center [696, 218] width 271 height 39
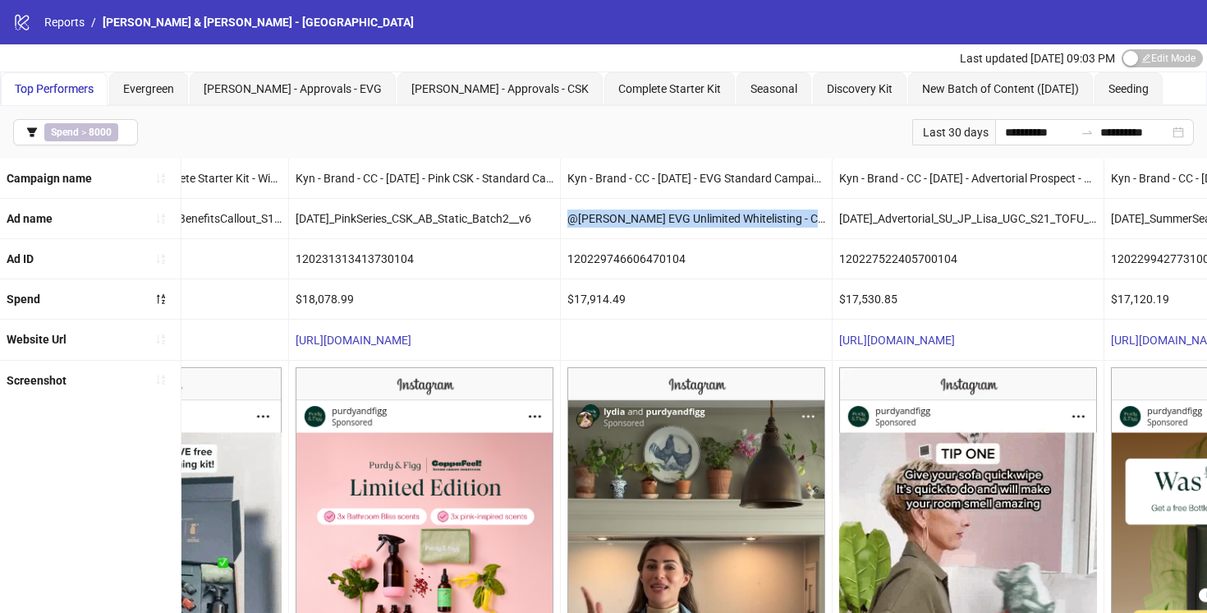
copy div "@Lydia Millen EVG Unlimited Whitelisting - Copy"
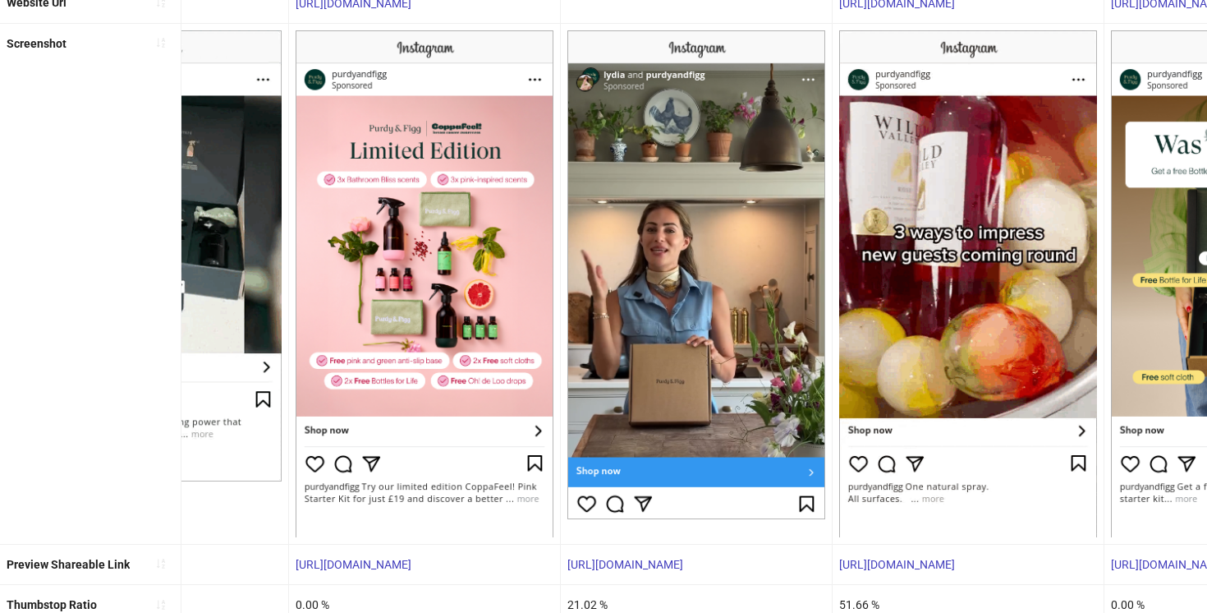
scroll to position [535, 0]
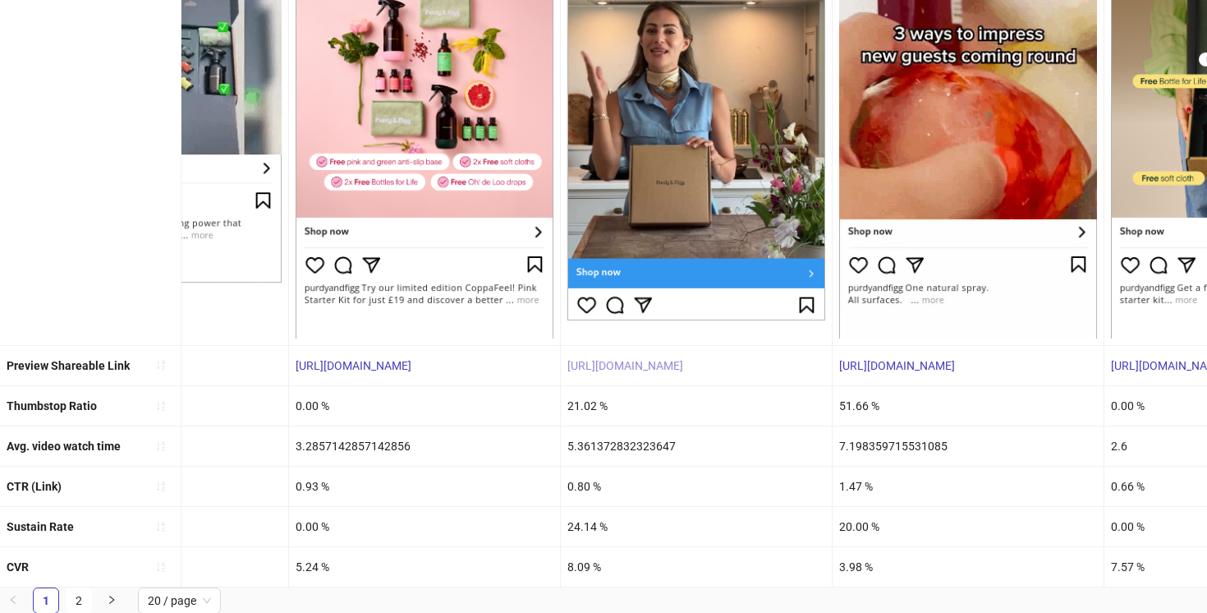
click at [683, 365] on link "https://fb.me/2e7nGUhBUPGo4P6" at bounding box center [625, 365] width 116 height 13
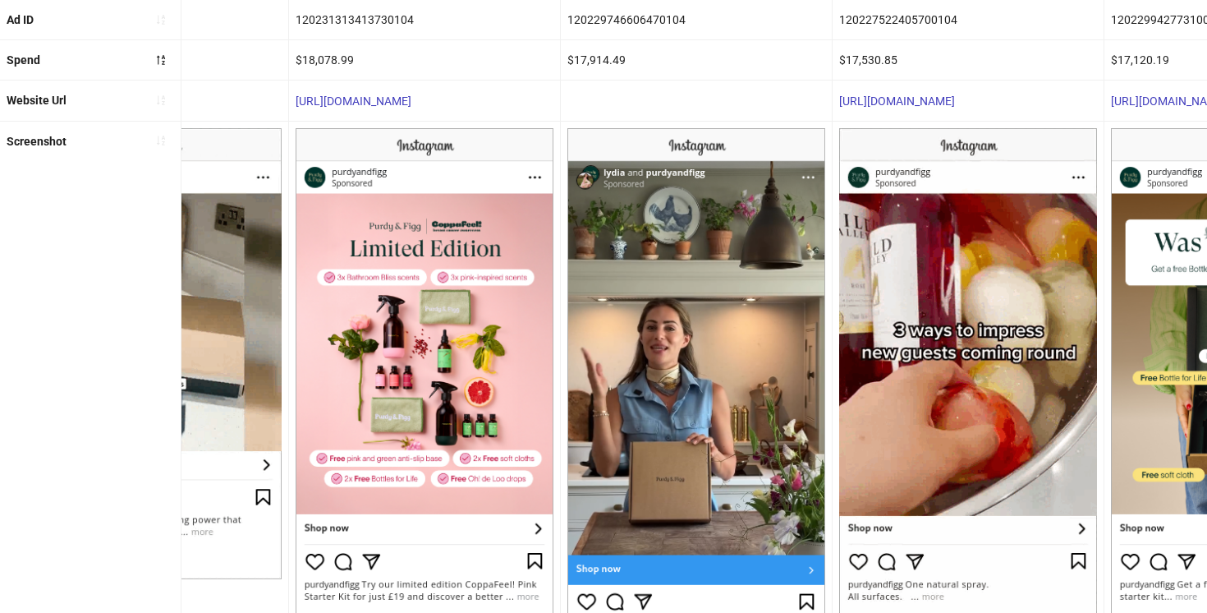
scroll to position [237, 0]
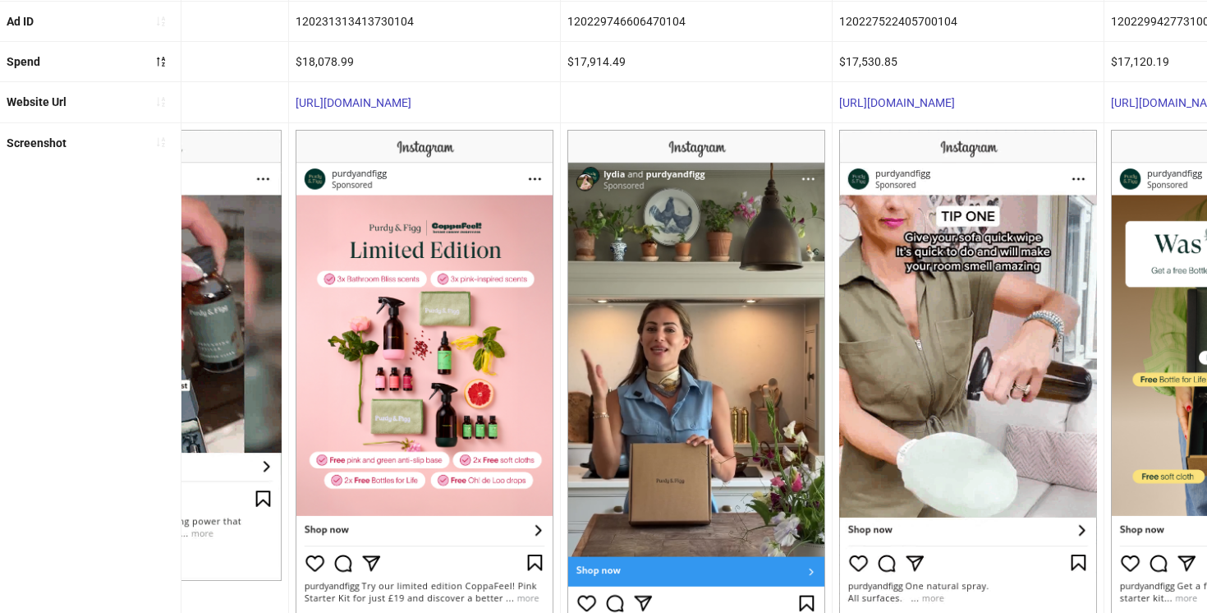
click at [670, 341] on img at bounding box center [696, 374] width 258 height 489
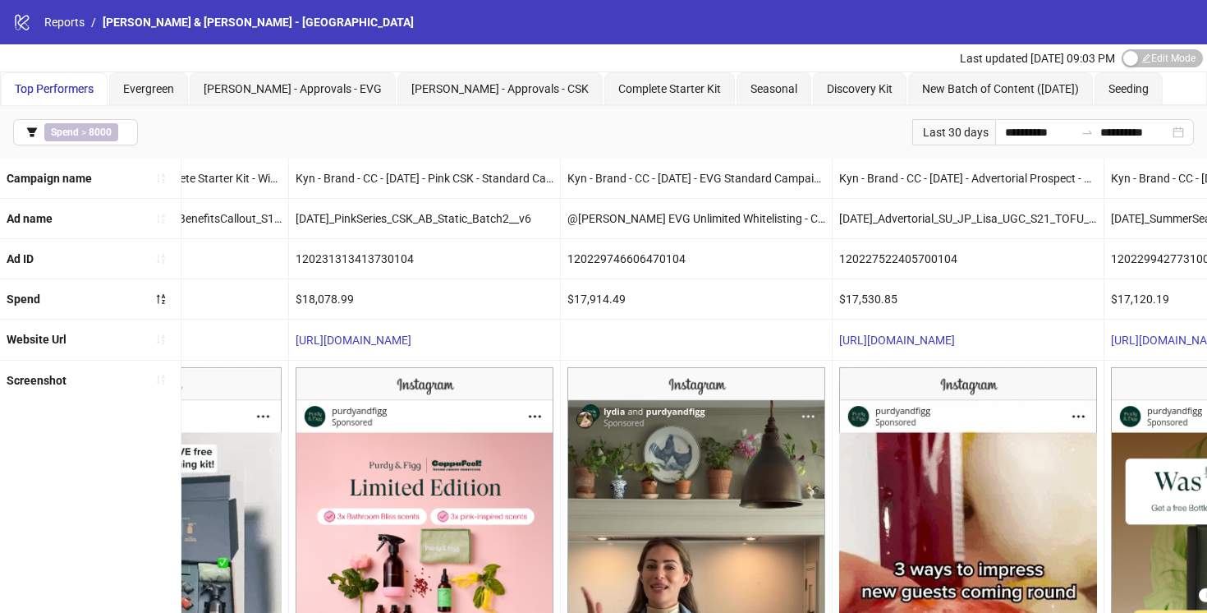
scroll to position [11, 0]
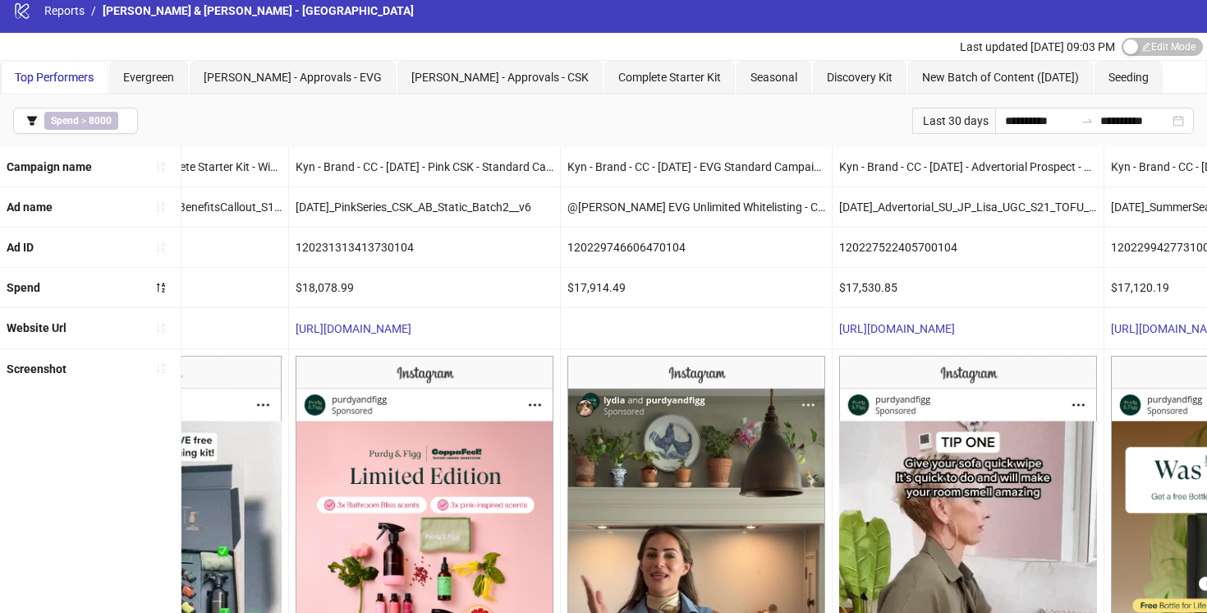
click at [686, 204] on div "@Lydia Millen EVG Unlimited Whitelisting - Copy" at bounding box center [696, 206] width 271 height 39
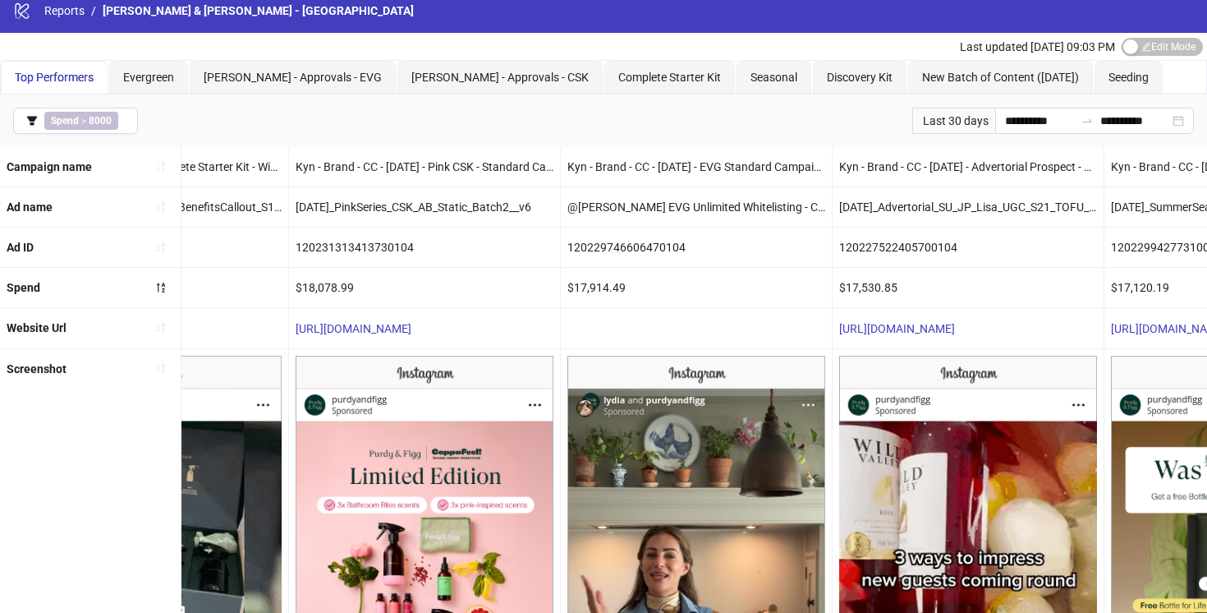
click at [686, 204] on div "@Lydia Millen EVG Unlimited Whitelisting - Copy" at bounding box center [696, 206] width 271 height 39
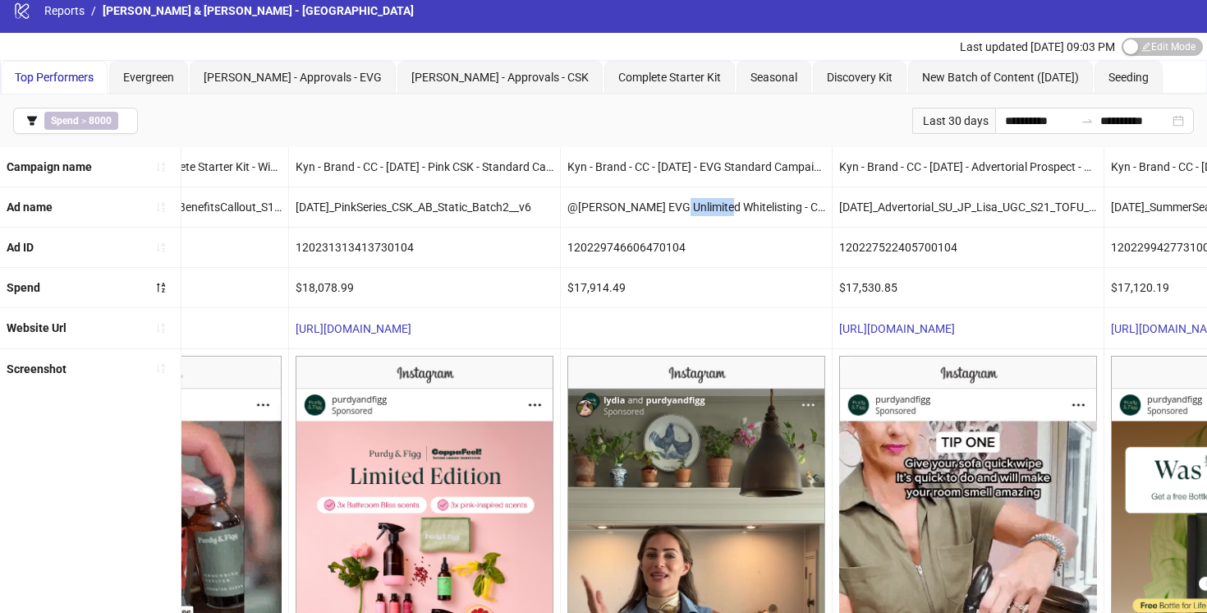
click at [686, 204] on div "@Lydia Millen EVG Unlimited Whitelisting - Copy" at bounding box center [696, 206] width 271 height 39
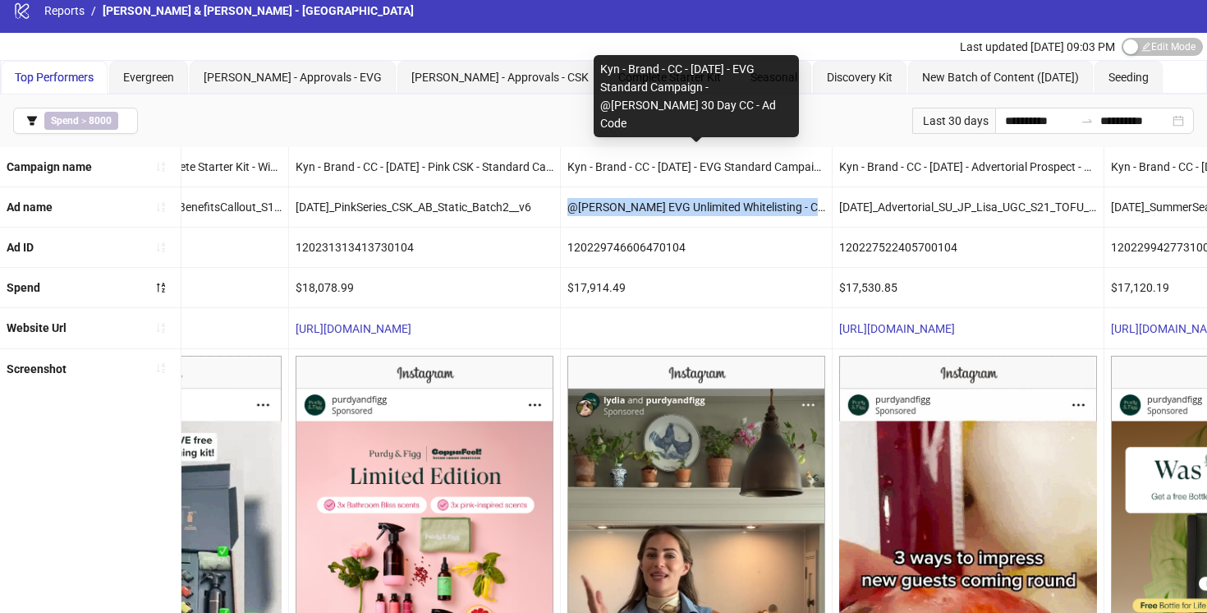
click at [682, 166] on div "Kyn - Brand - CC - 7/8/25 - EVG Standard Campaign - @Lydia Millen 30 Day CC - A…" at bounding box center [696, 166] width 271 height 39
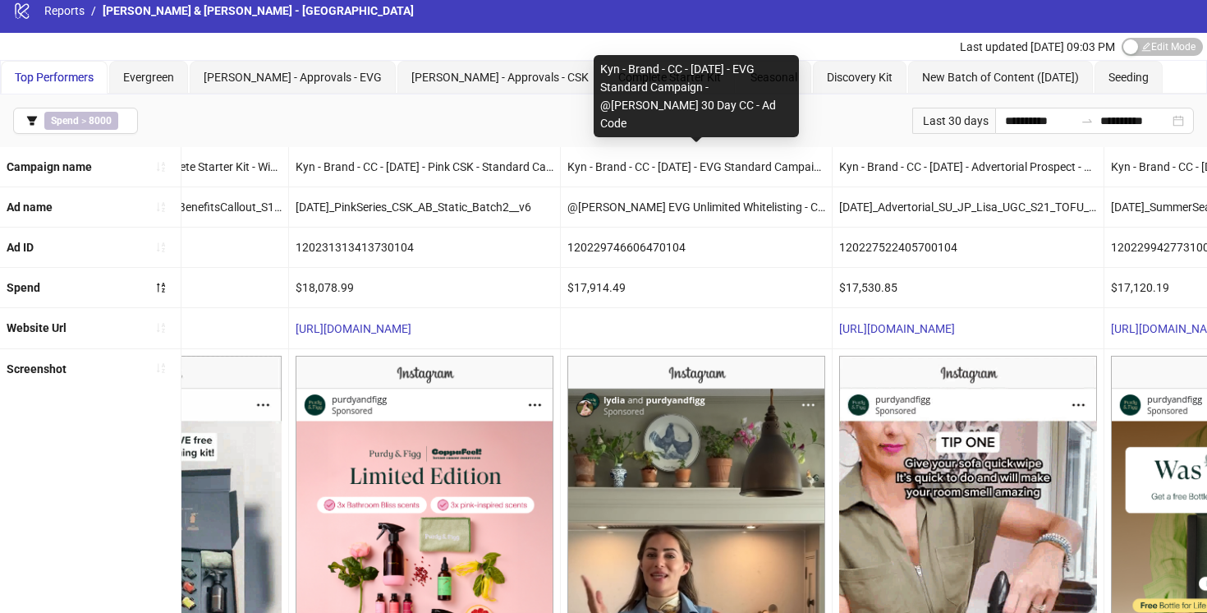
click at [682, 166] on div "Kyn - Brand - CC - 7/8/25 - EVG Standard Campaign - @Lydia Millen 30 Day CC - A…" at bounding box center [696, 166] width 271 height 39
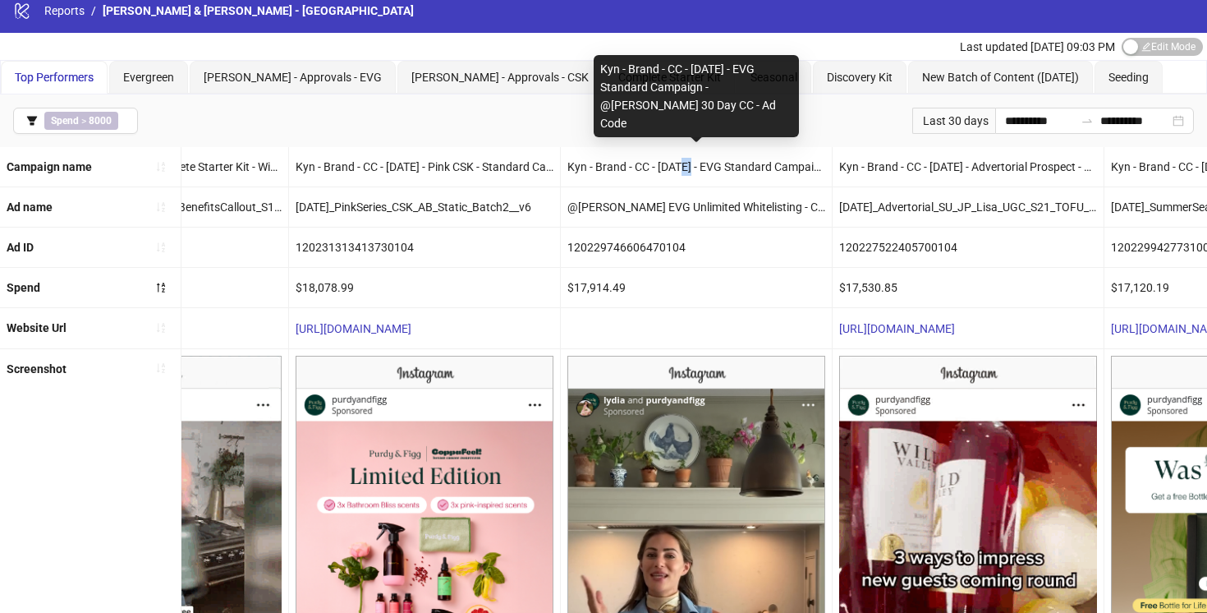
click at [682, 166] on div "Kyn - Brand - CC - 7/8/25 - EVG Standard Campaign - @Lydia Millen 30 Day CC - A…" at bounding box center [696, 166] width 271 height 39
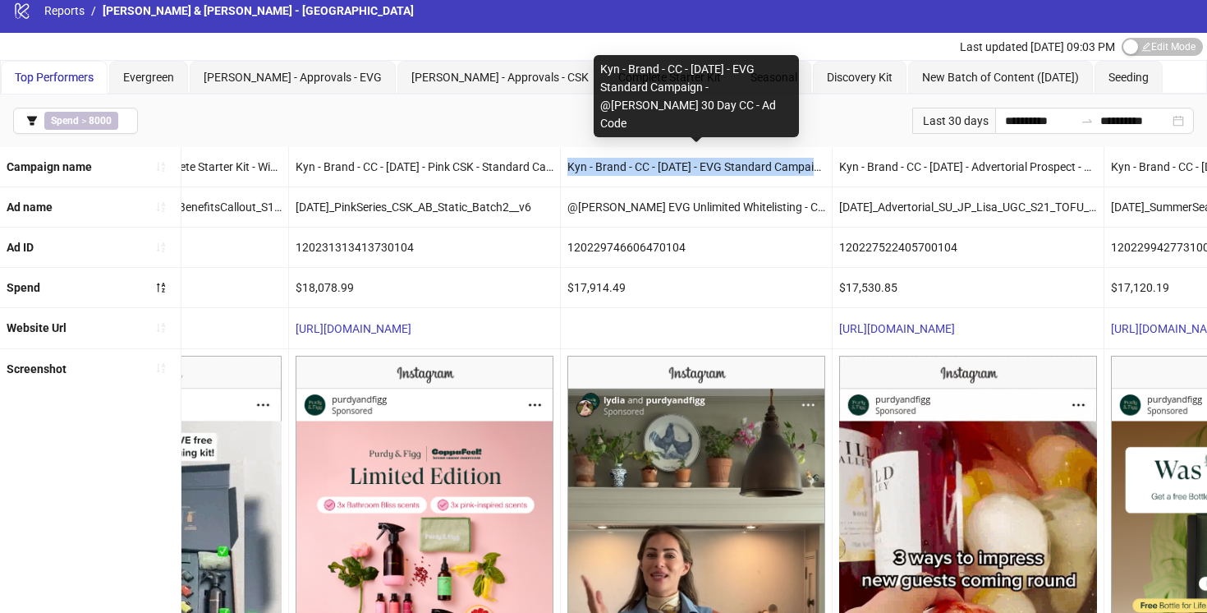
copy div "Kyn - Brand - CC - 7/8/25 - EVG Standard Campaign - @Lydia Millen 30 Day CC - A…"
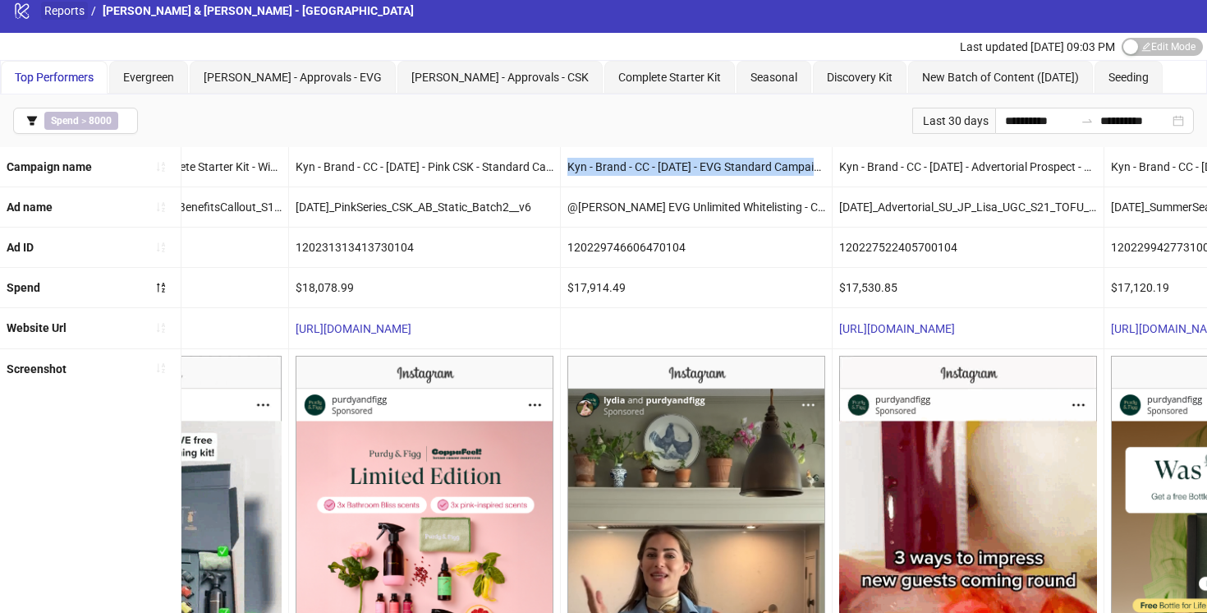
click at [56, 9] on link "Reports" at bounding box center [64, 11] width 47 height 18
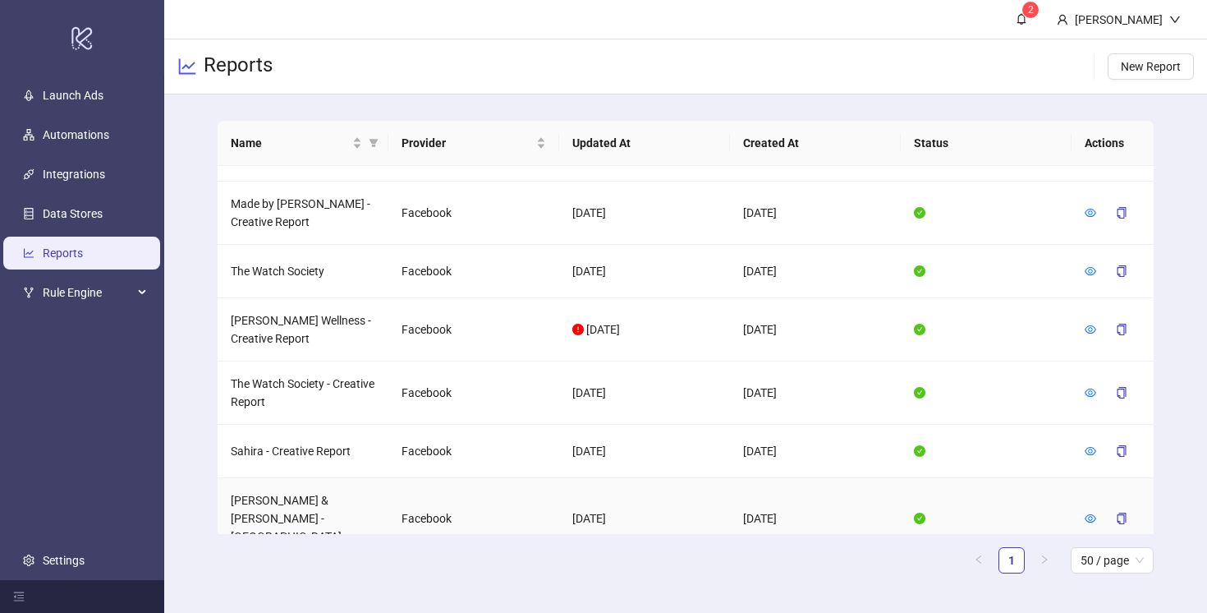
scroll to position [1038, 0]
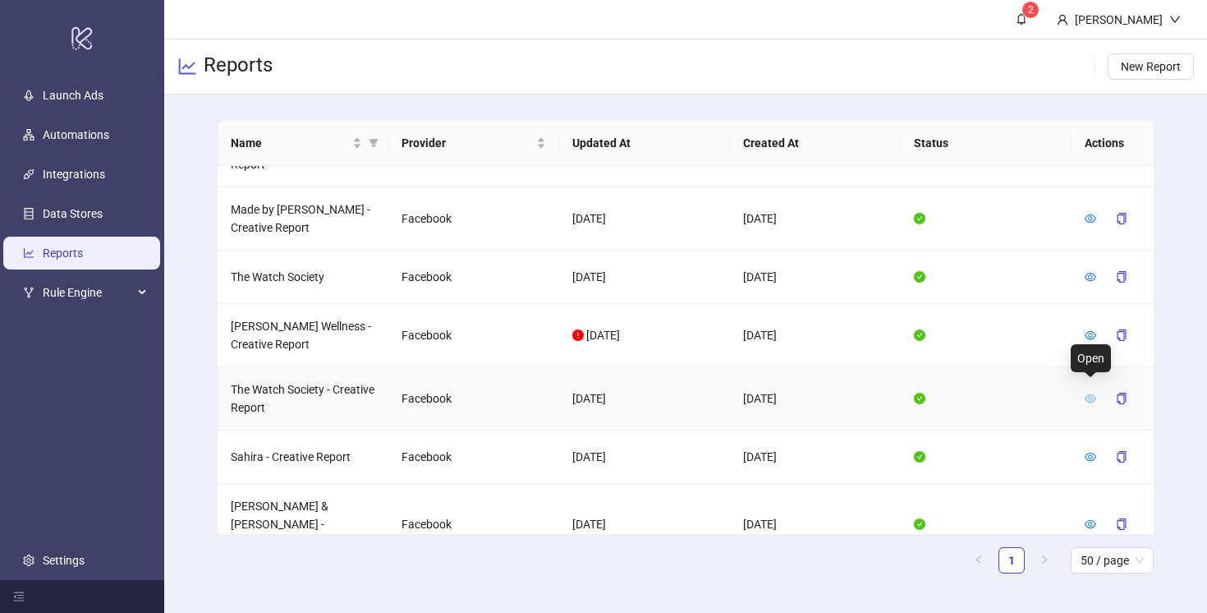
click at [1092, 394] on icon "eye" at bounding box center [1090, 398] width 11 height 8
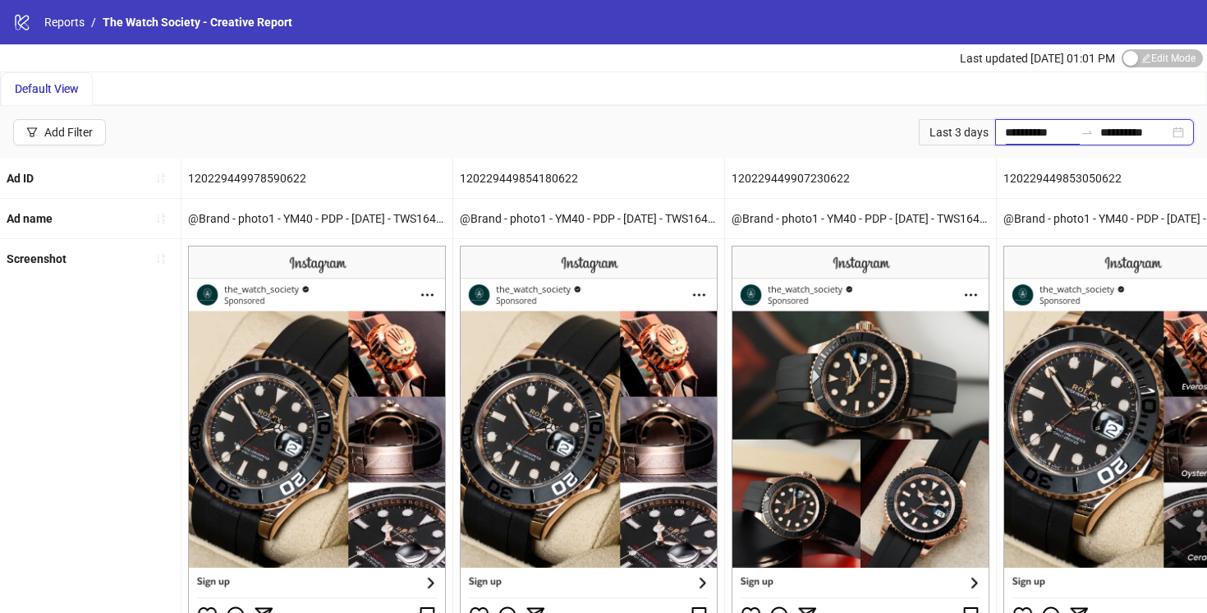
click at [1013, 128] on input "**********" at bounding box center [1039, 132] width 69 height 18
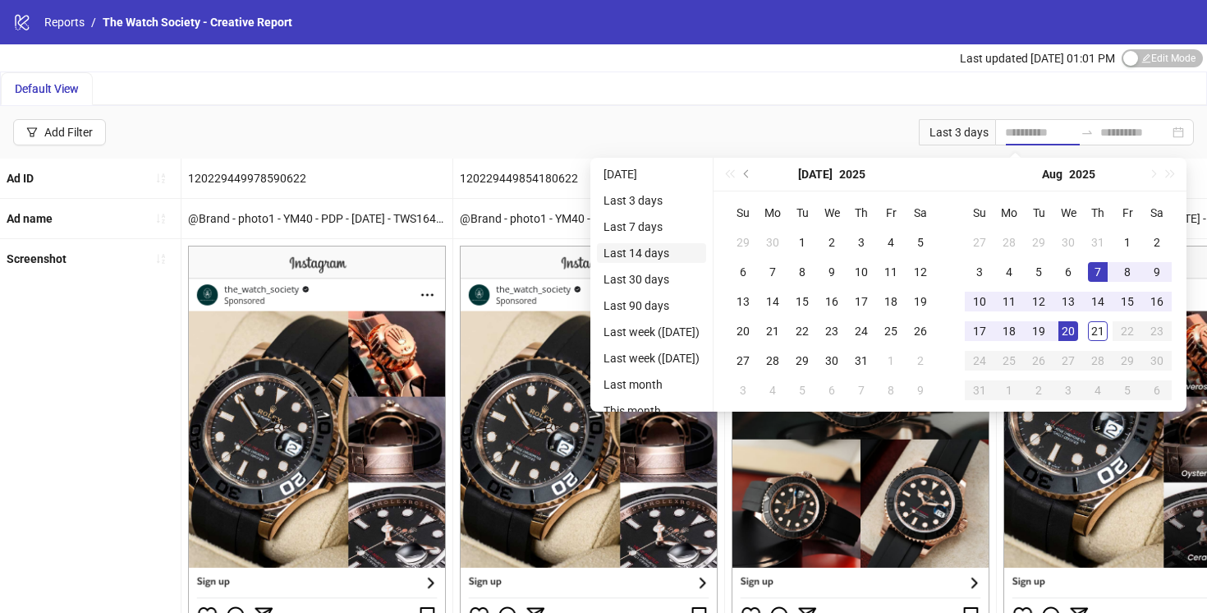
click at [639, 246] on li "Last 14 days" at bounding box center [651, 253] width 109 height 20
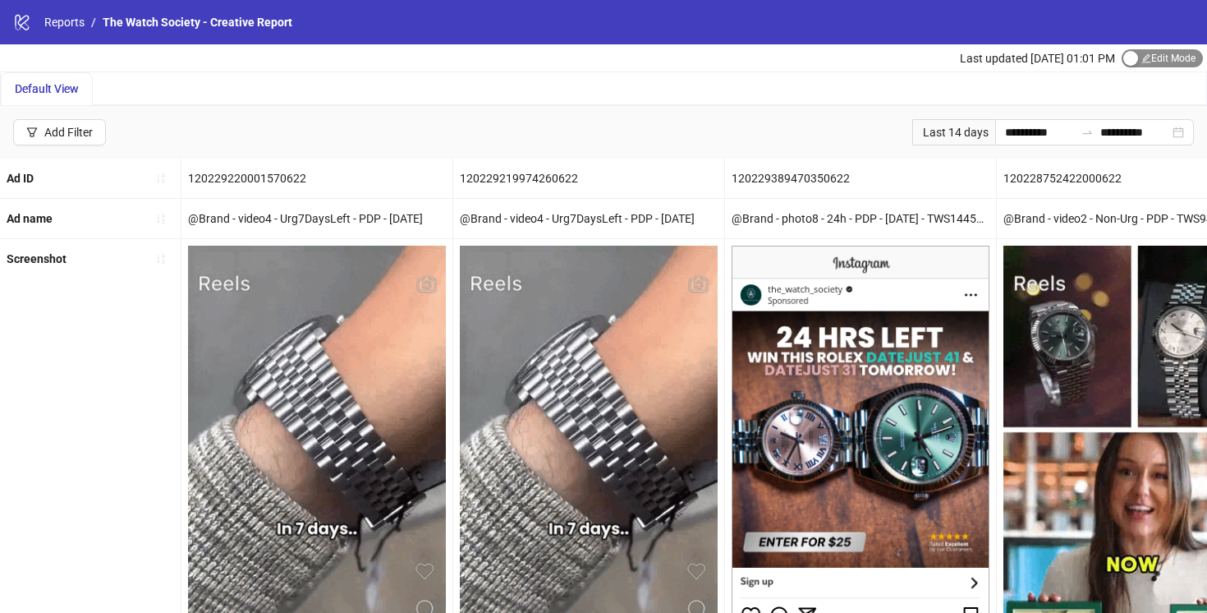
click at [1136, 53] on span "Edit Mode Edit Mode" at bounding box center [1162, 58] width 81 height 18
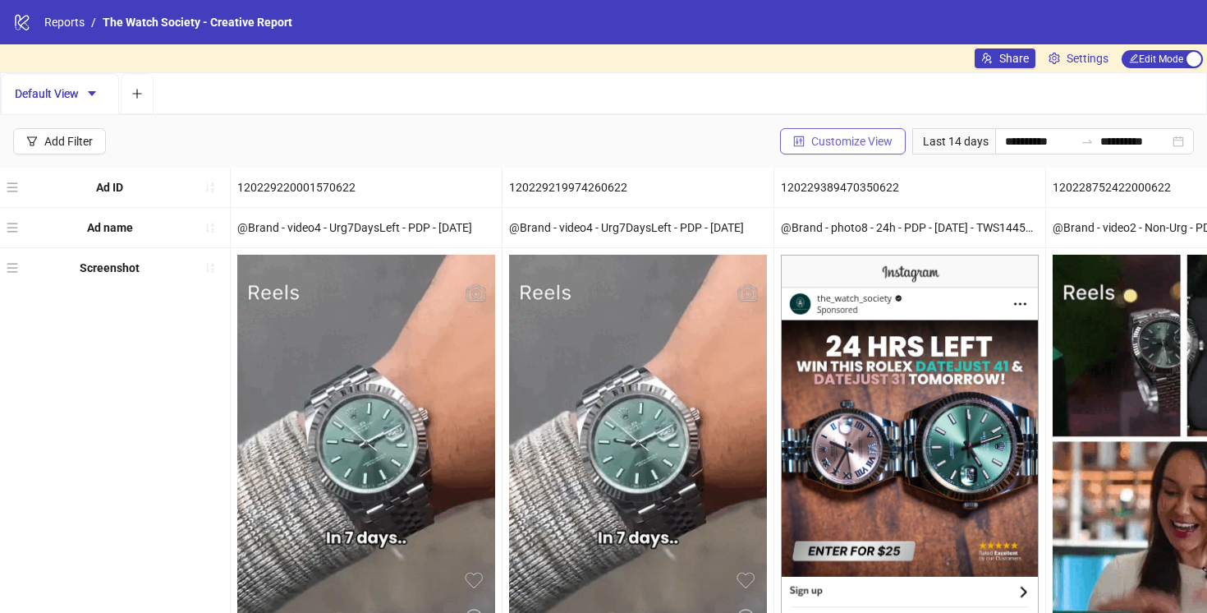
click at [854, 145] on span "Customize View" at bounding box center [851, 141] width 81 height 13
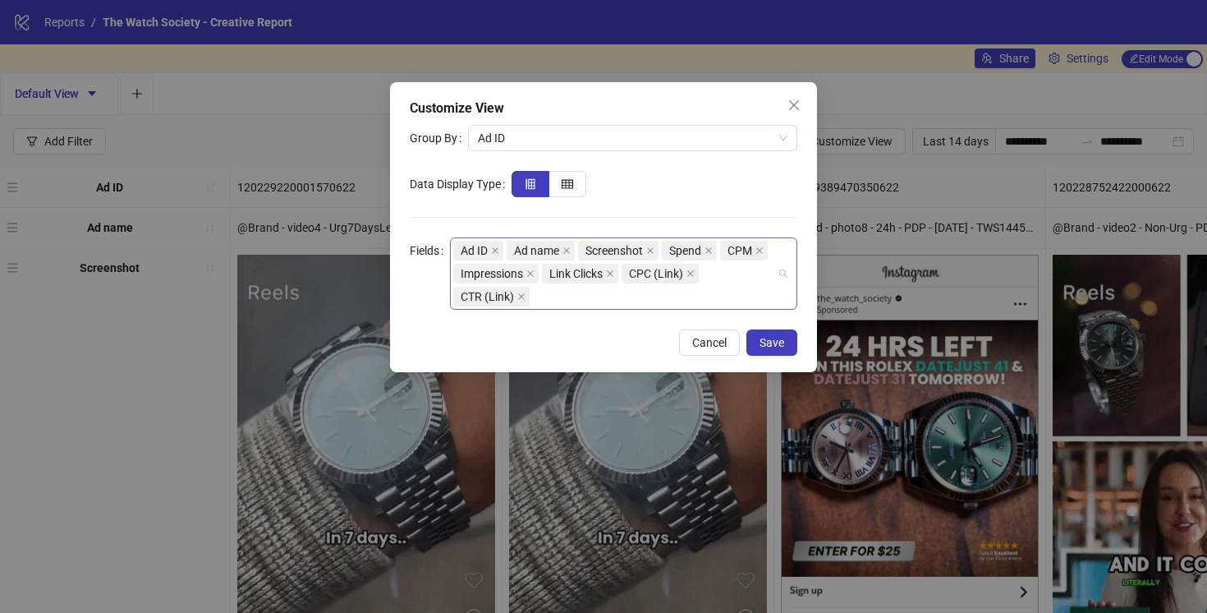
click at [593, 300] on div "Ad ID Ad name Screenshot Spend CPM Impressions Link Clicks CPC (Link) CTR (Link)" at bounding box center [615, 273] width 324 height 69
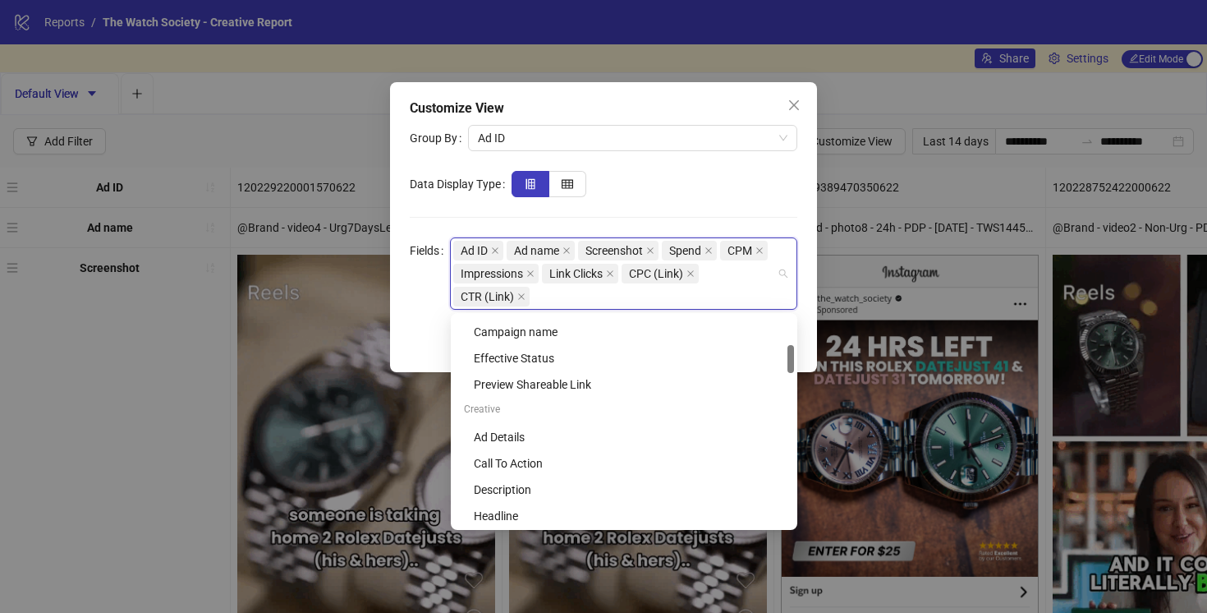
scroll to position [217, 0]
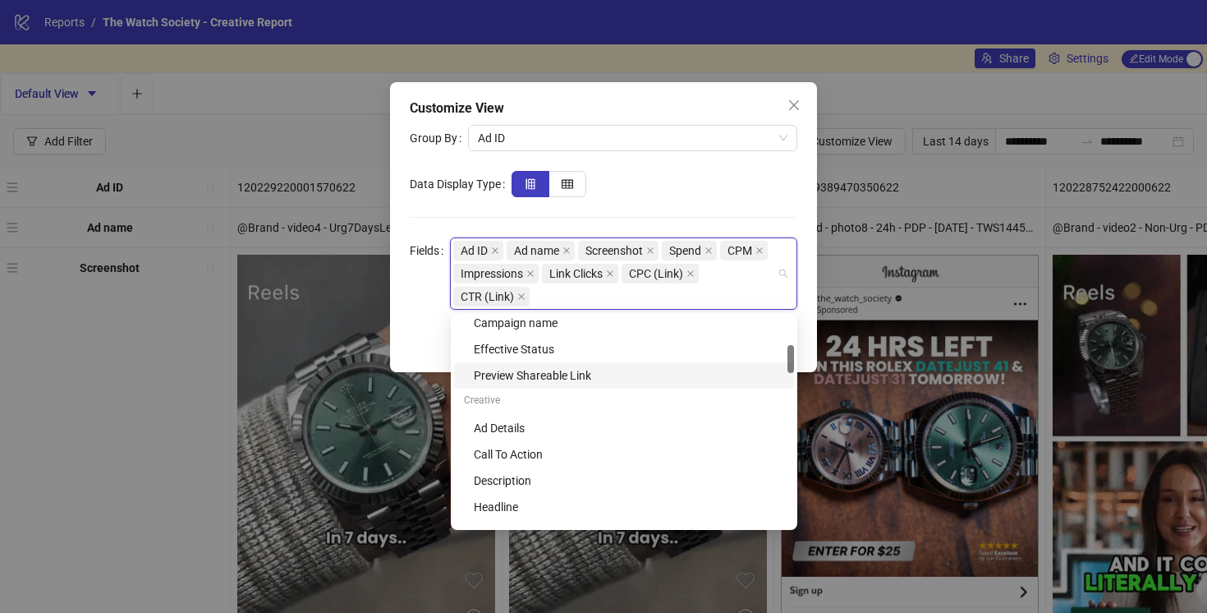
click at [577, 372] on div "Preview Shareable Link" at bounding box center [629, 375] width 310 height 18
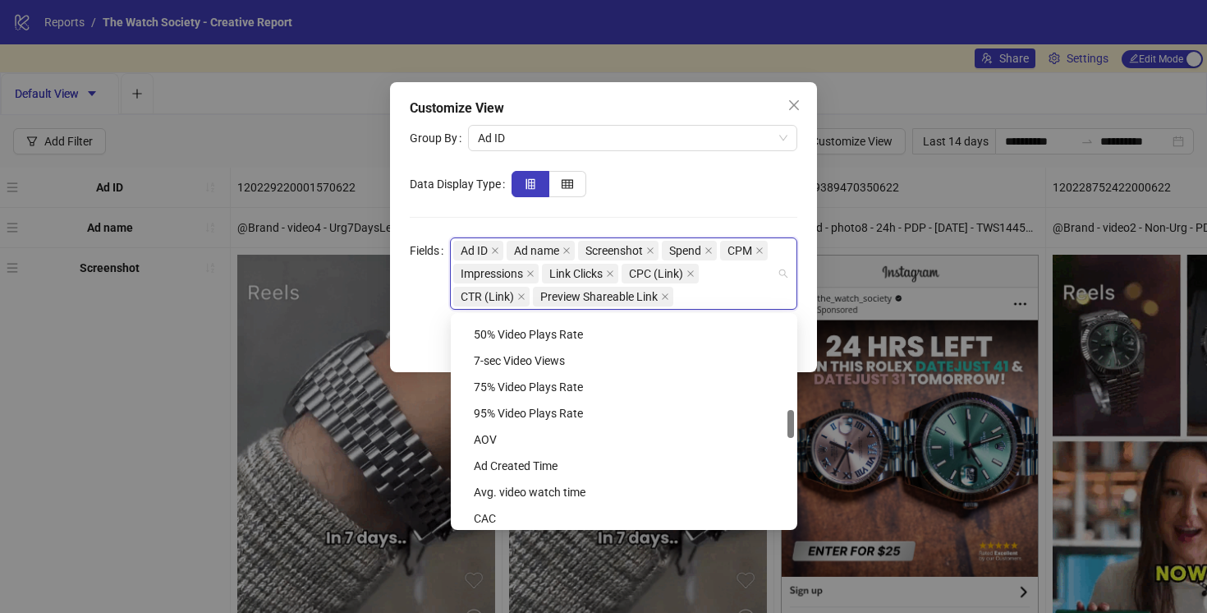
scroll to position [700, 0]
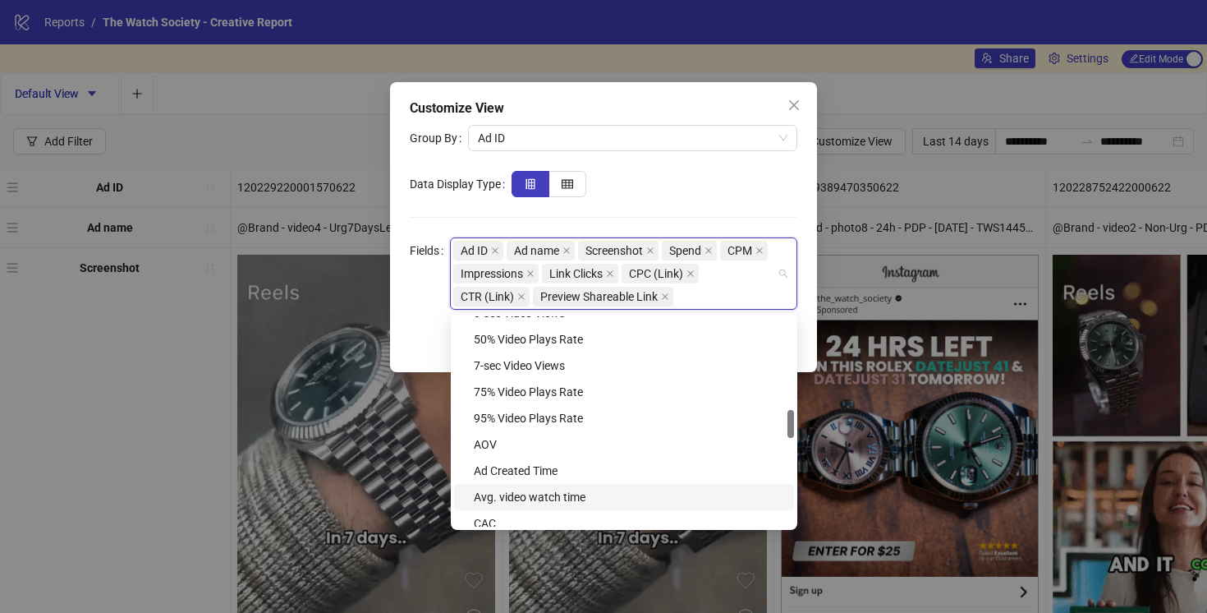
click at [604, 494] on div "Avg. video watch time" at bounding box center [629, 497] width 310 height 18
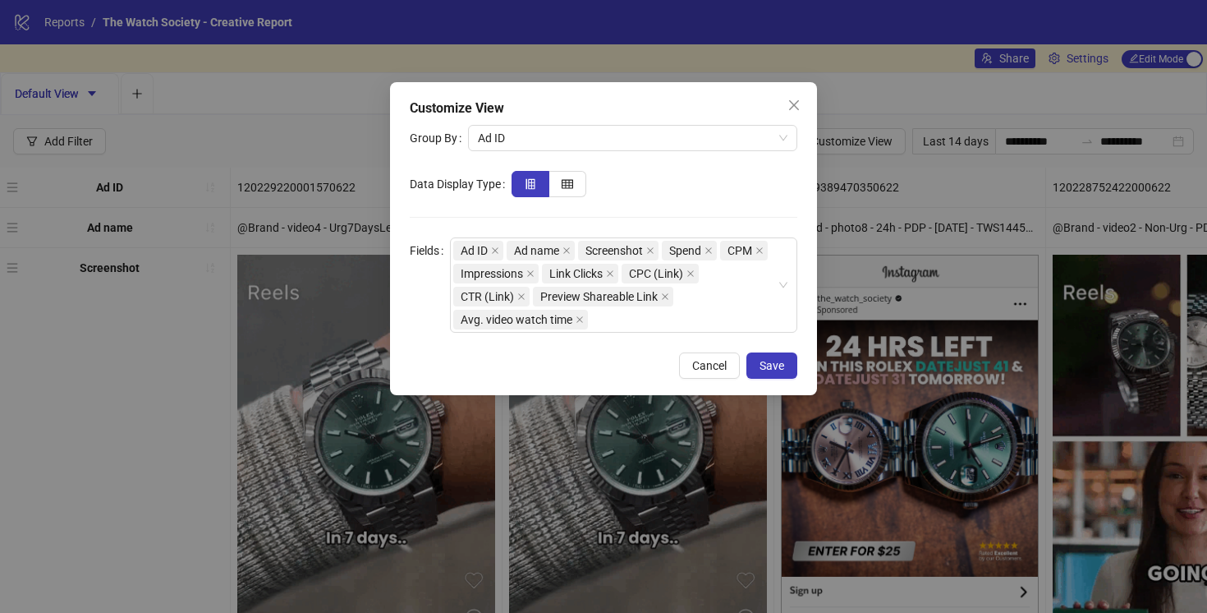
click at [721, 186] on div at bounding box center [655, 184] width 286 height 26
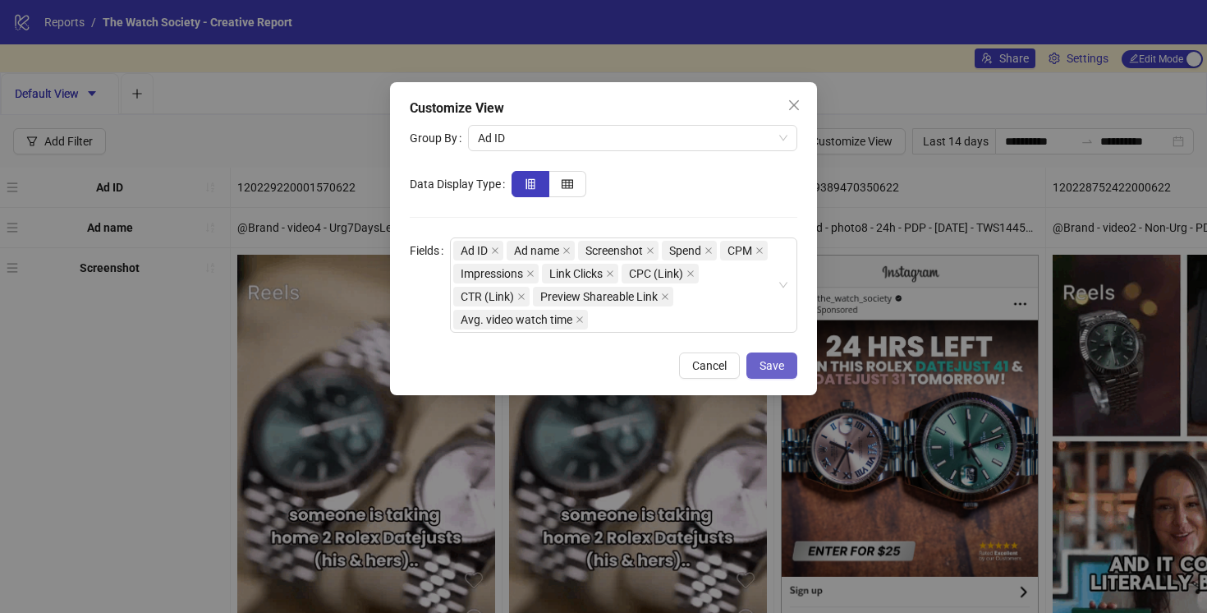
click at [779, 376] on button "Save" at bounding box center [772, 365] width 51 height 26
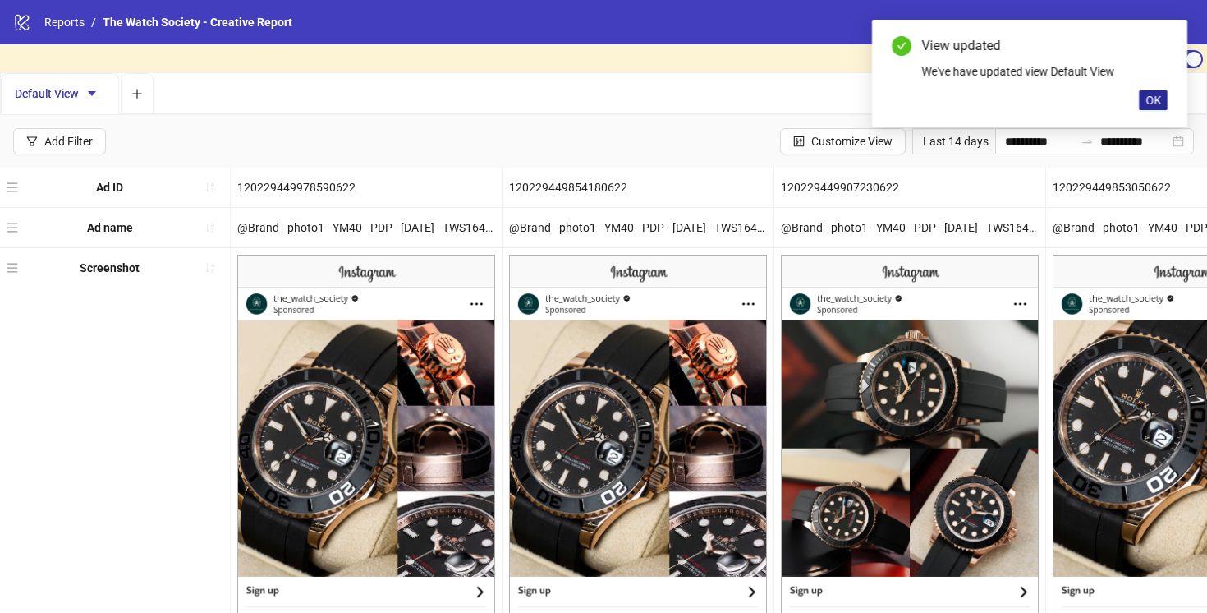
click at [1162, 100] on button "OK" at bounding box center [1153, 100] width 29 height 20
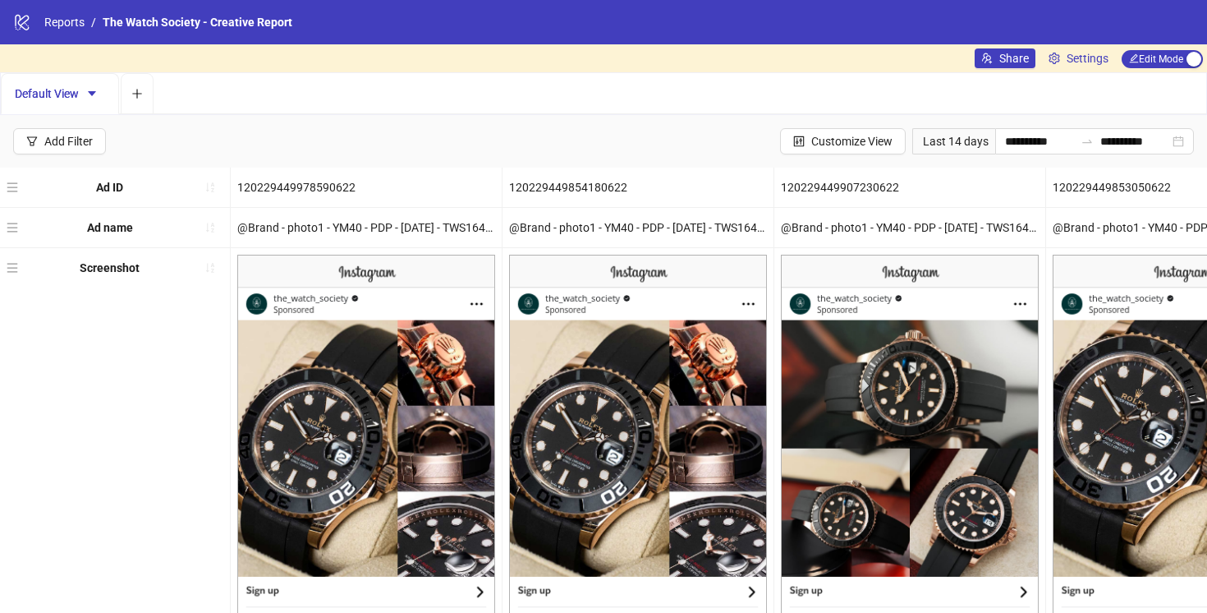
click at [681, 145] on div "**********" at bounding box center [603, 141] width 1207 height 53
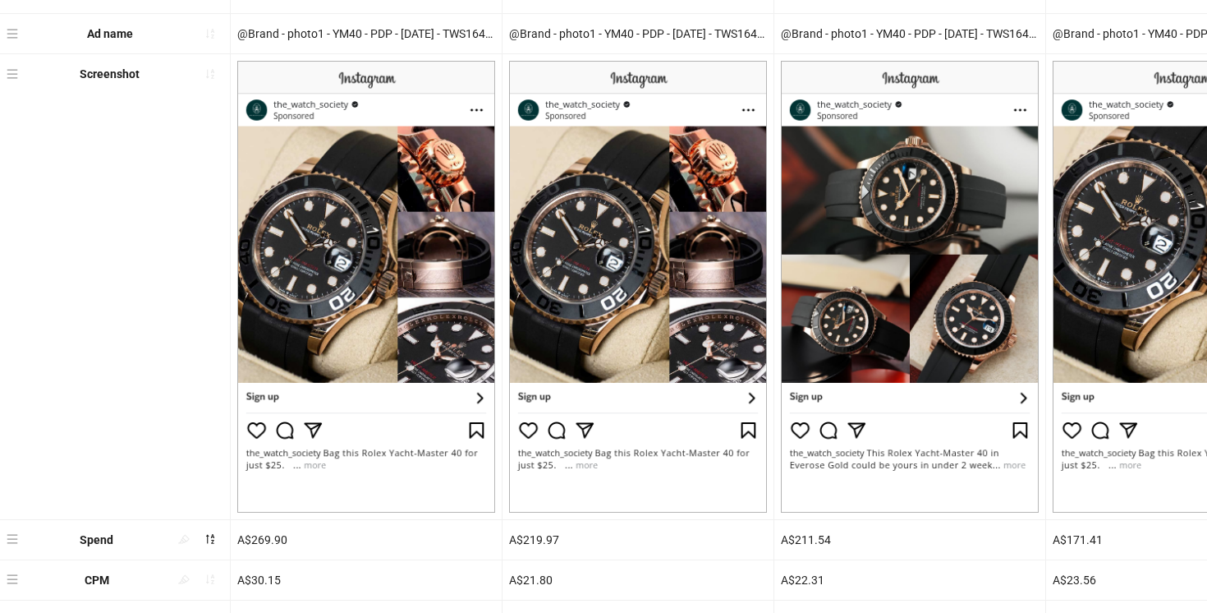
scroll to position [0, 0]
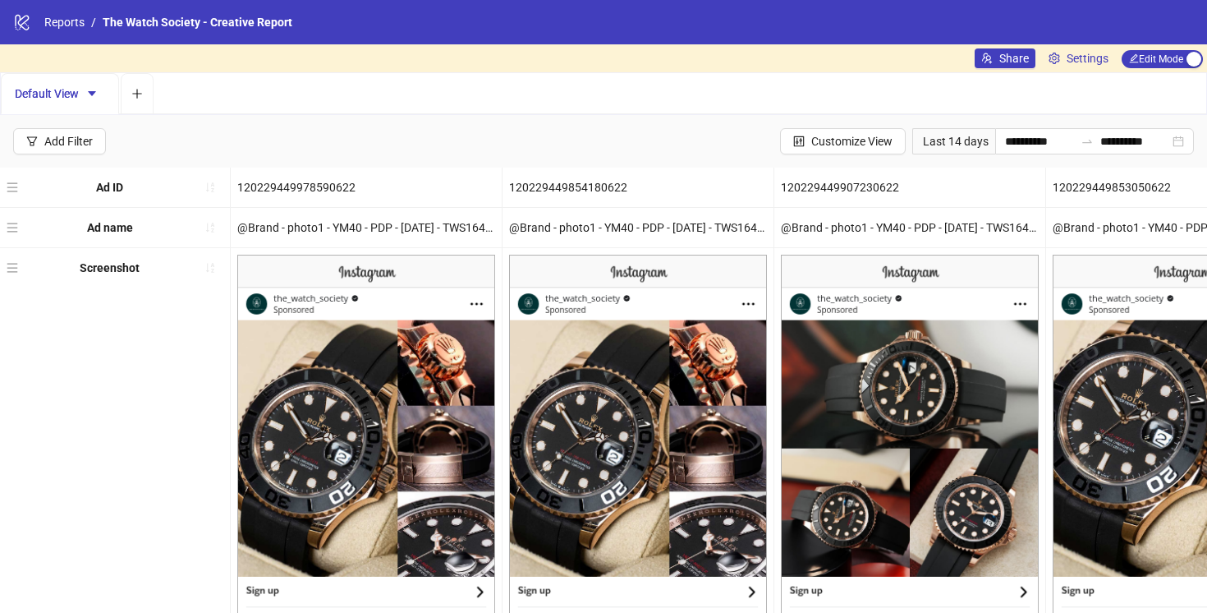
click at [961, 140] on div "Last 14 days" at bounding box center [953, 141] width 83 height 26
click at [1017, 132] on input "**********" at bounding box center [1039, 141] width 69 height 18
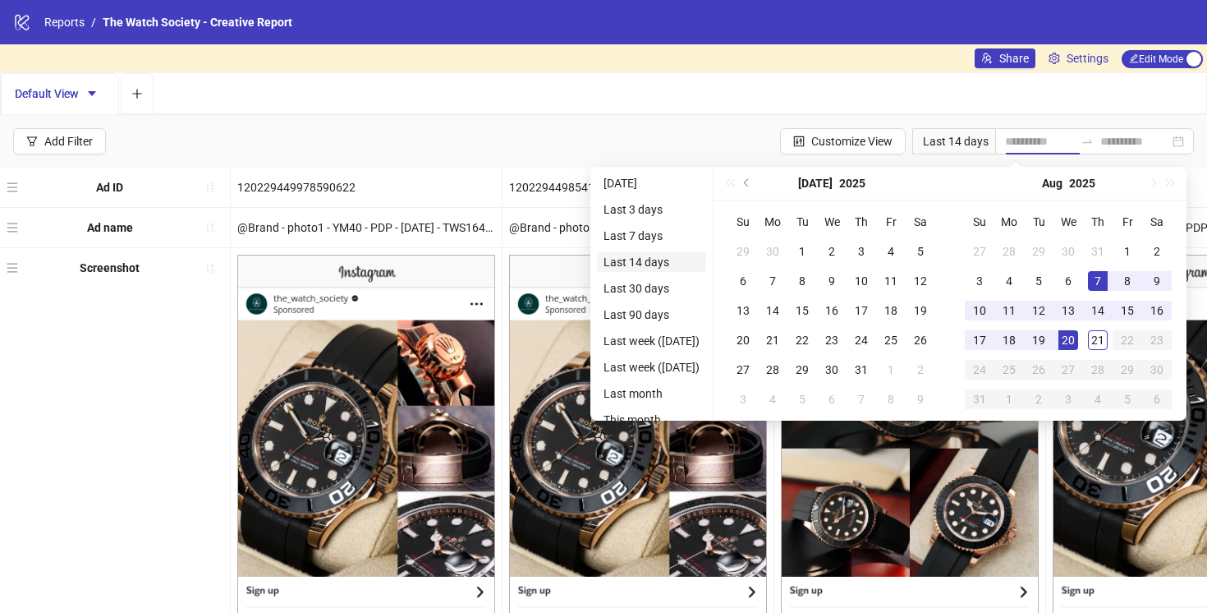
click at [646, 254] on li "Last 14 days" at bounding box center [651, 262] width 109 height 20
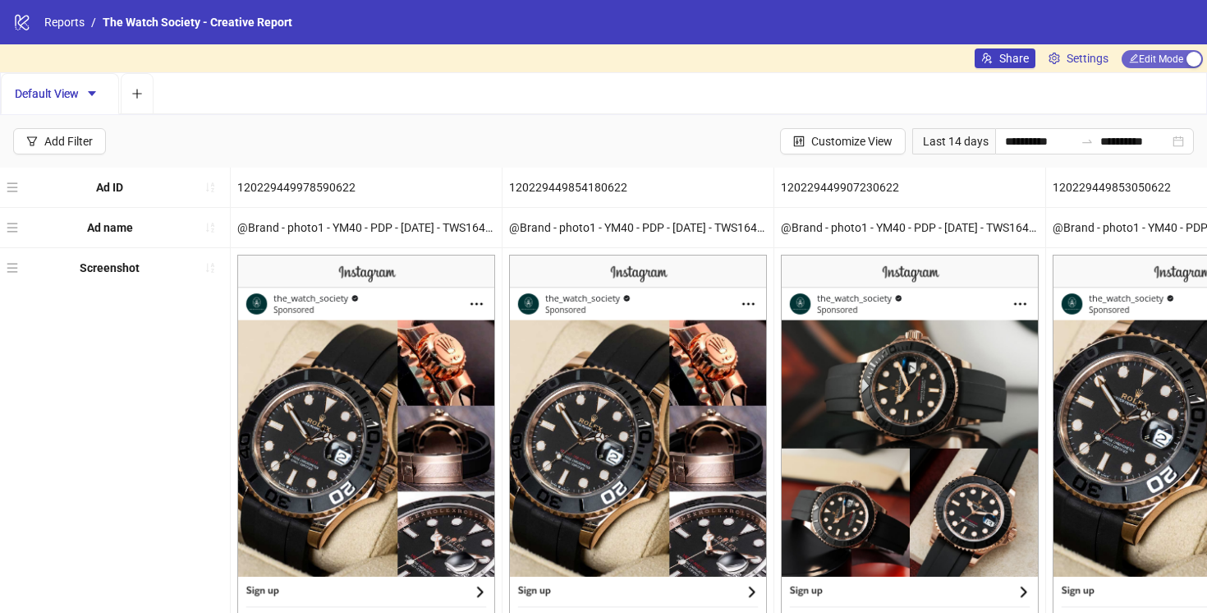
click at [1164, 54] on span "Edit Mode Edit Mode" at bounding box center [1162, 59] width 81 height 18
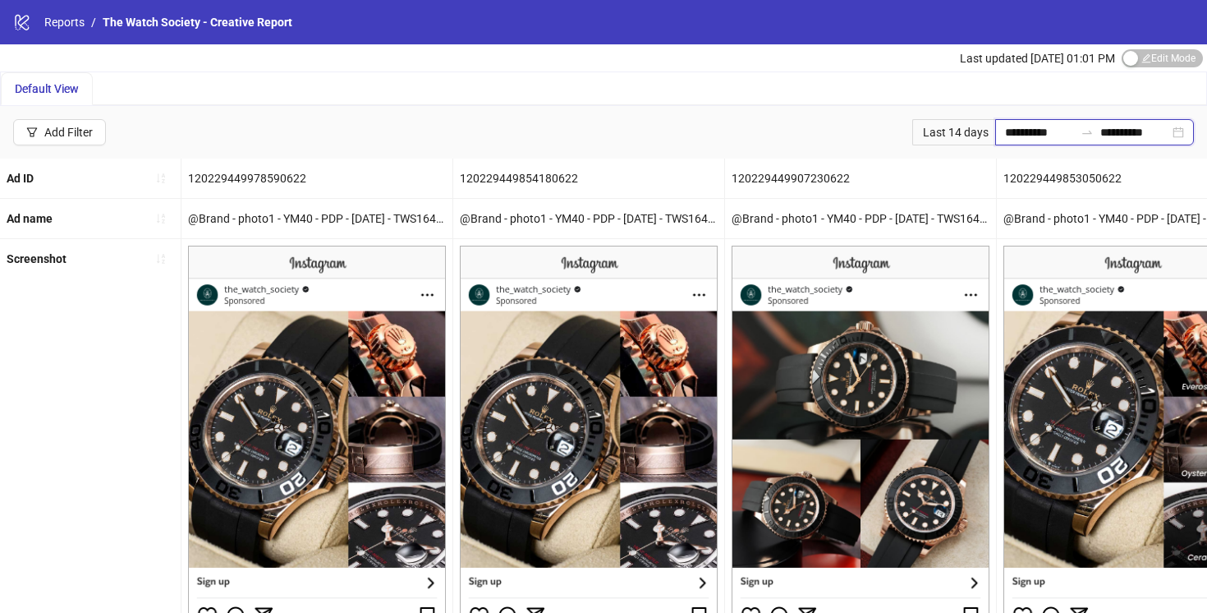
click at [1013, 138] on input "**********" at bounding box center [1039, 132] width 69 height 18
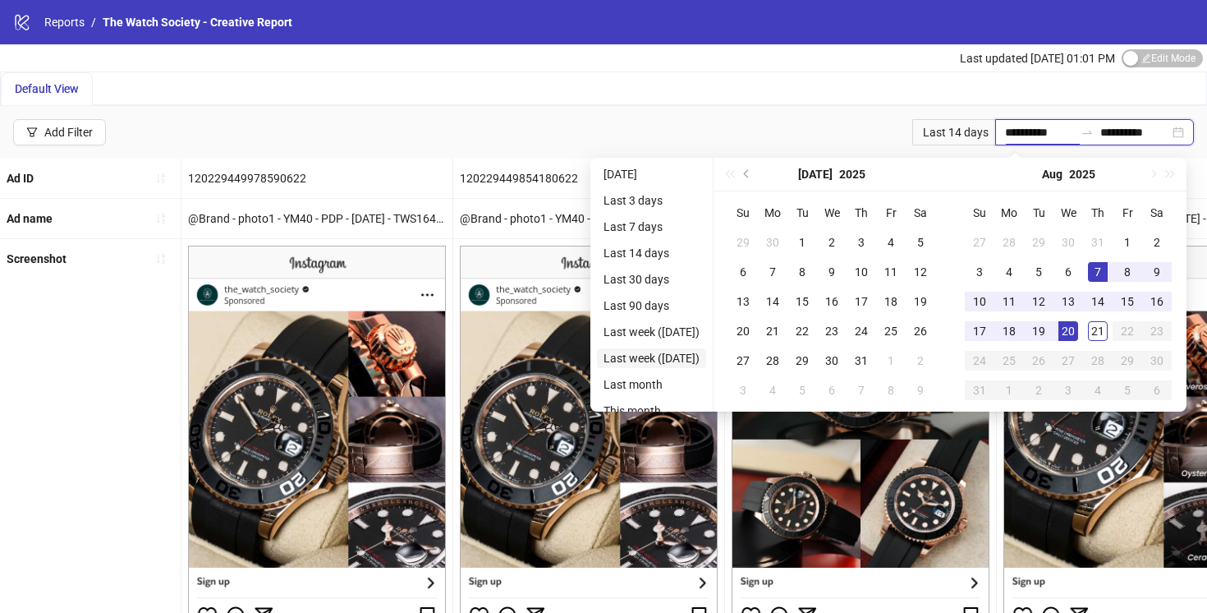
type input "**********"
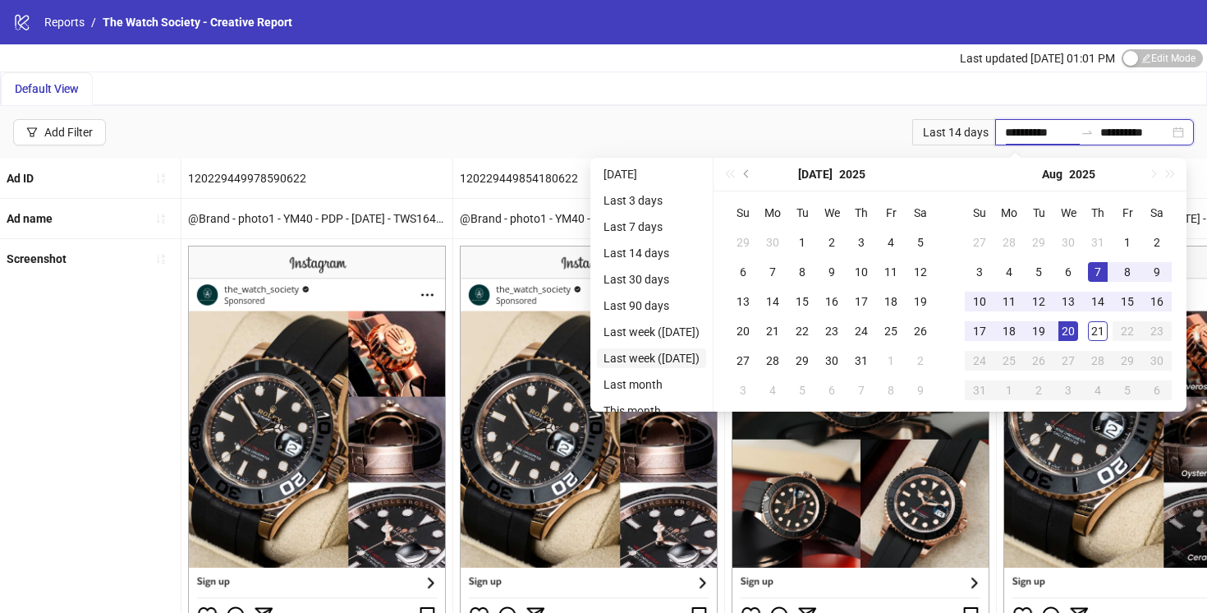
type input "**********"
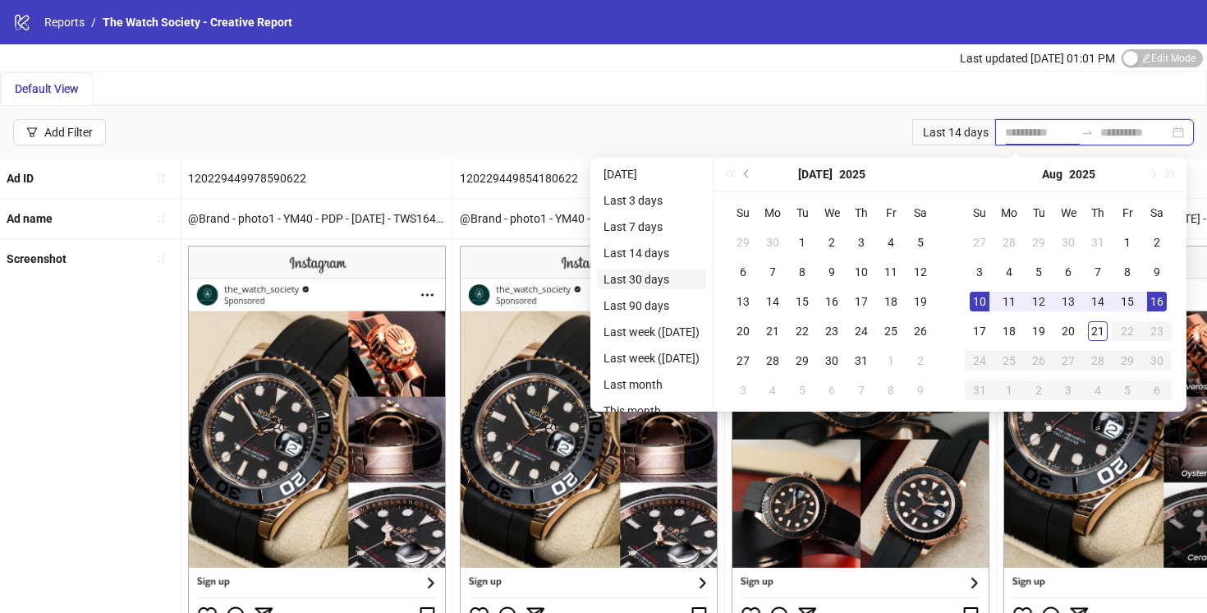
type input "**********"
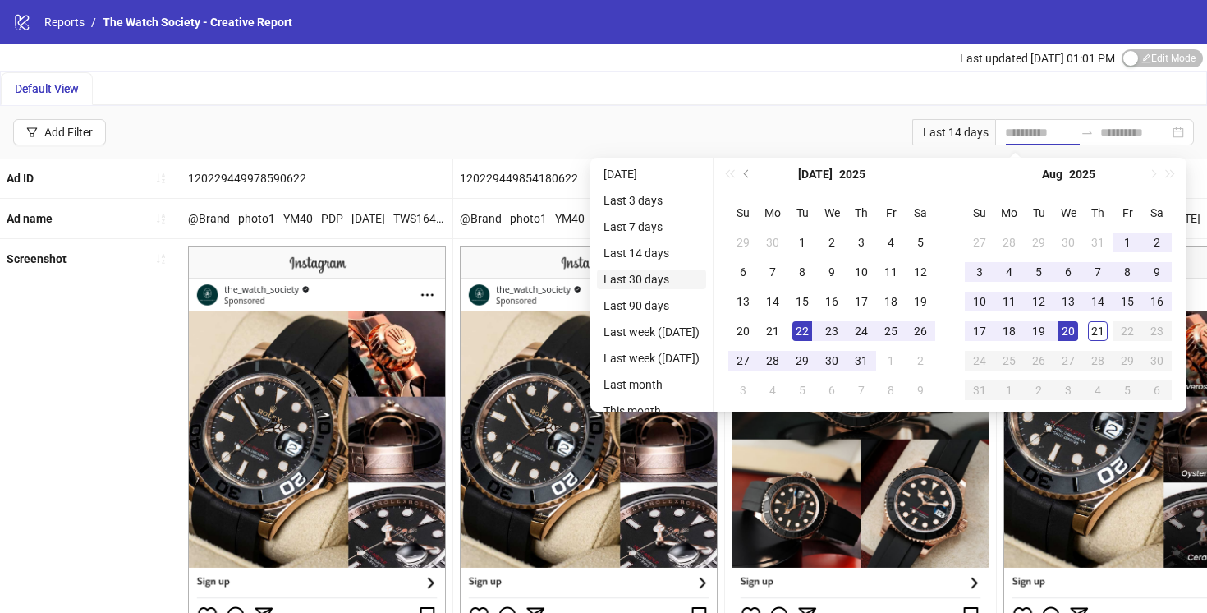
click at [643, 270] on li "Last 30 days" at bounding box center [651, 279] width 109 height 20
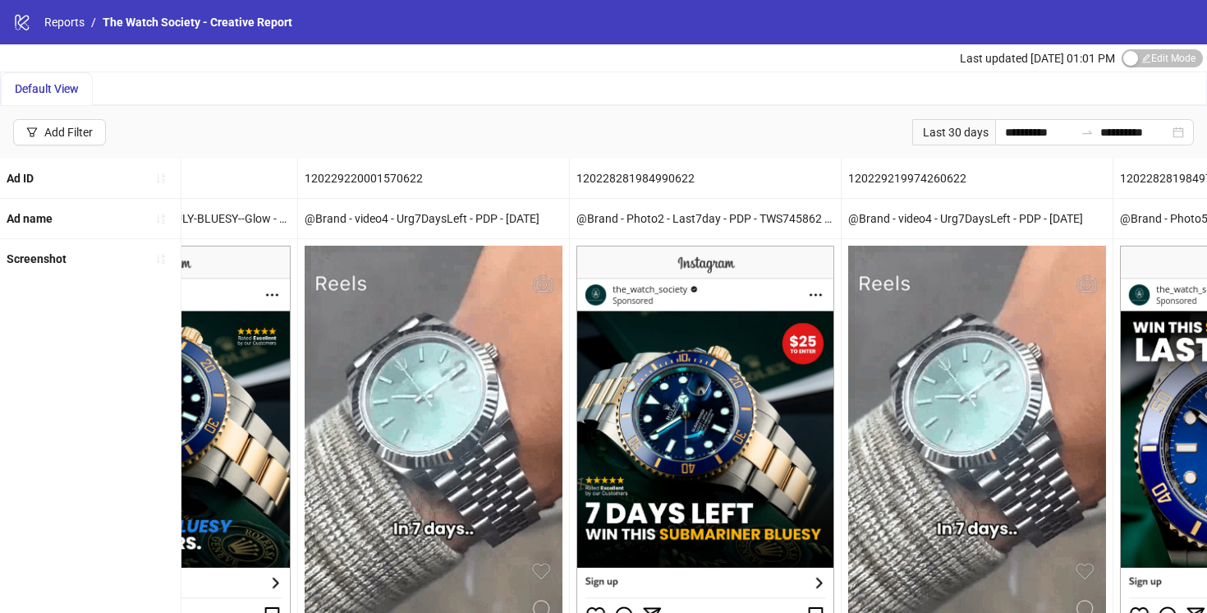
click at [944, 128] on div "Last 30 days" at bounding box center [953, 132] width 83 height 26
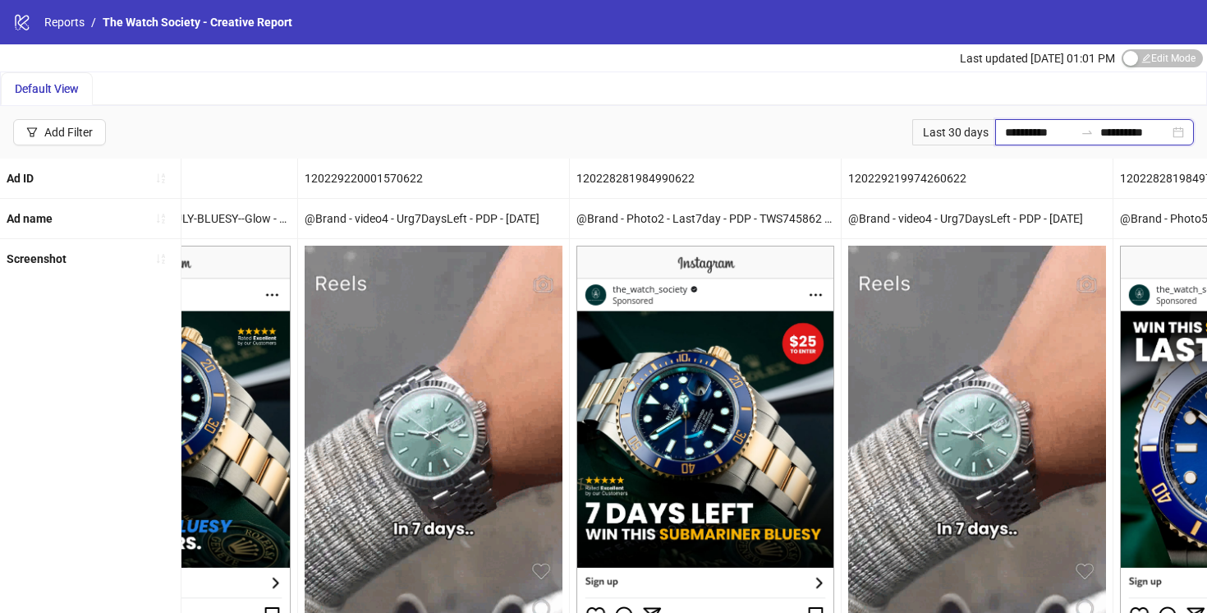
click at [1005, 129] on input "**********" at bounding box center [1039, 132] width 69 height 18
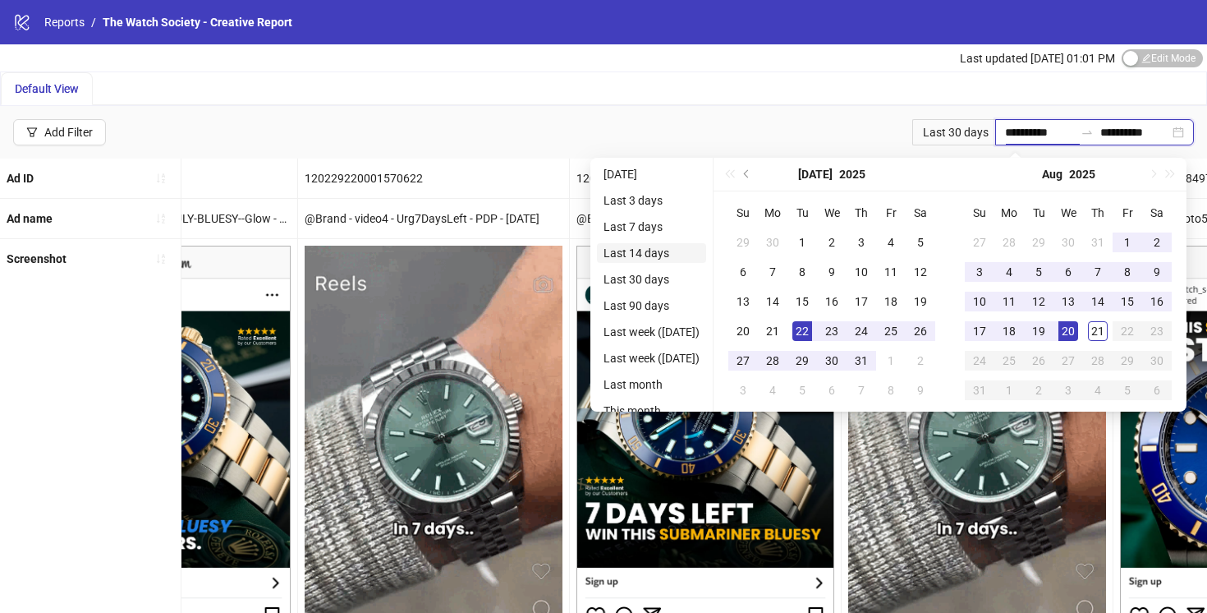
type input "**********"
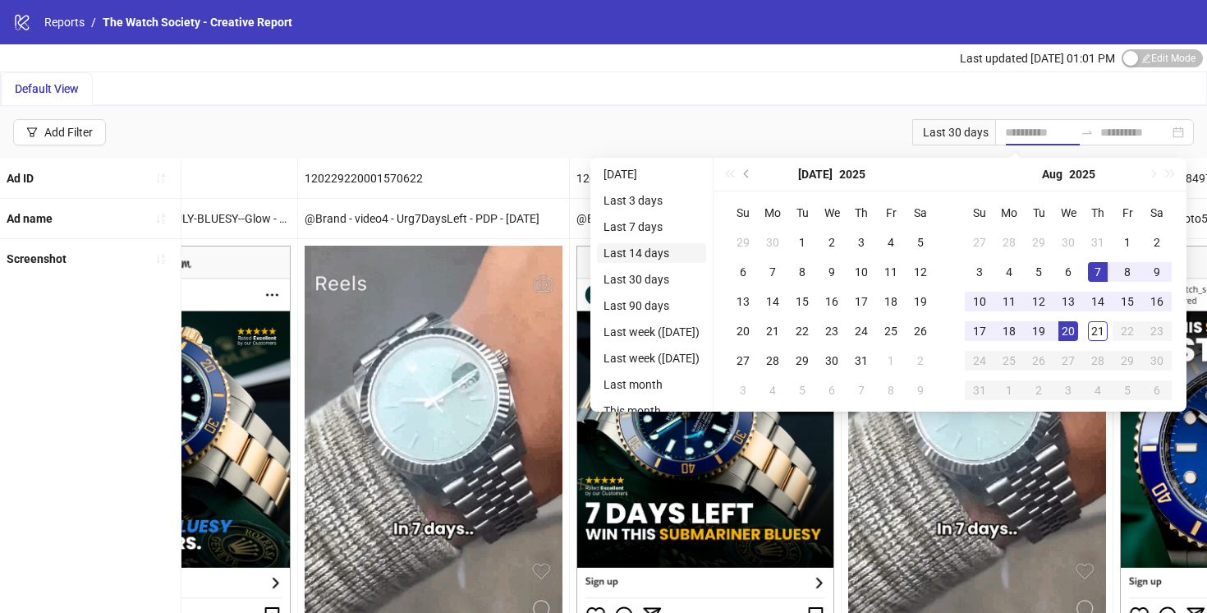
click at [653, 253] on li "Last 14 days" at bounding box center [651, 253] width 109 height 20
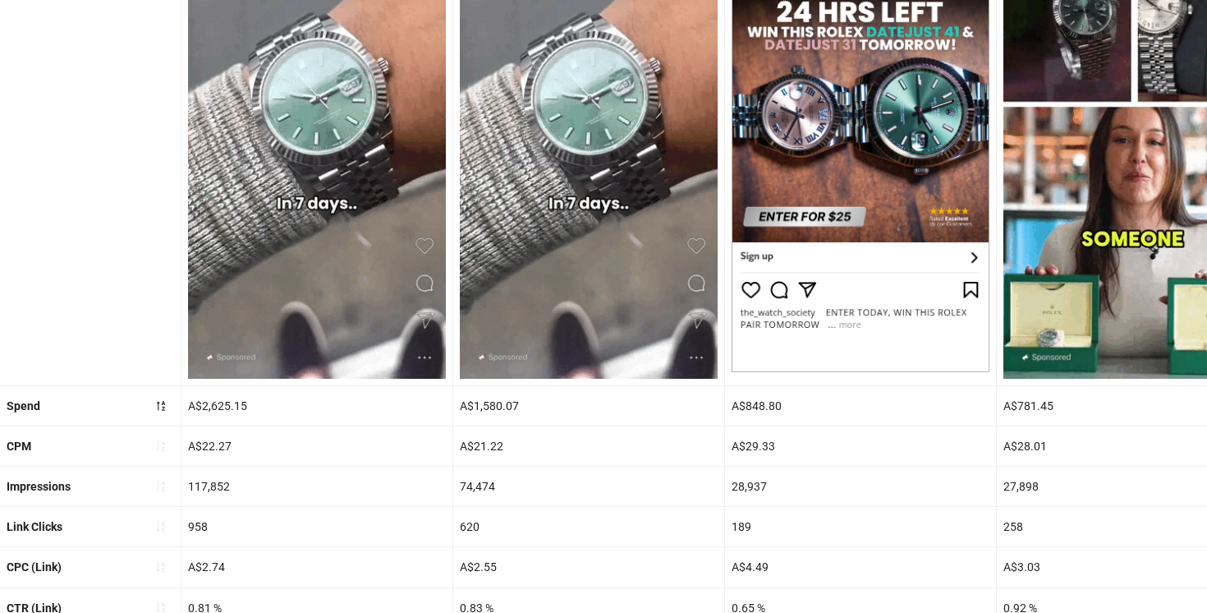
scroll to position [447, 0]
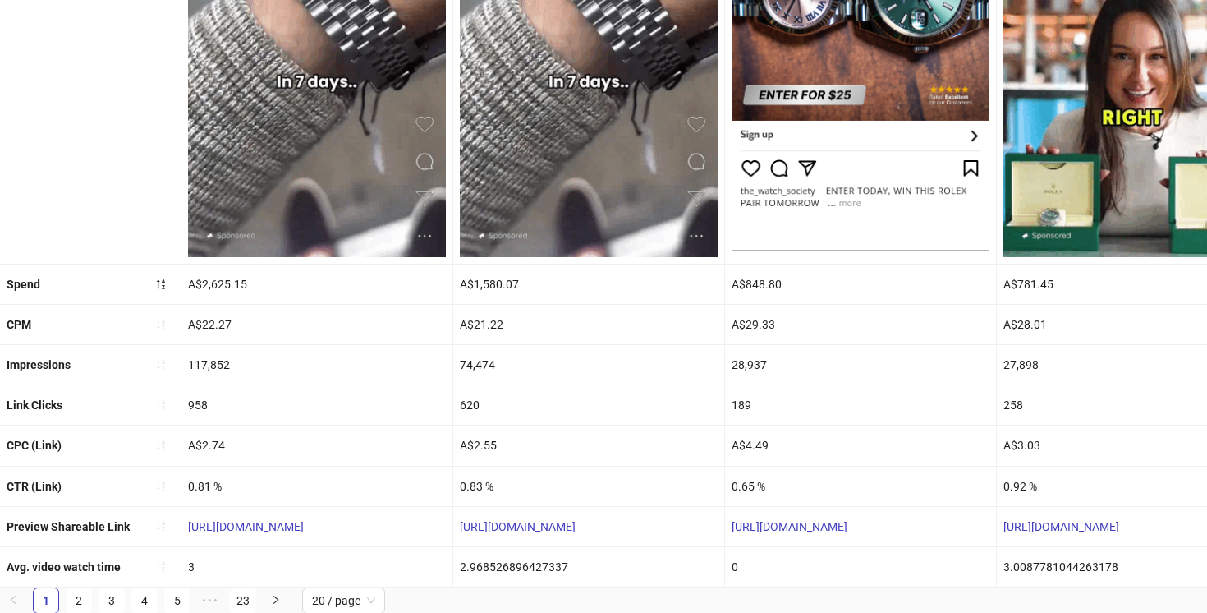
drag, startPoint x: 371, startPoint y: 522, endPoint x: 144, endPoint y: 525, distance: 227.5
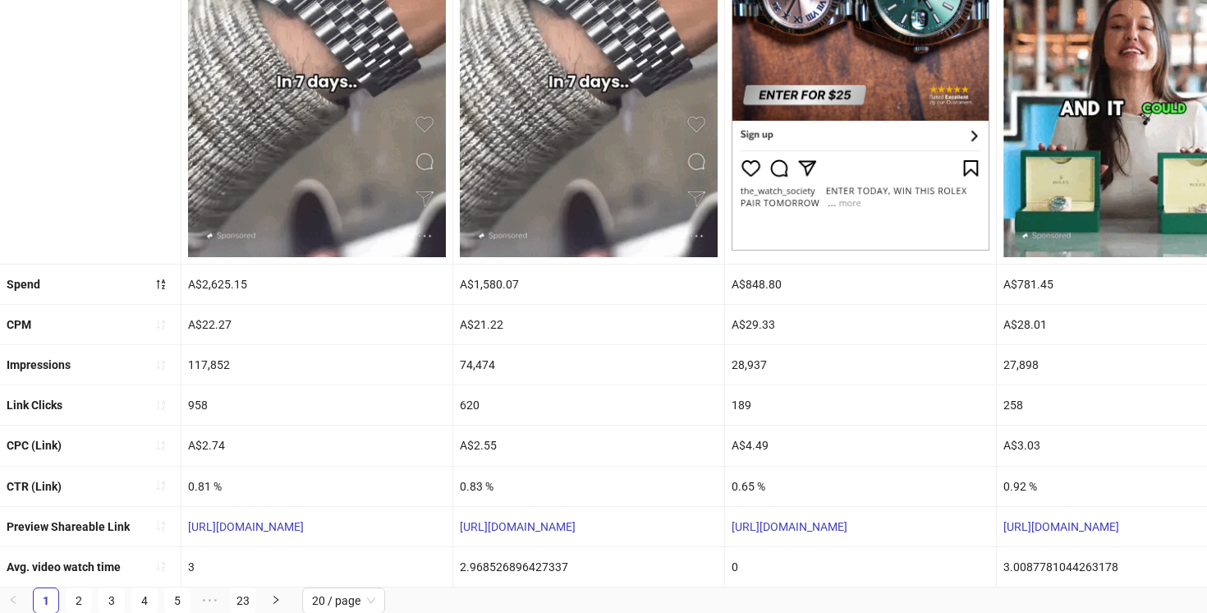
copy link "[URL][DOMAIN_NAME]"
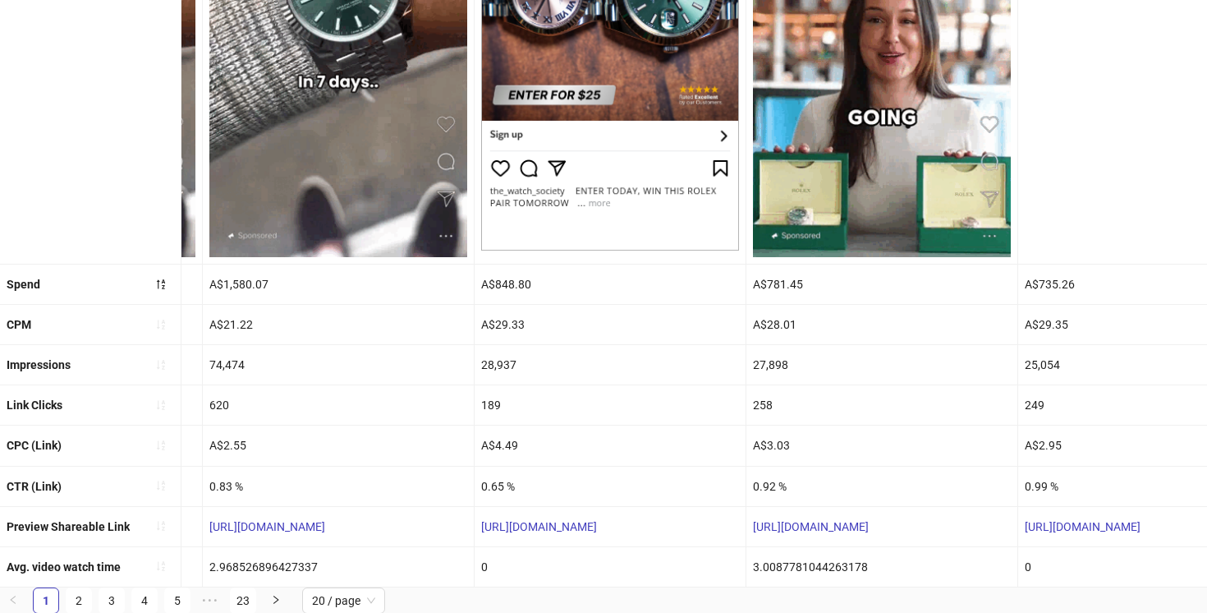
scroll to position [0, 255]
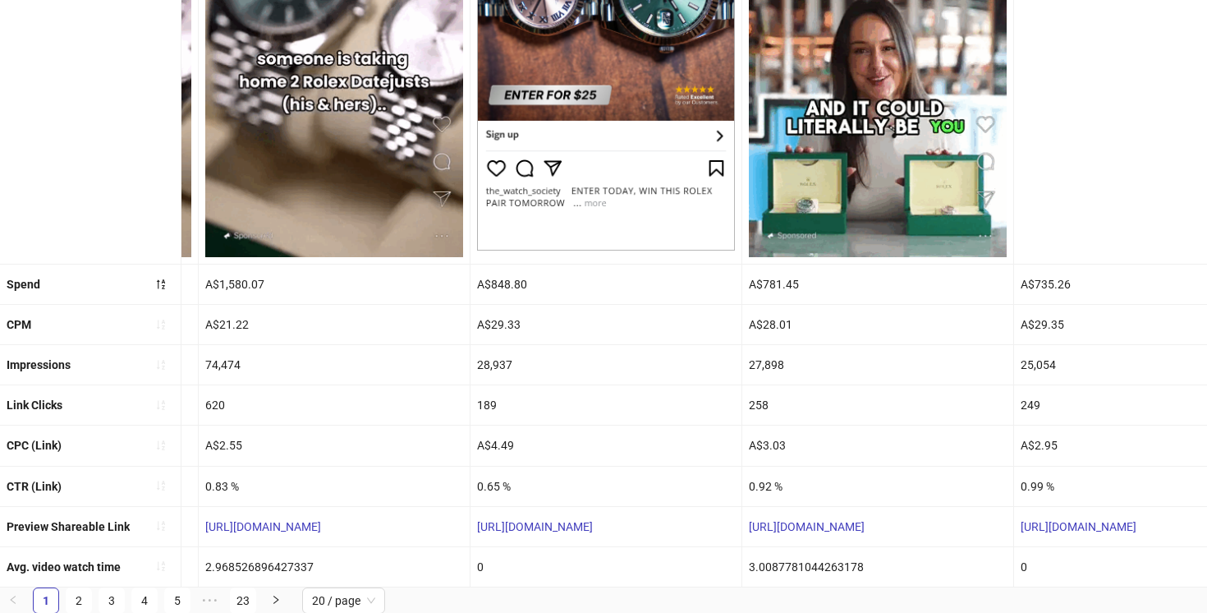
drag, startPoint x: 939, startPoint y: 522, endPoint x: 742, endPoint y: 526, distance: 197.2
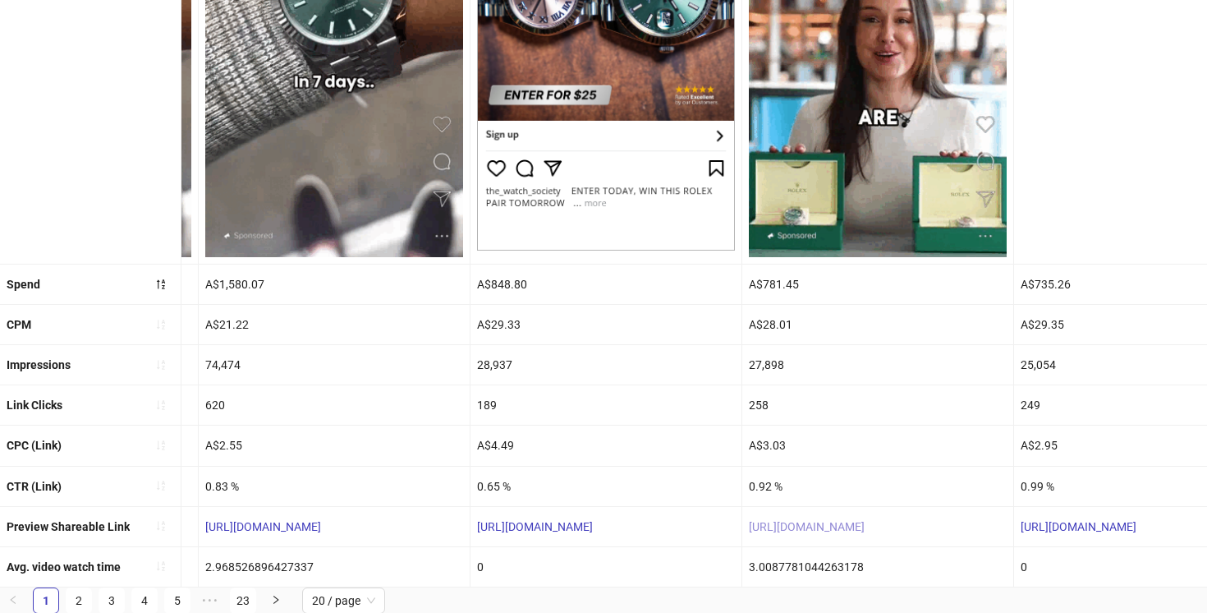
copy div "[URL][DOMAIN_NAME]"
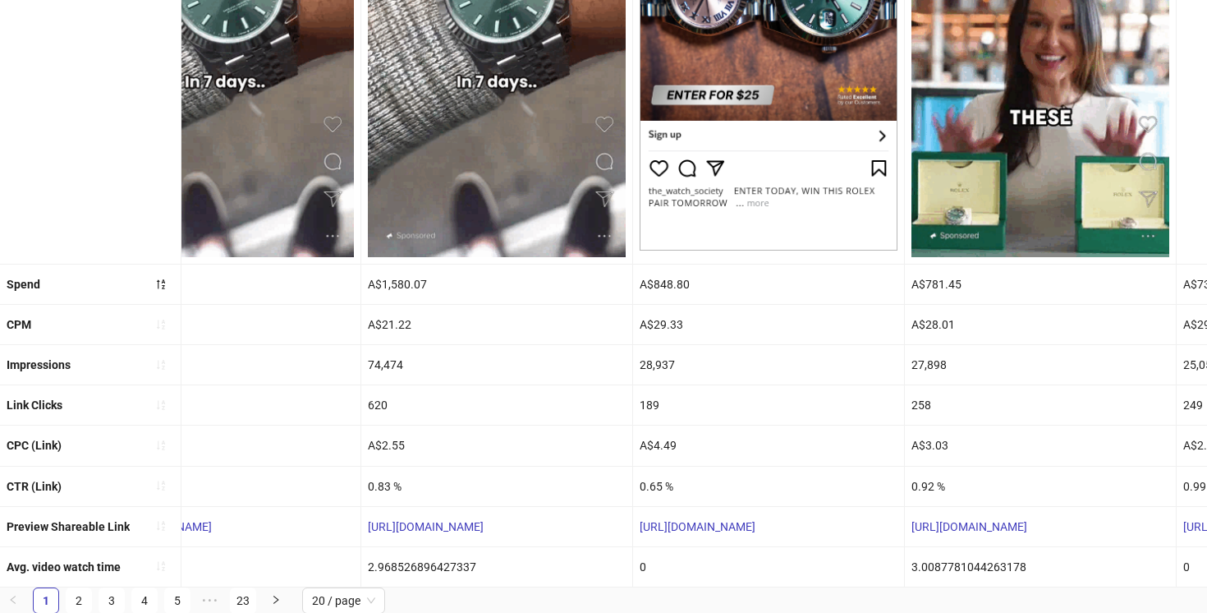
scroll to position [0, 0]
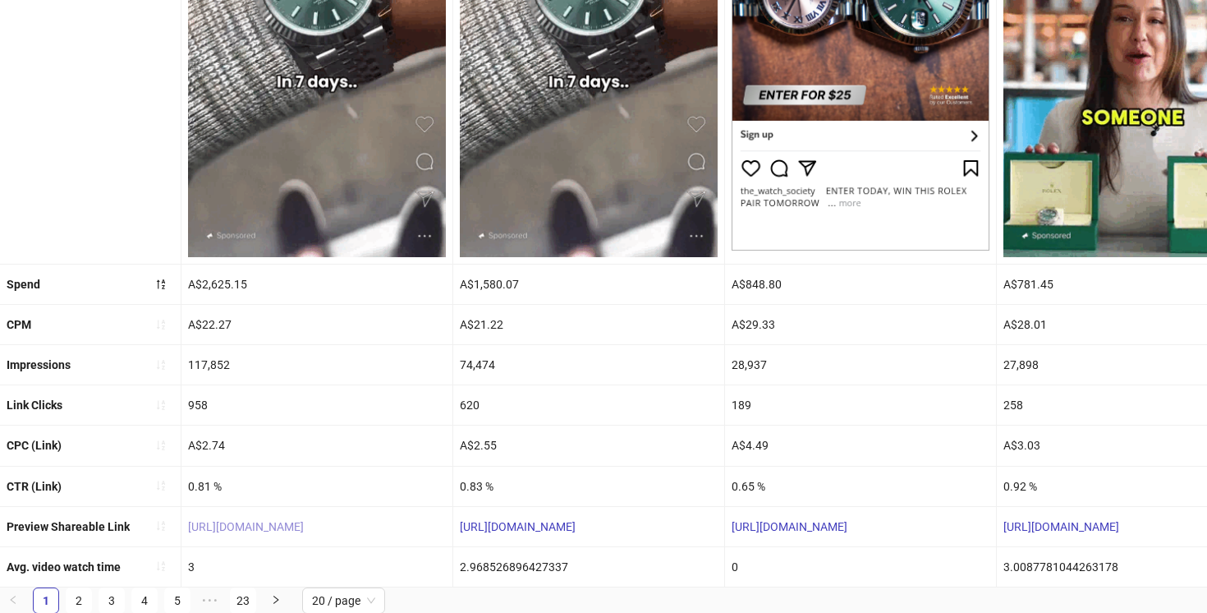
click at [293, 523] on link "[URL][DOMAIN_NAME]" at bounding box center [246, 526] width 116 height 13
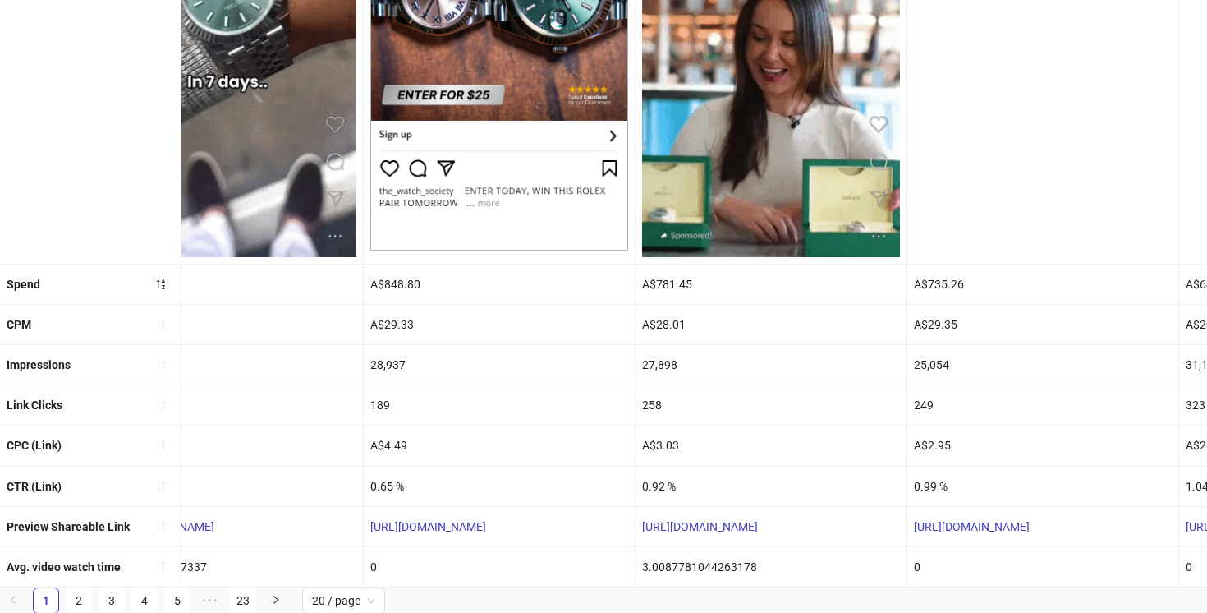
scroll to position [0, 434]
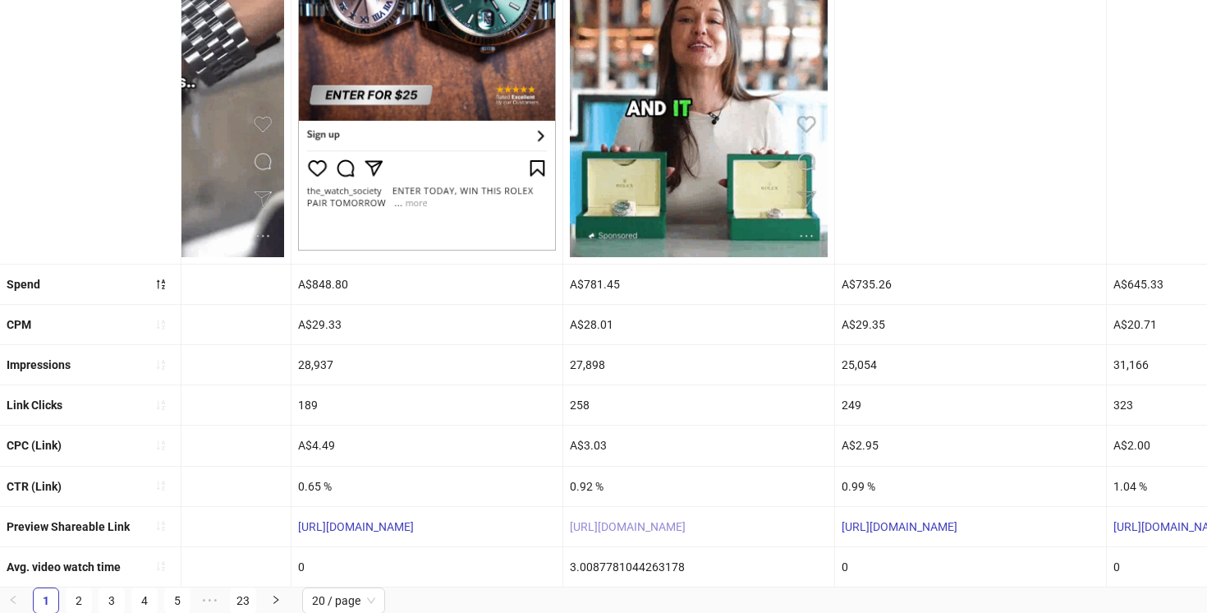
click at [666, 520] on link "[URL][DOMAIN_NAME]" at bounding box center [628, 526] width 116 height 13
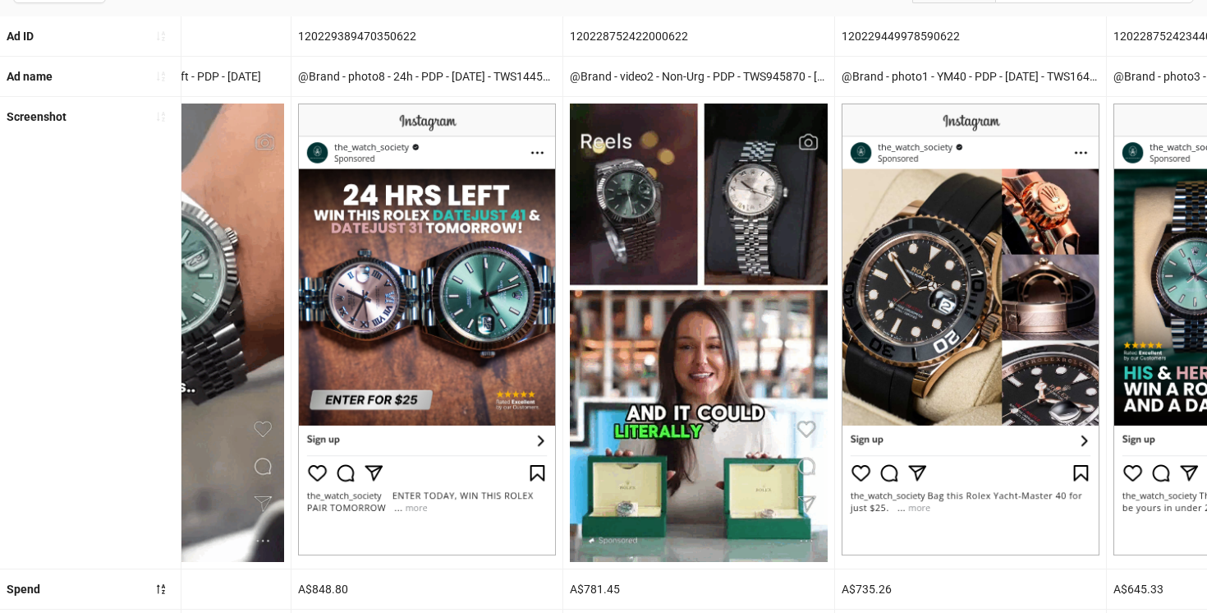
scroll to position [0, 0]
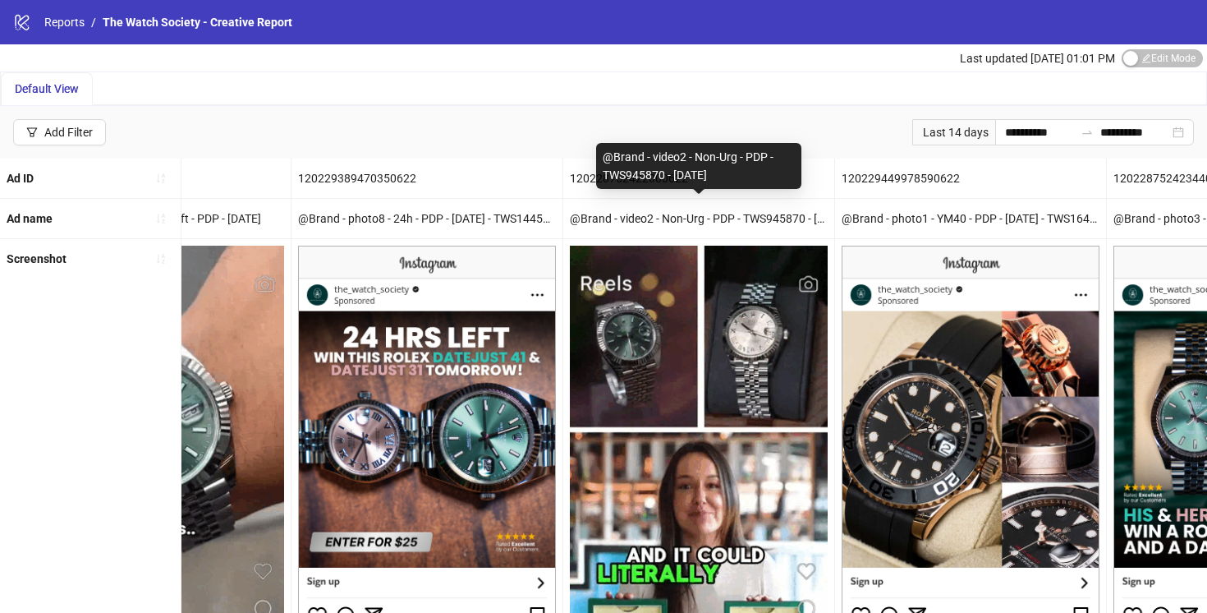
click at [707, 216] on div "@Brand - video2 - Non-Urg - PDP - TWS945870 - [DATE]" at bounding box center [698, 218] width 271 height 39
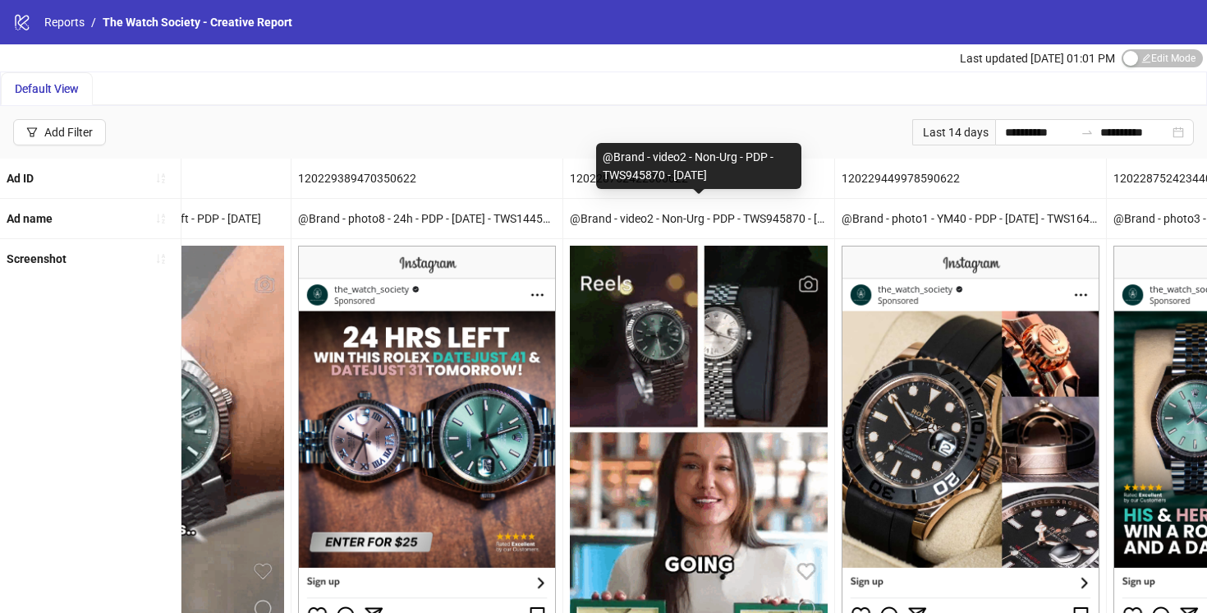
click at [707, 216] on div "@Brand - video2 - Non-Urg - PDP - TWS945870 - [DATE]" at bounding box center [698, 218] width 271 height 39
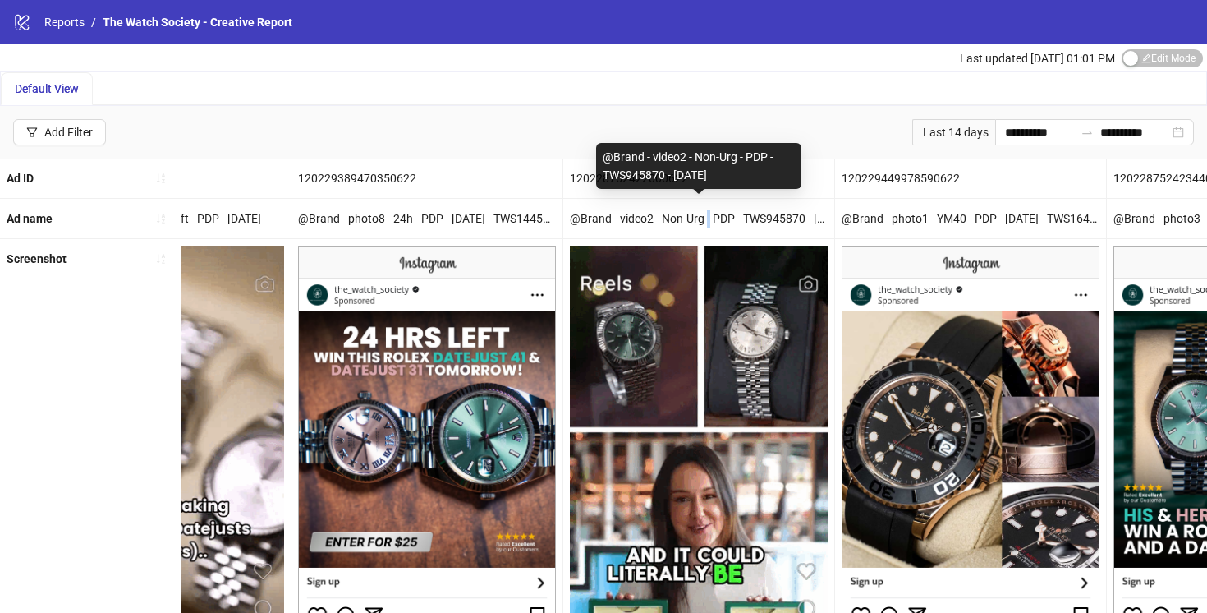
click at [707, 216] on div "@Brand - video2 - Non-Urg - PDP - TWS945870 - [DATE]" at bounding box center [698, 218] width 271 height 39
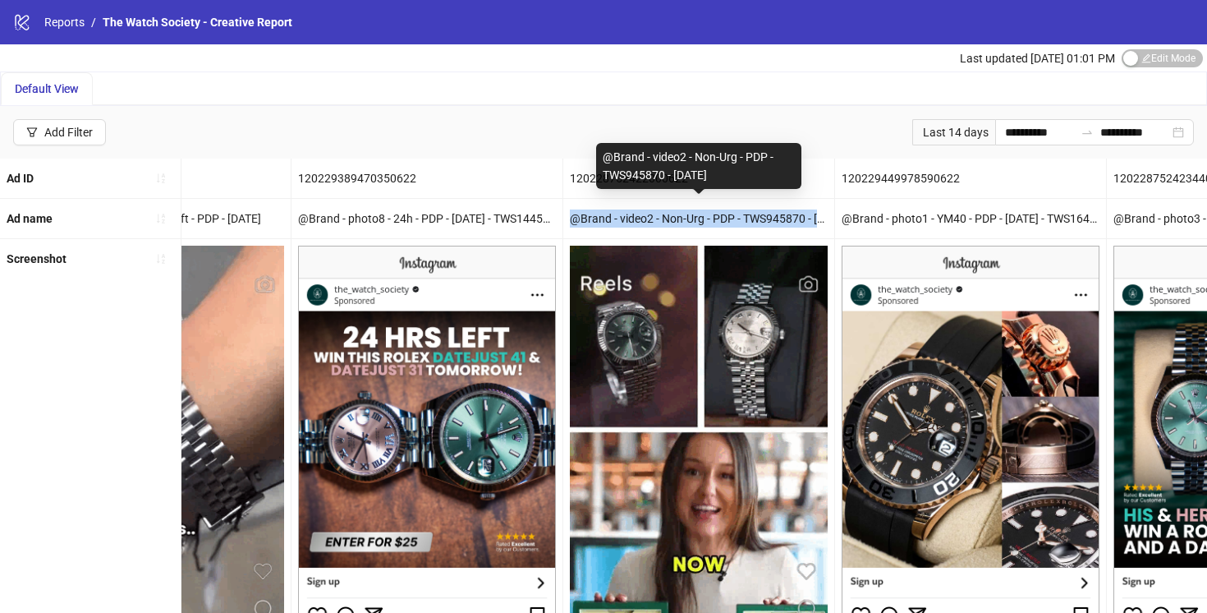
copy div "@Brand - video2 - Non-Urg - PDP - TWS945870 - [DATE]"
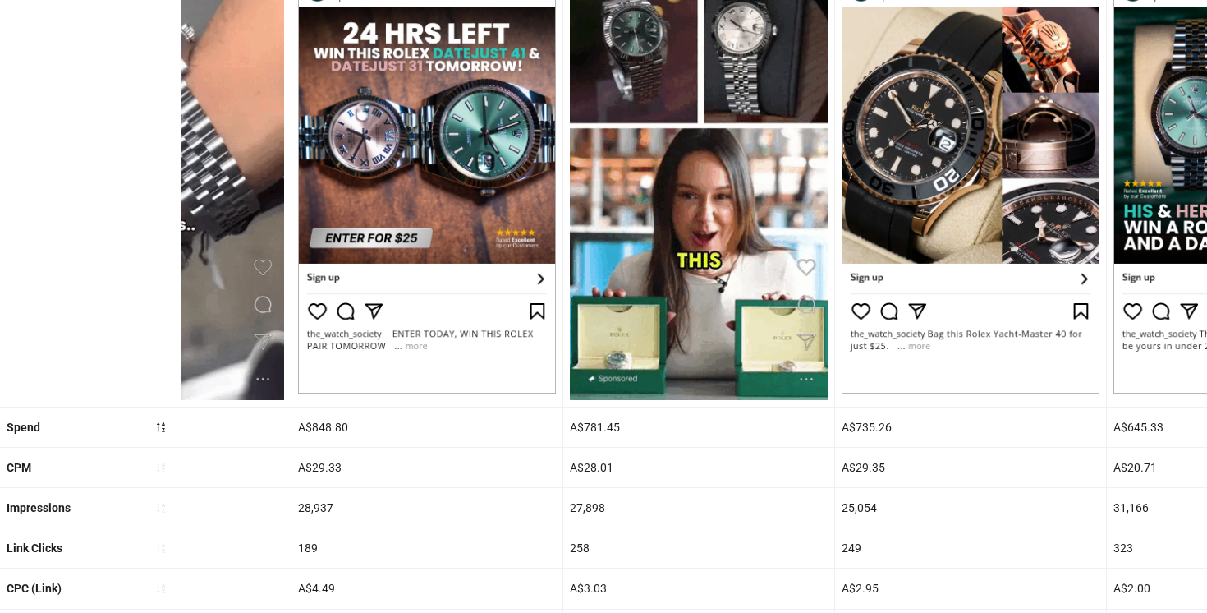
scroll to position [447, 0]
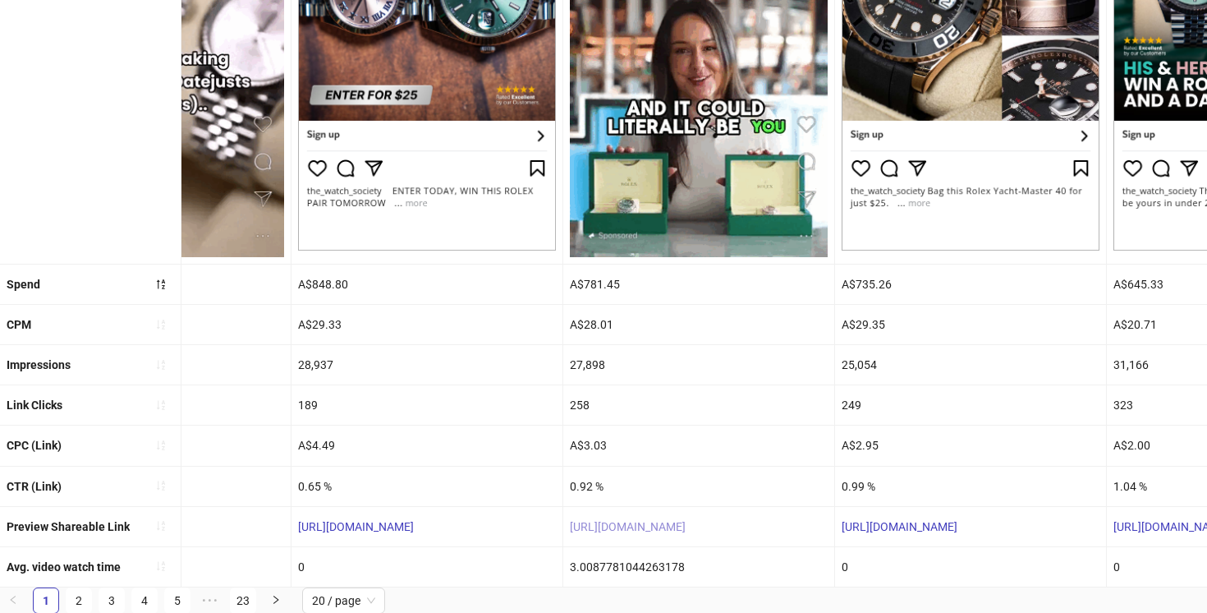
click at [676, 526] on link "[URL][DOMAIN_NAME]" at bounding box center [628, 526] width 116 height 13
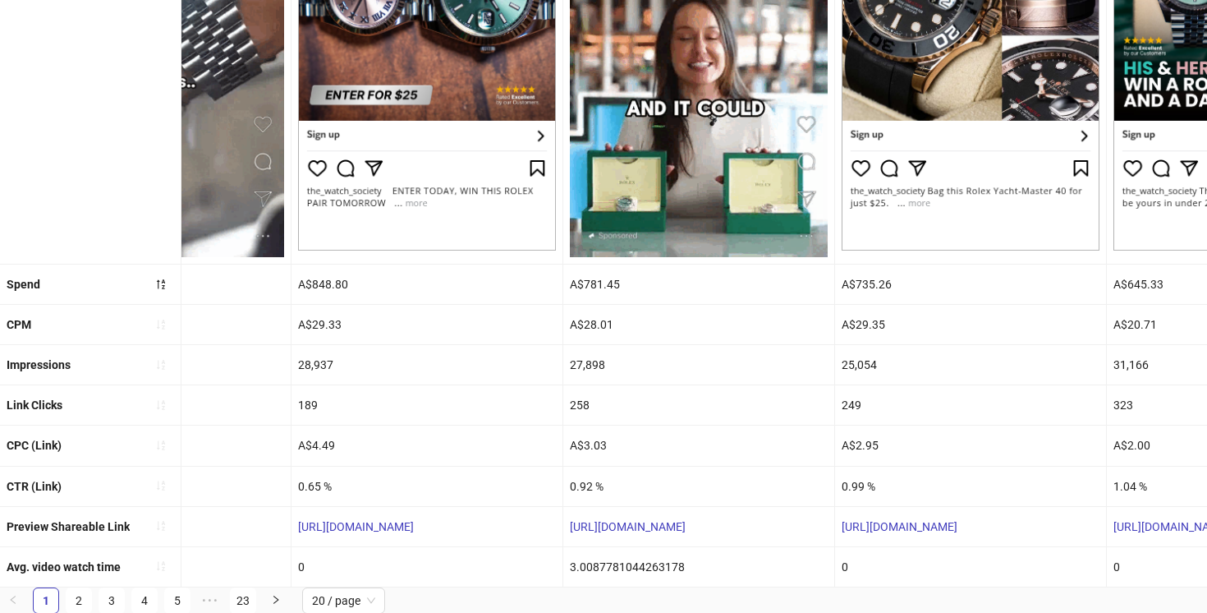
drag, startPoint x: 755, startPoint y: 530, endPoint x: 515, endPoint y: 518, distance: 240.1
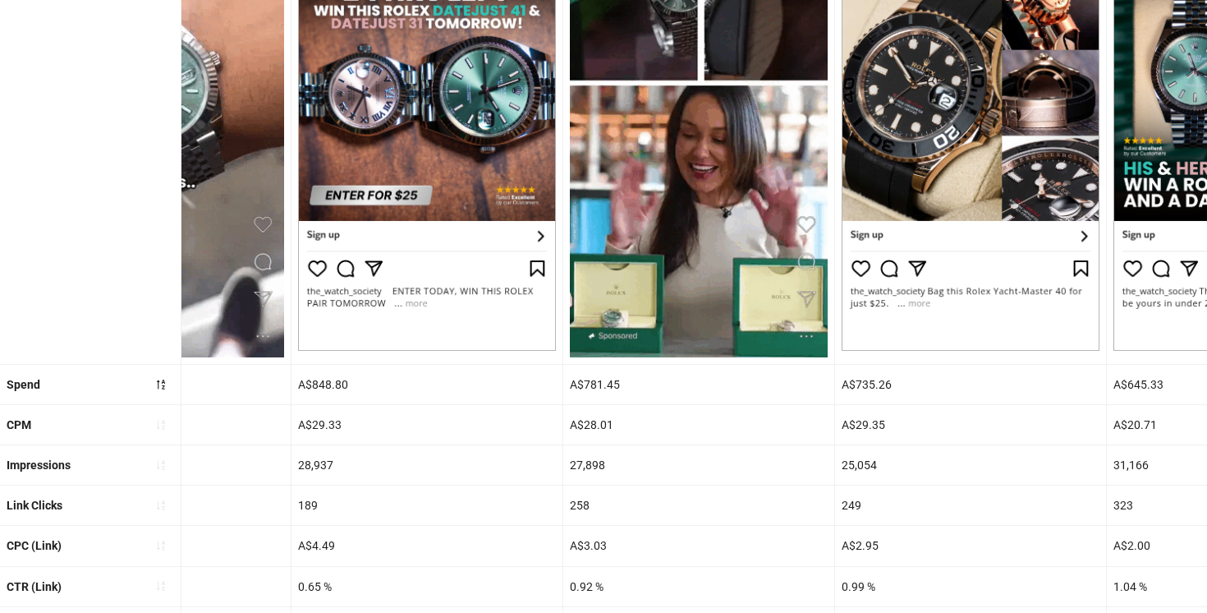
scroll to position [310, 0]
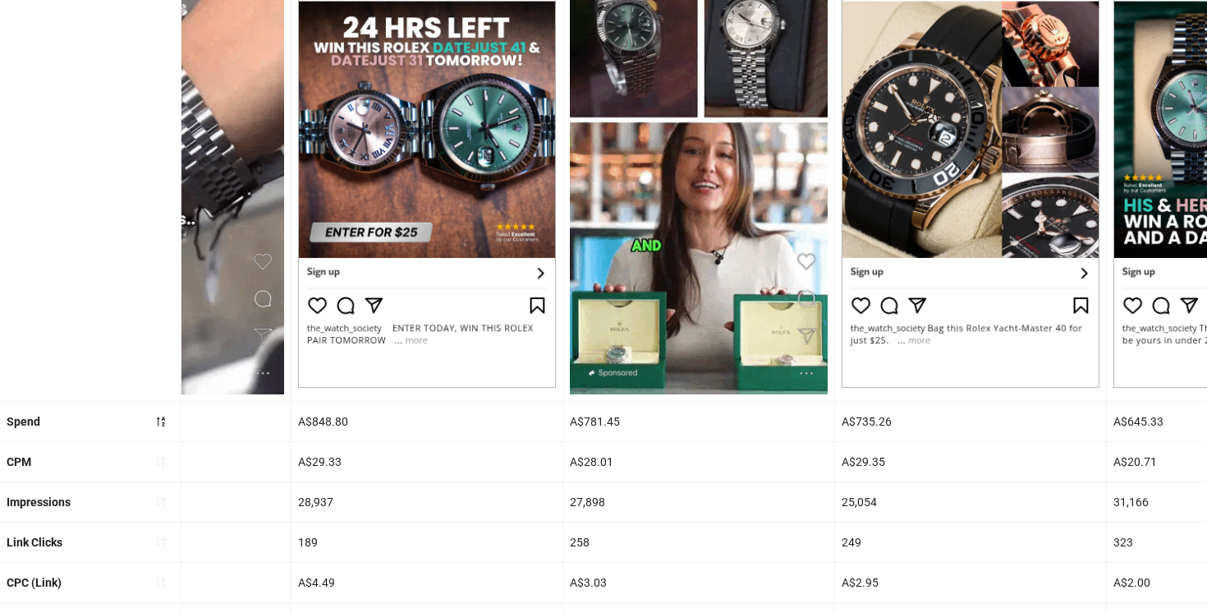
click at [708, 181] on img at bounding box center [699, 165] width 258 height 458
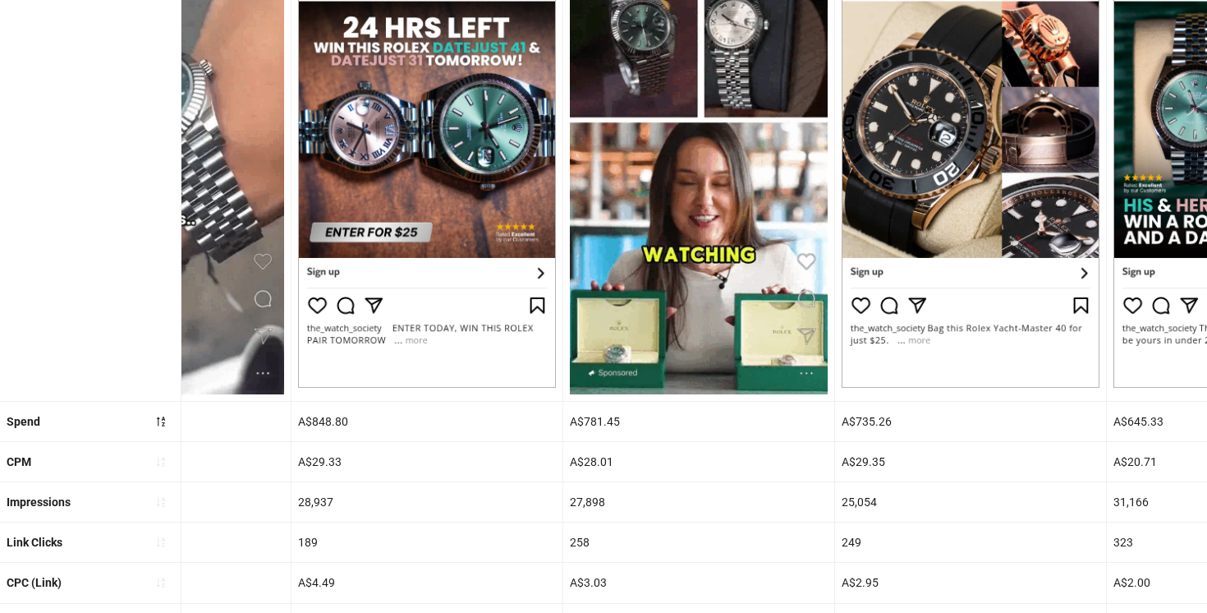
click at [708, 181] on img at bounding box center [699, 165] width 258 height 458
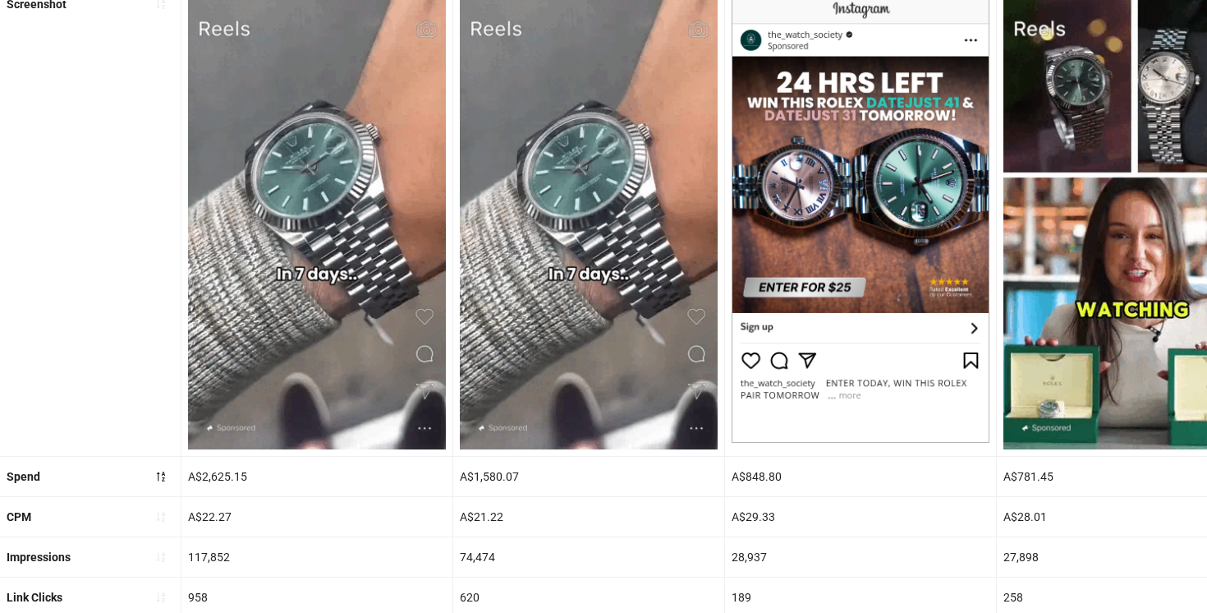
scroll to position [0, 0]
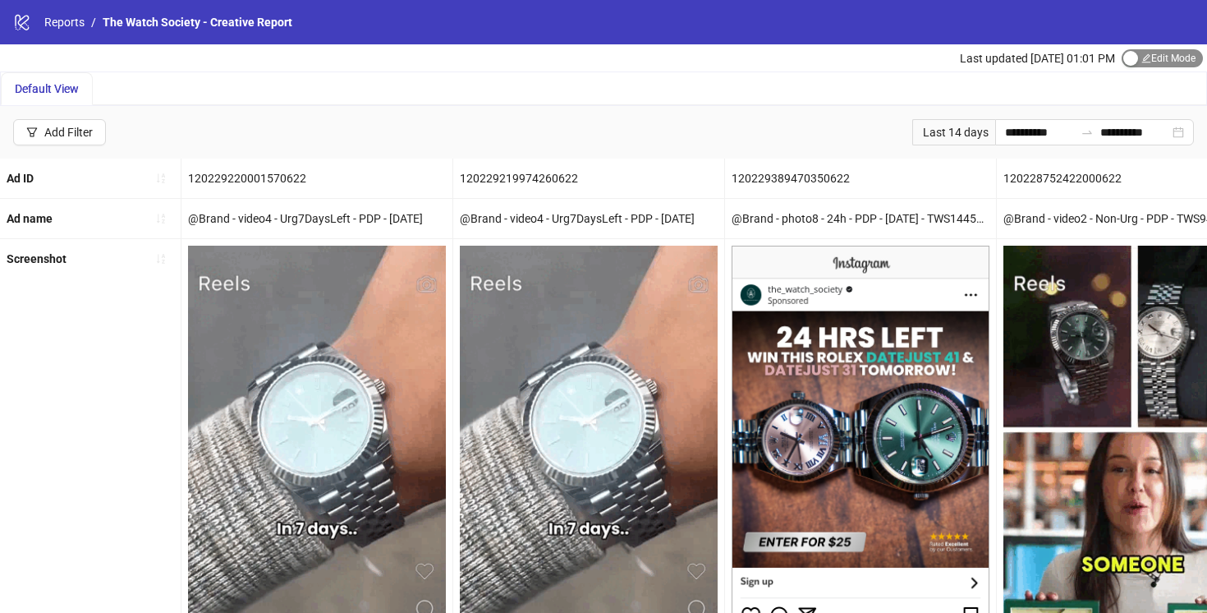
click at [1130, 57] on div "button" at bounding box center [1130, 58] width 15 height 15
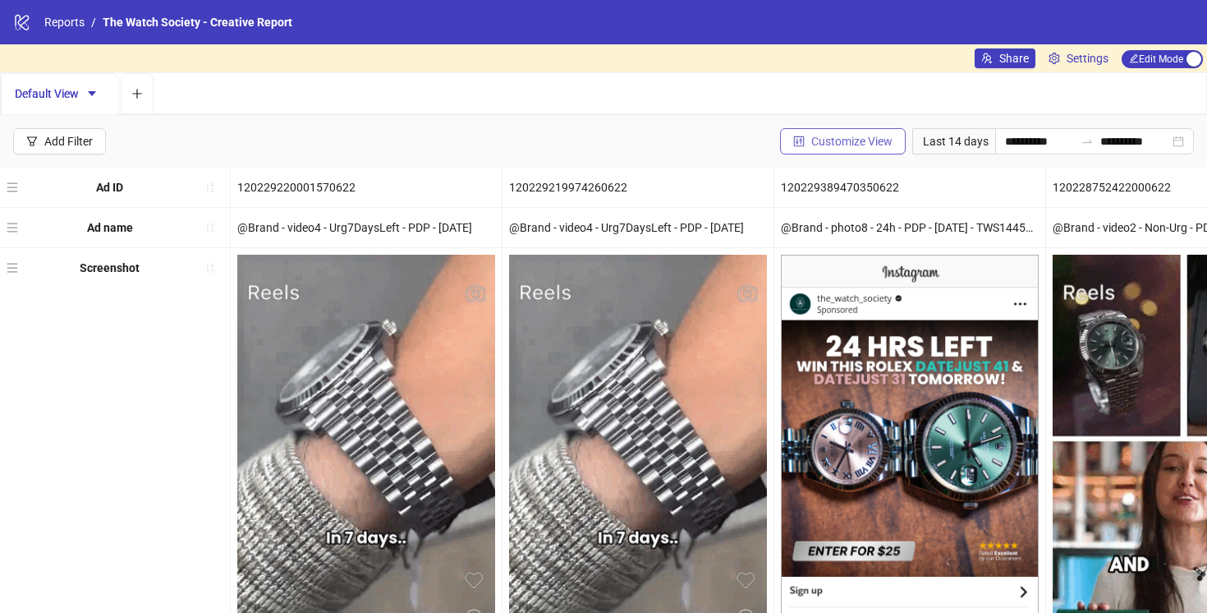
click at [857, 143] on span "Customize View" at bounding box center [851, 141] width 81 height 13
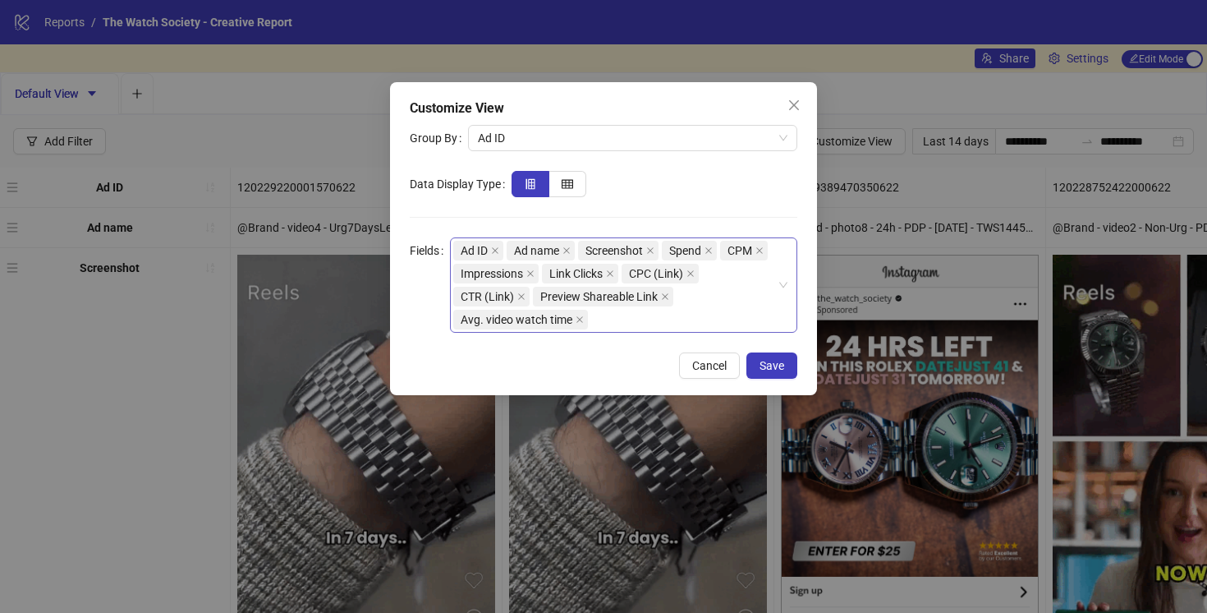
click at [622, 317] on div "Ad ID Ad name Screenshot Spend CPM Impressions Link Clicks CPC (Link) CTR (Link…" at bounding box center [615, 285] width 324 height 92
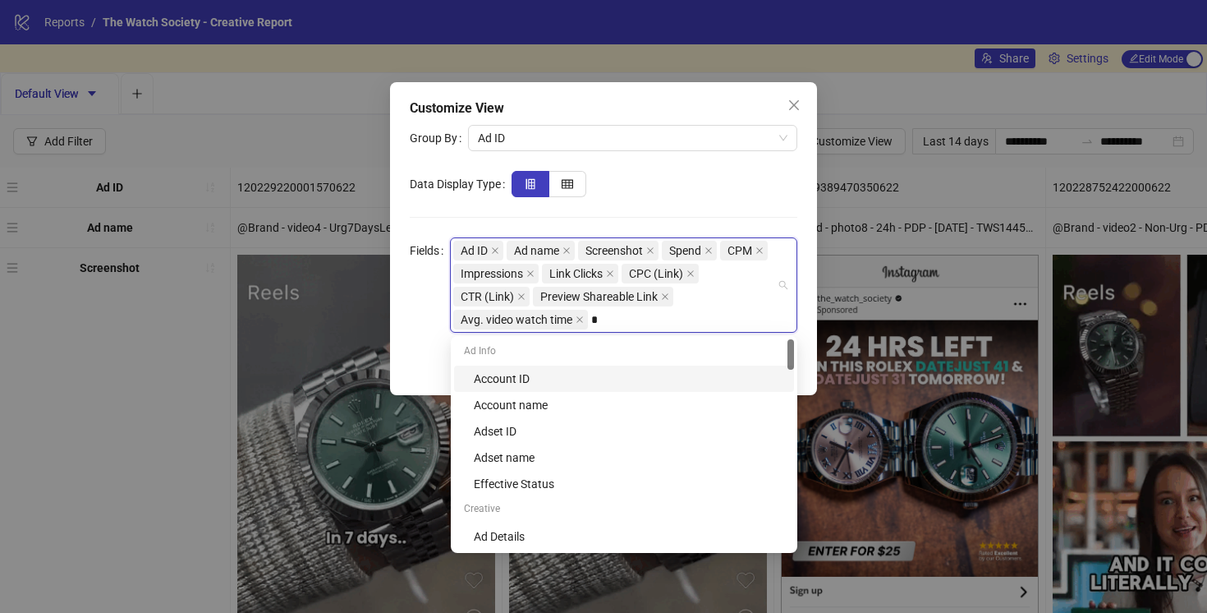
type input "**"
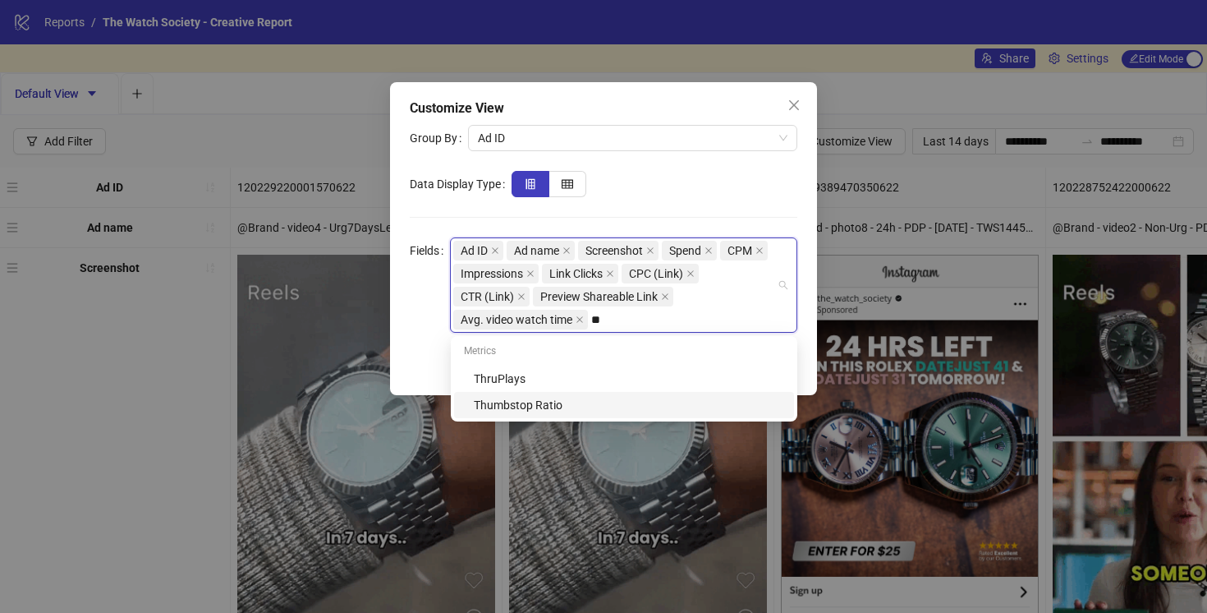
click at [562, 406] on div "Thumbstop Ratio" at bounding box center [629, 405] width 310 height 18
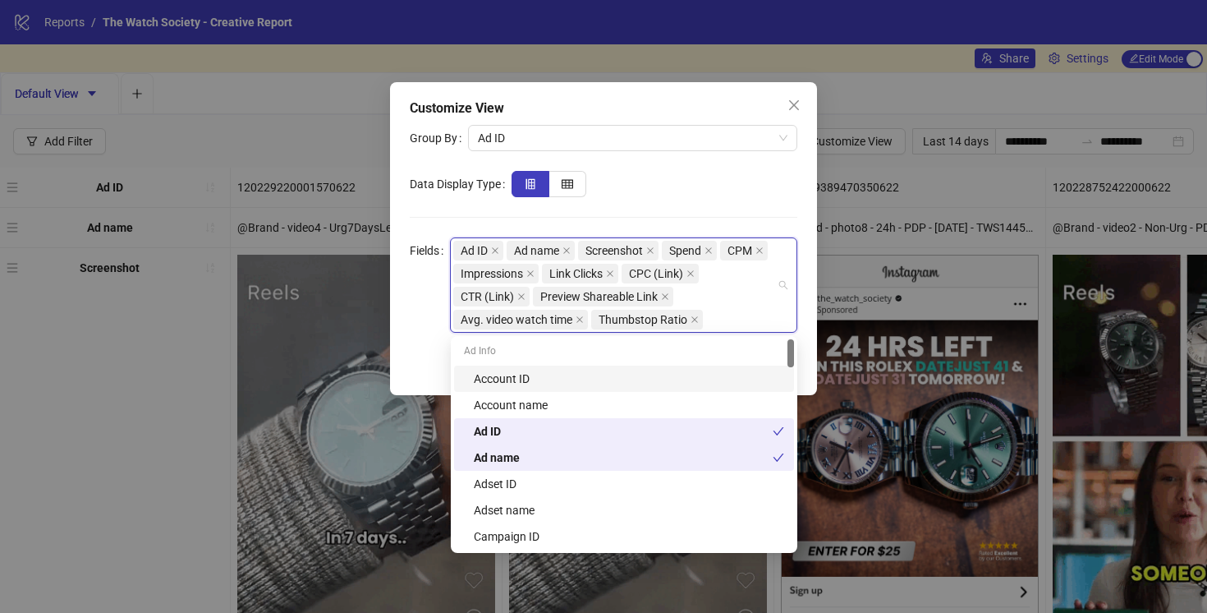
click at [756, 203] on form "Group By Ad ID Data Display Type Fields Ad ID Ad name Screenshot Spend CPM Impr…" at bounding box center [604, 229] width 388 height 208
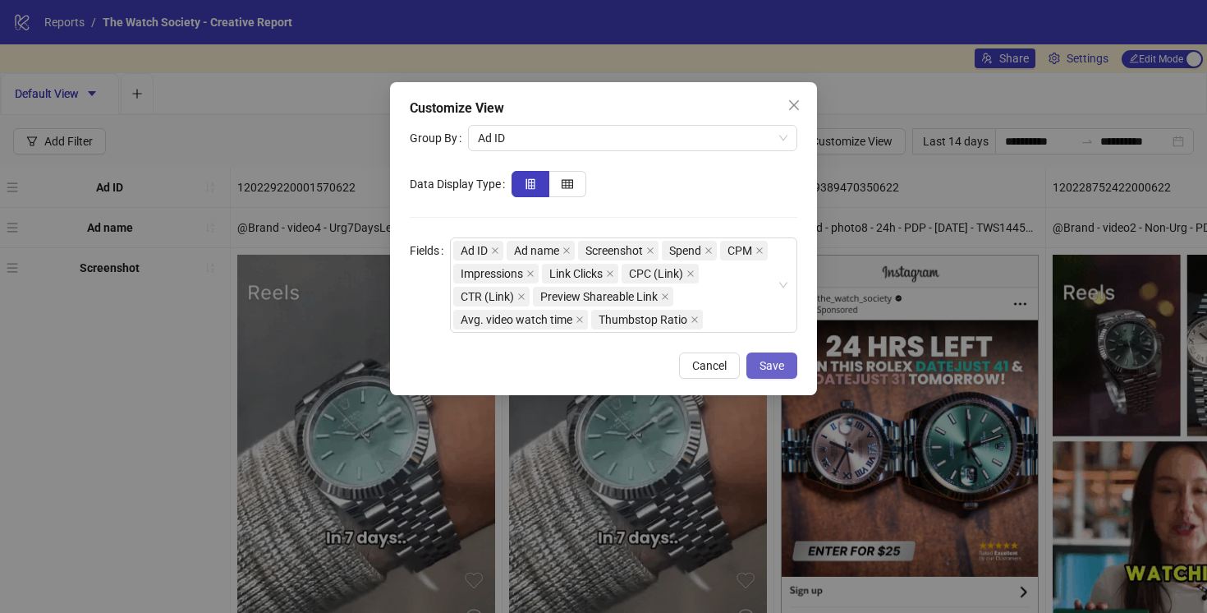
click at [763, 365] on span "Save" at bounding box center [772, 365] width 25 height 13
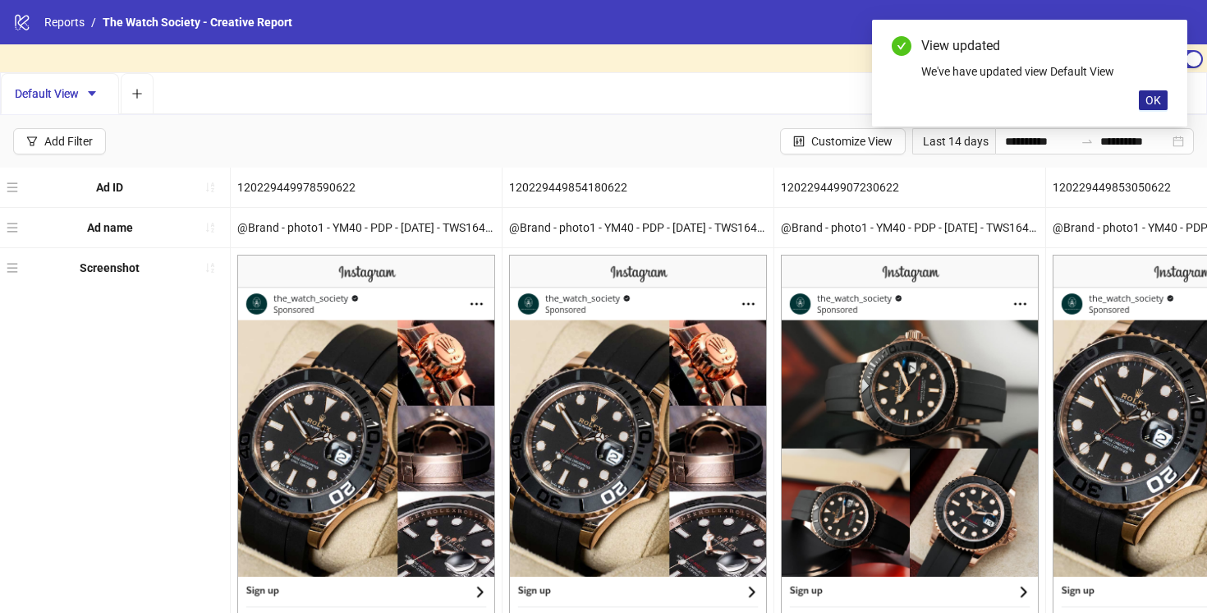
click at [1157, 99] on span "OK" at bounding box center [1154, 100] width 16 height 13
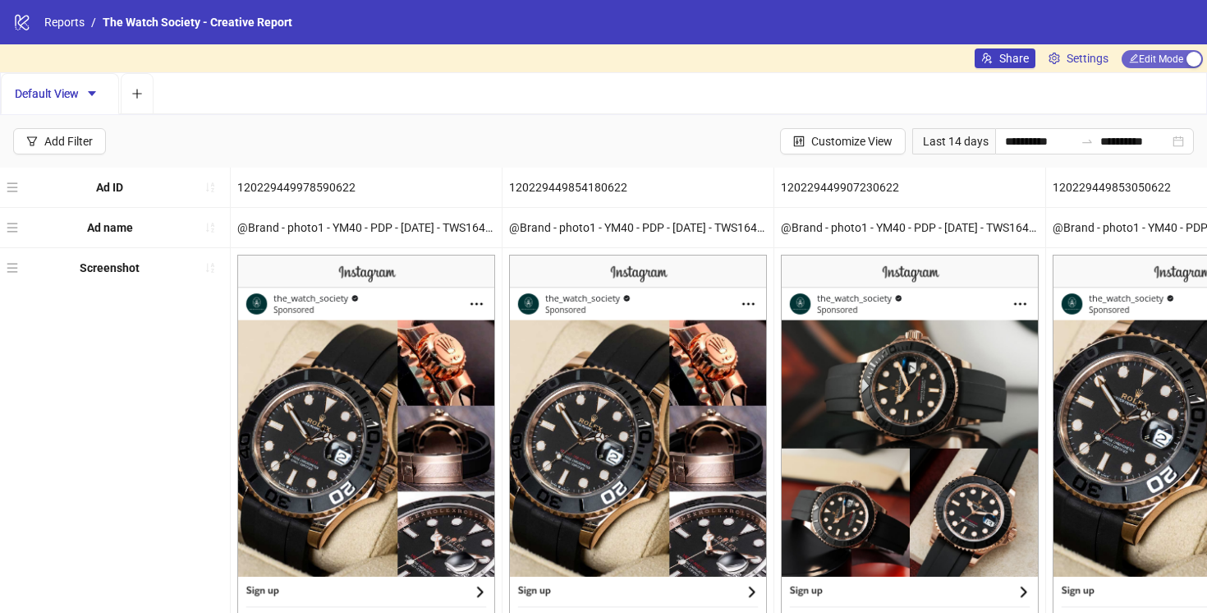
click at [1169, 59] on span "Edit Mode Edit Mode" at bounding box center [1162, 59] width 81 height 18
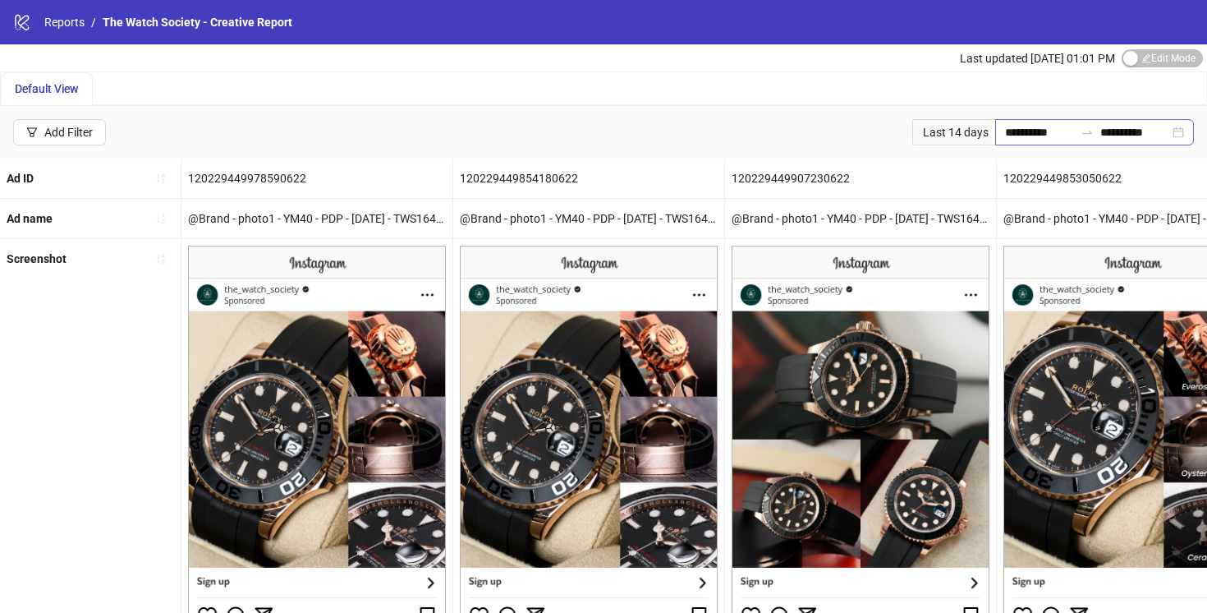
click at [995, 129] on div "**********" at bounding box center [1094, 132] width 199 height 26
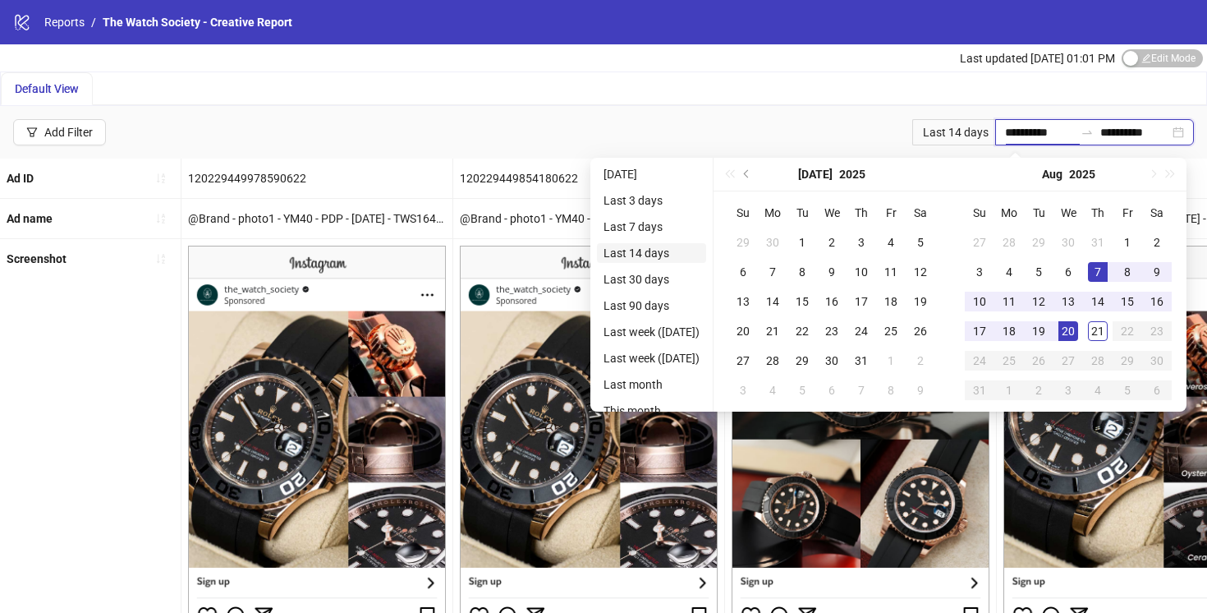
type input "**********"
click at [668, 255] on li "Last 14 days" at bounding box center [651, 253] width 109 height 20
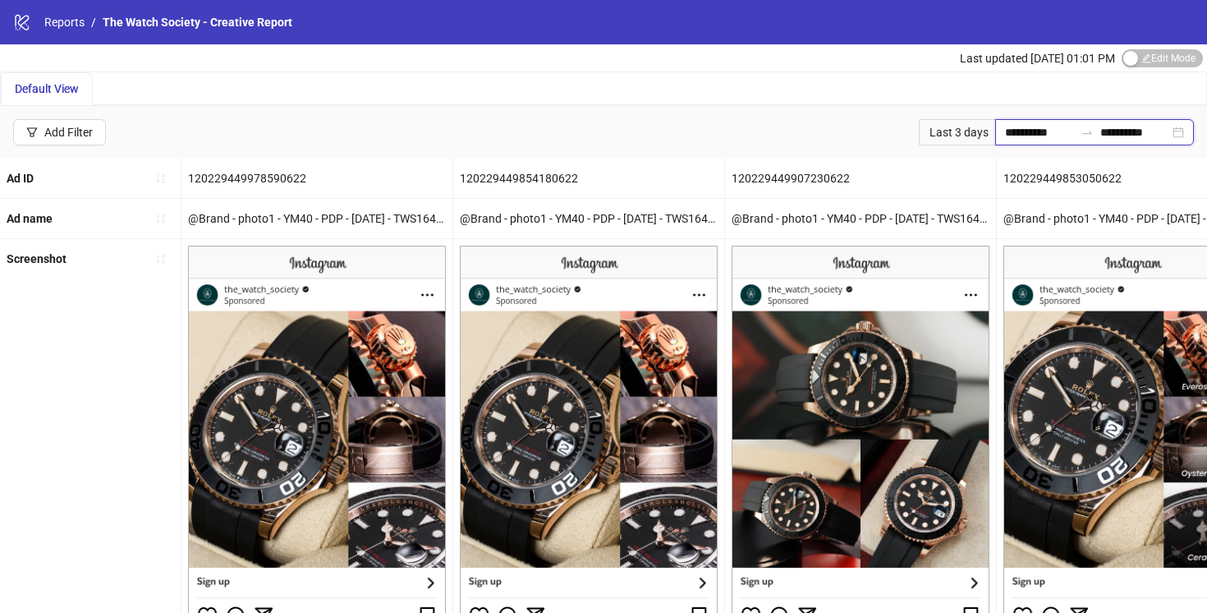
click at [1014, 125] on input "**********" at bounding box center [1039, 132] width 69 height 18
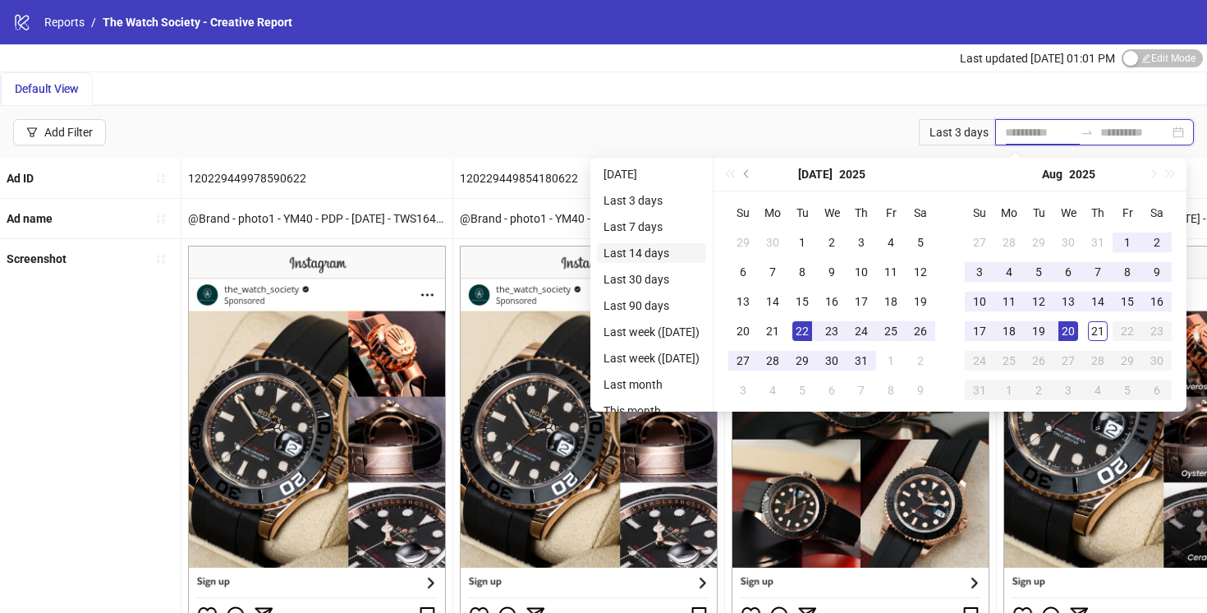
type input "**********"
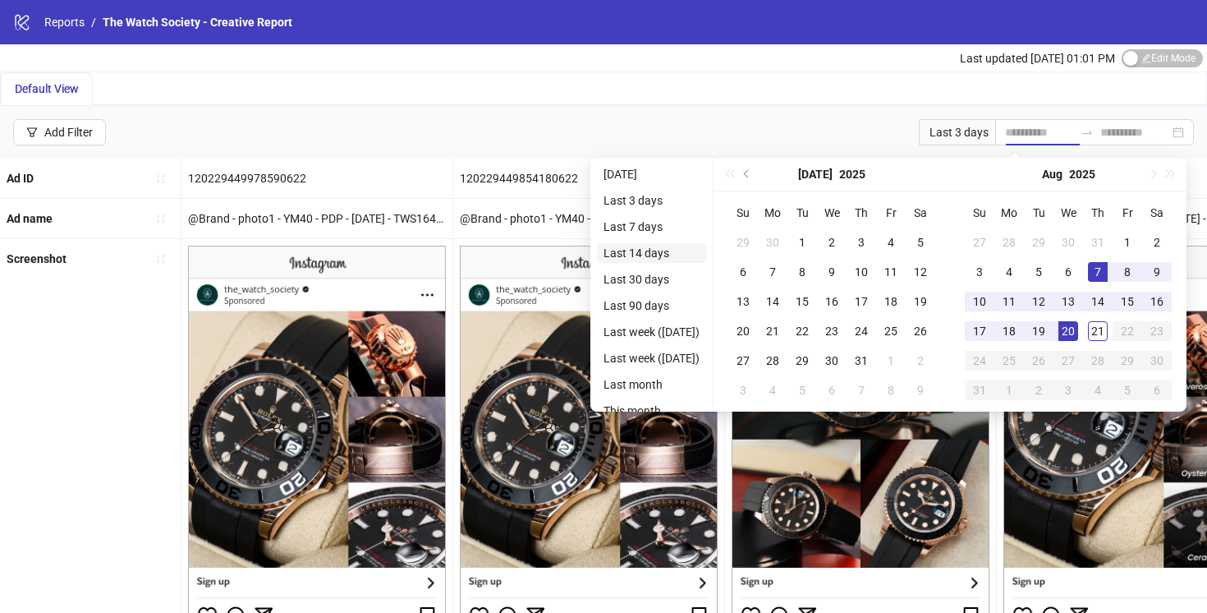
click at [672, 253] on li "Last 14 days" at bounding box center [651, 253] width 109 height 20
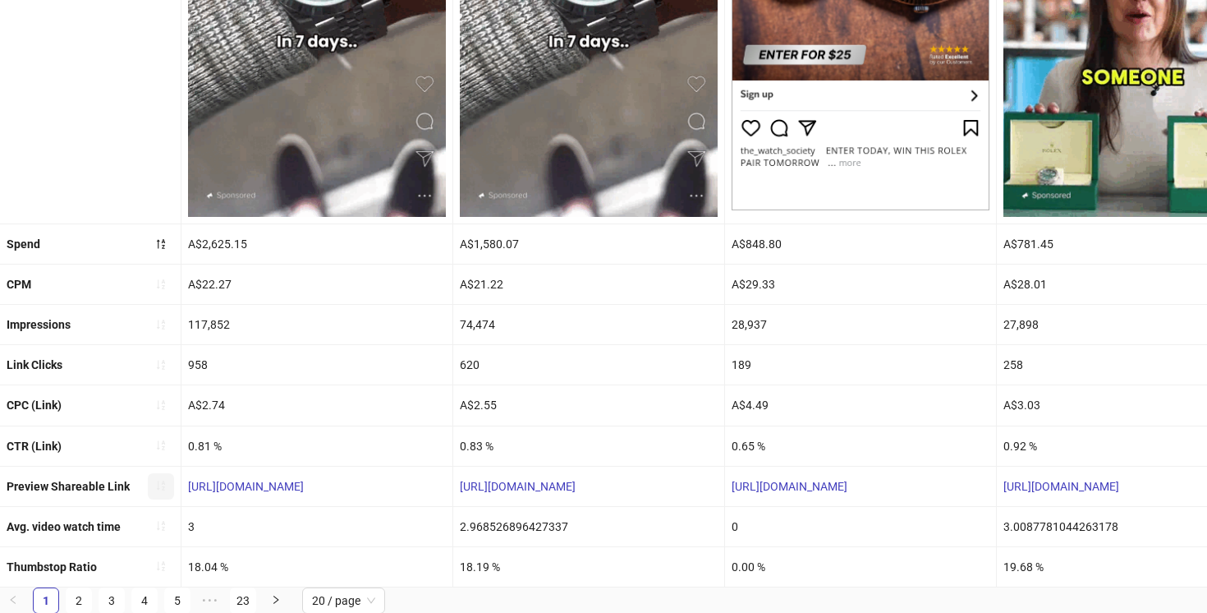
drag, startPoint x: 375, startPoint y: 480, endPoint x: 159, endPoint y: 484, distance: 216.0
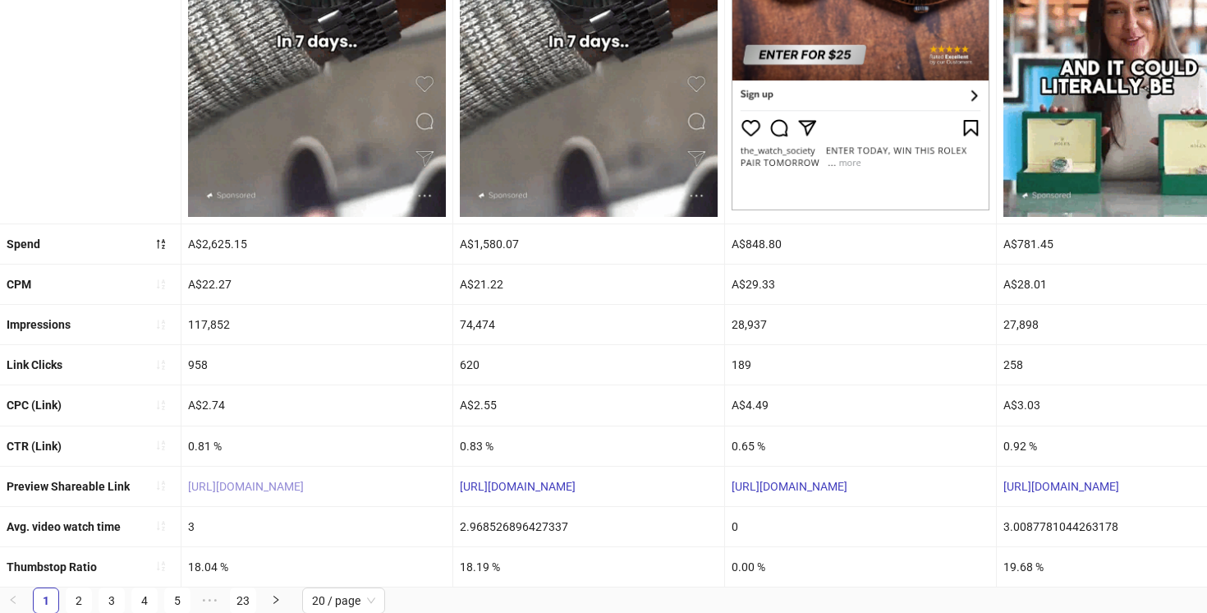
copy link "[URL][DOMAIN_NAME]"
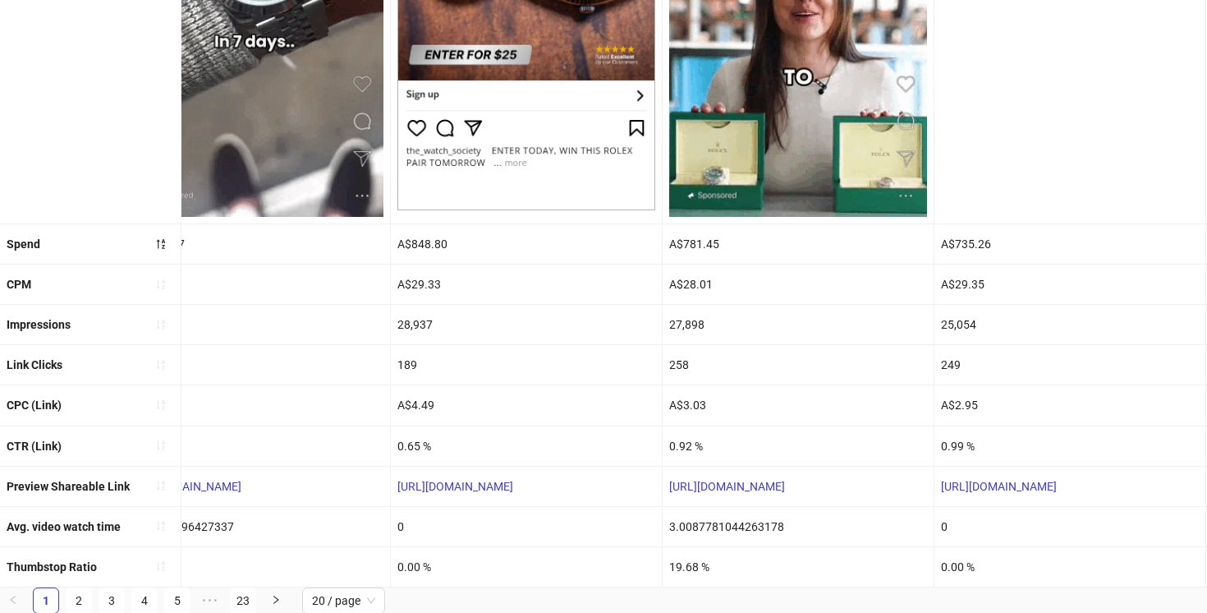
scroll to position [0, 337]
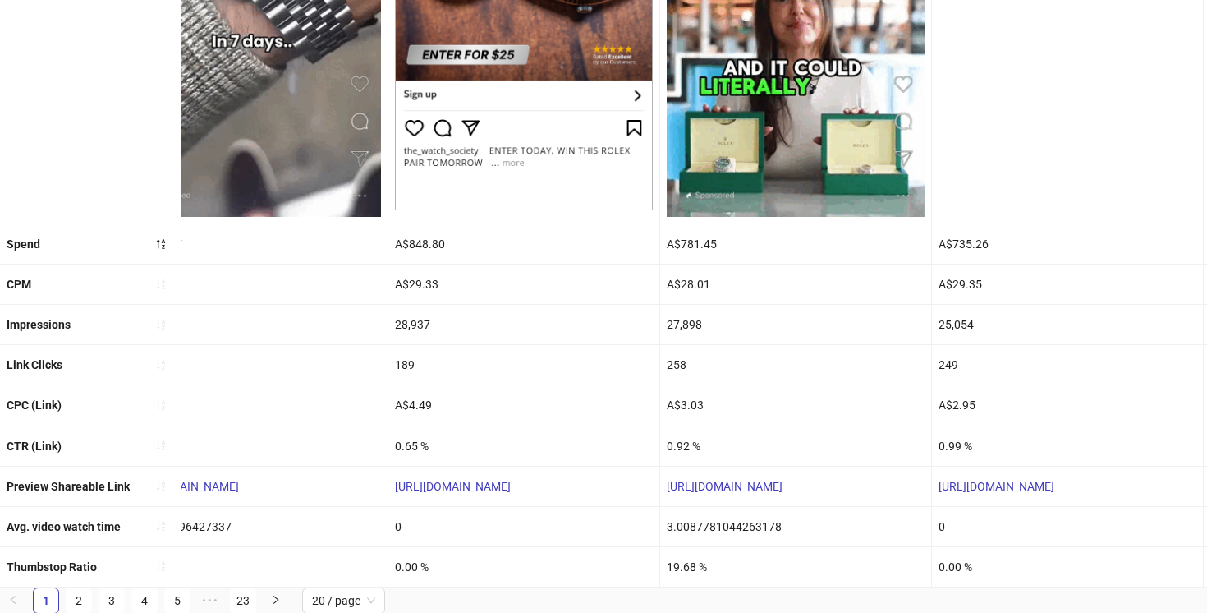
drag, startPoint x: 854, startPoint y: 480, endPoint x: 653, endPoint y: 483, distance: 201.2
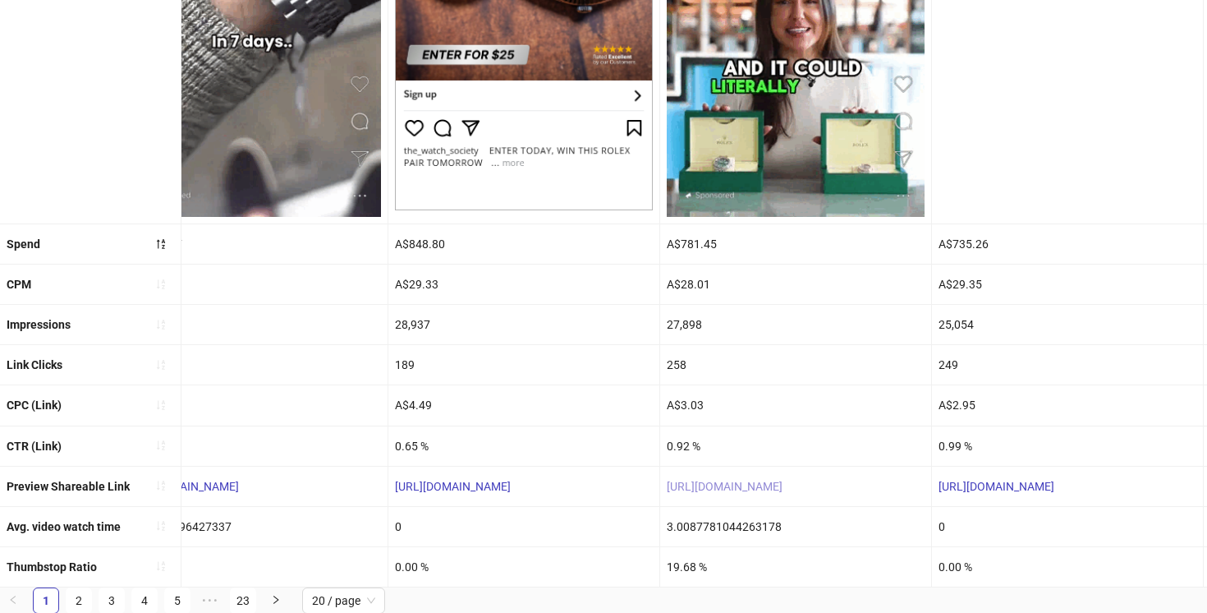
copy div "[URL][DOMAIN_NAME]"
